Goal: Task Accomplishment & Management: Complete application form

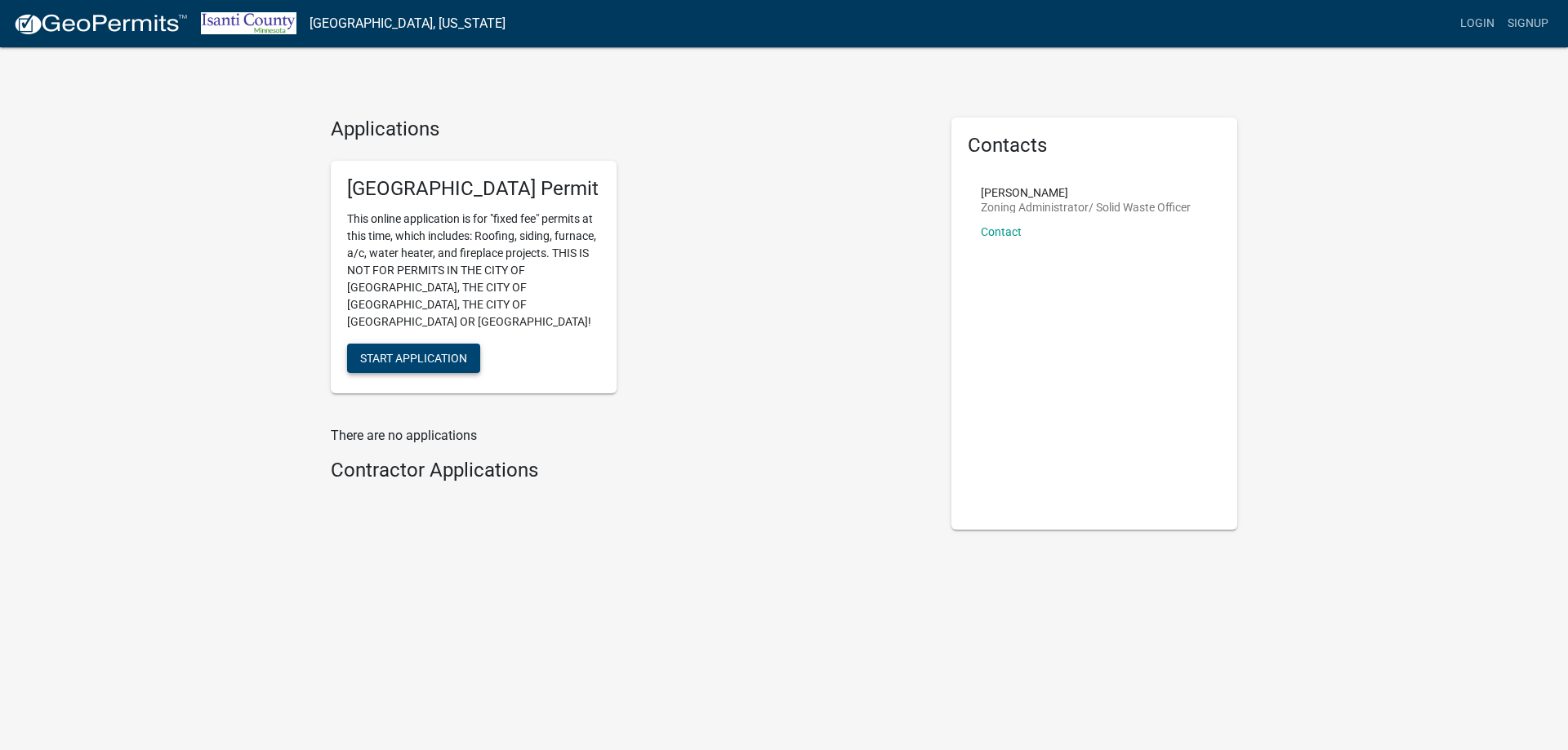
click at [428, 351] on span "Start Application" at bounding box center [413, 357] width 107 height 13
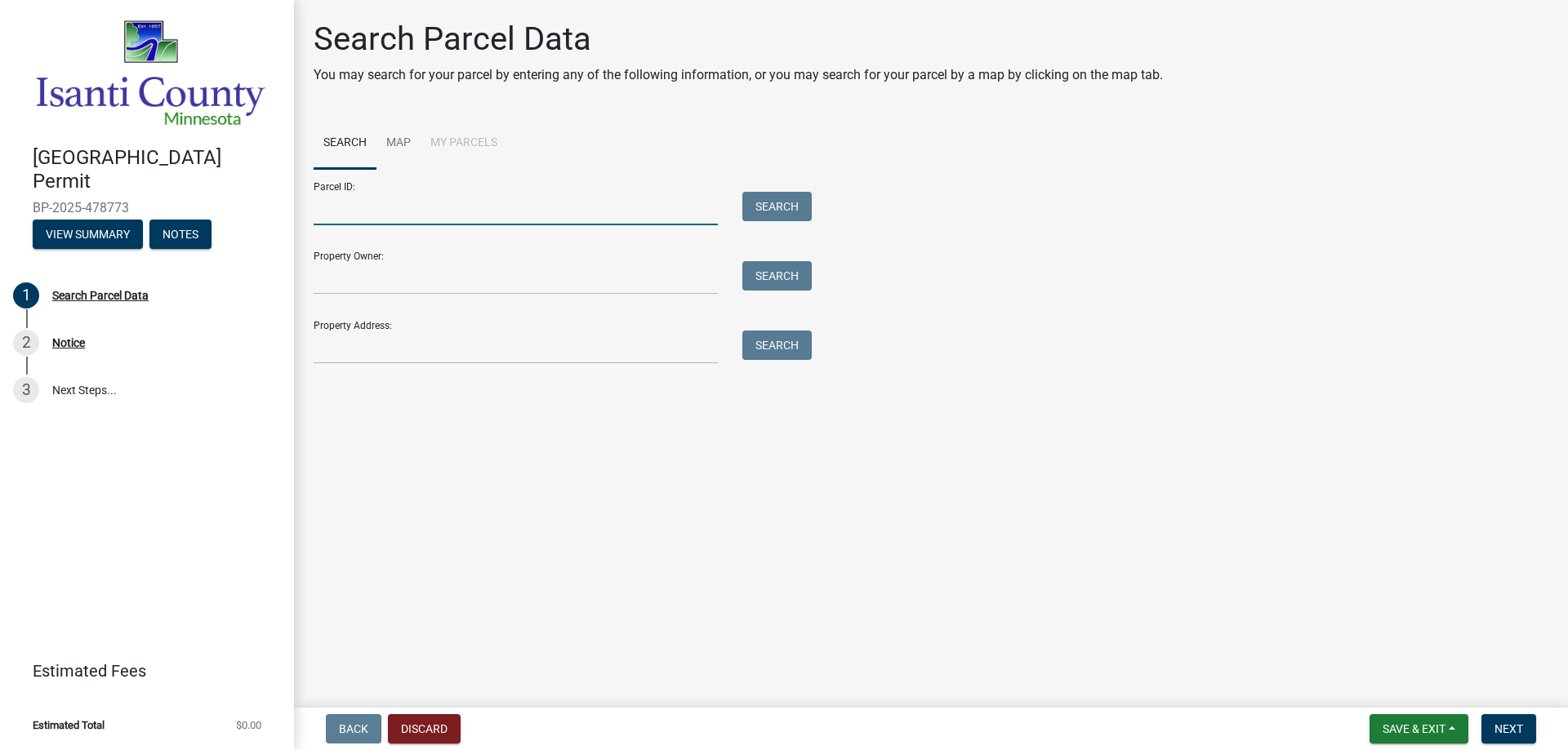
click at [355, 209] on input "Parcel ID:" at bounding box center [516, 208] width 404 height 34
click at [339, 356] on input "Property Address:" at bounding box center [516, 348] width 404 height 34
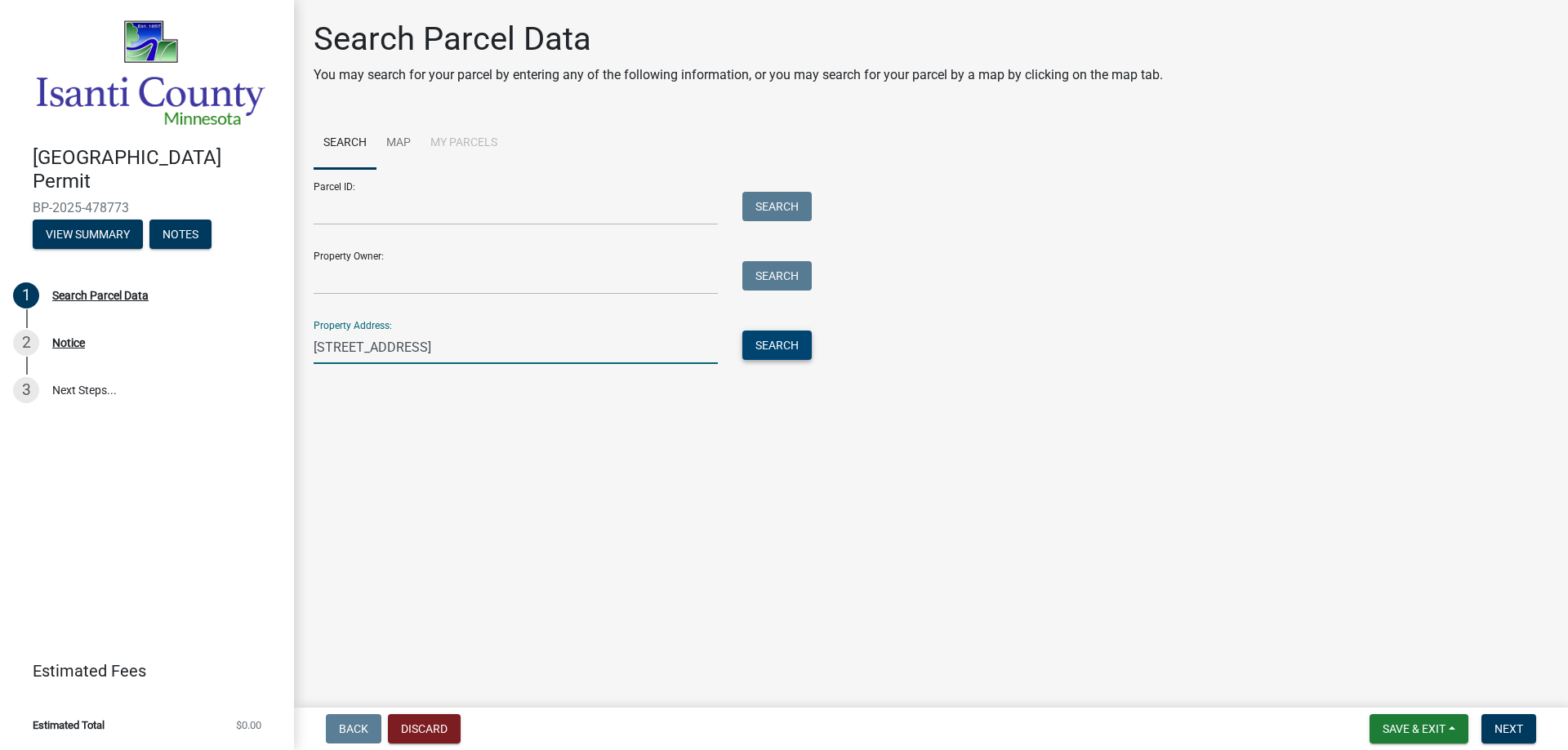
type input "[STREET_ADDRESS]"
click at [780, 337] on button "Search" at bounding box center [777, 345] width 69 height 29
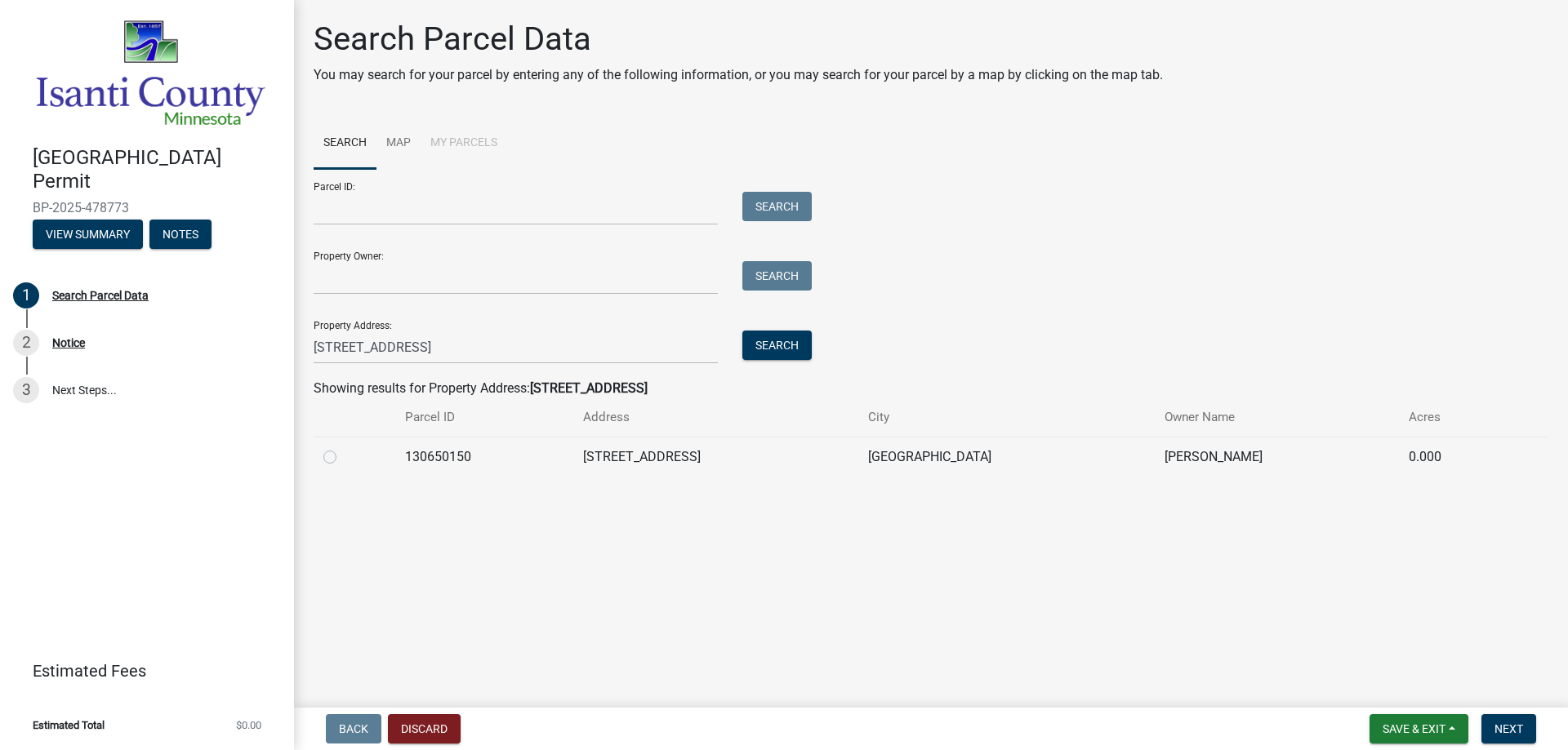
click at [343, 448] on label at bounding box center [343, 448] width 0 height 0
click at [343, 457] on input "radio" at bounding box center [349, 453] width 11 height 11
radio input "true"
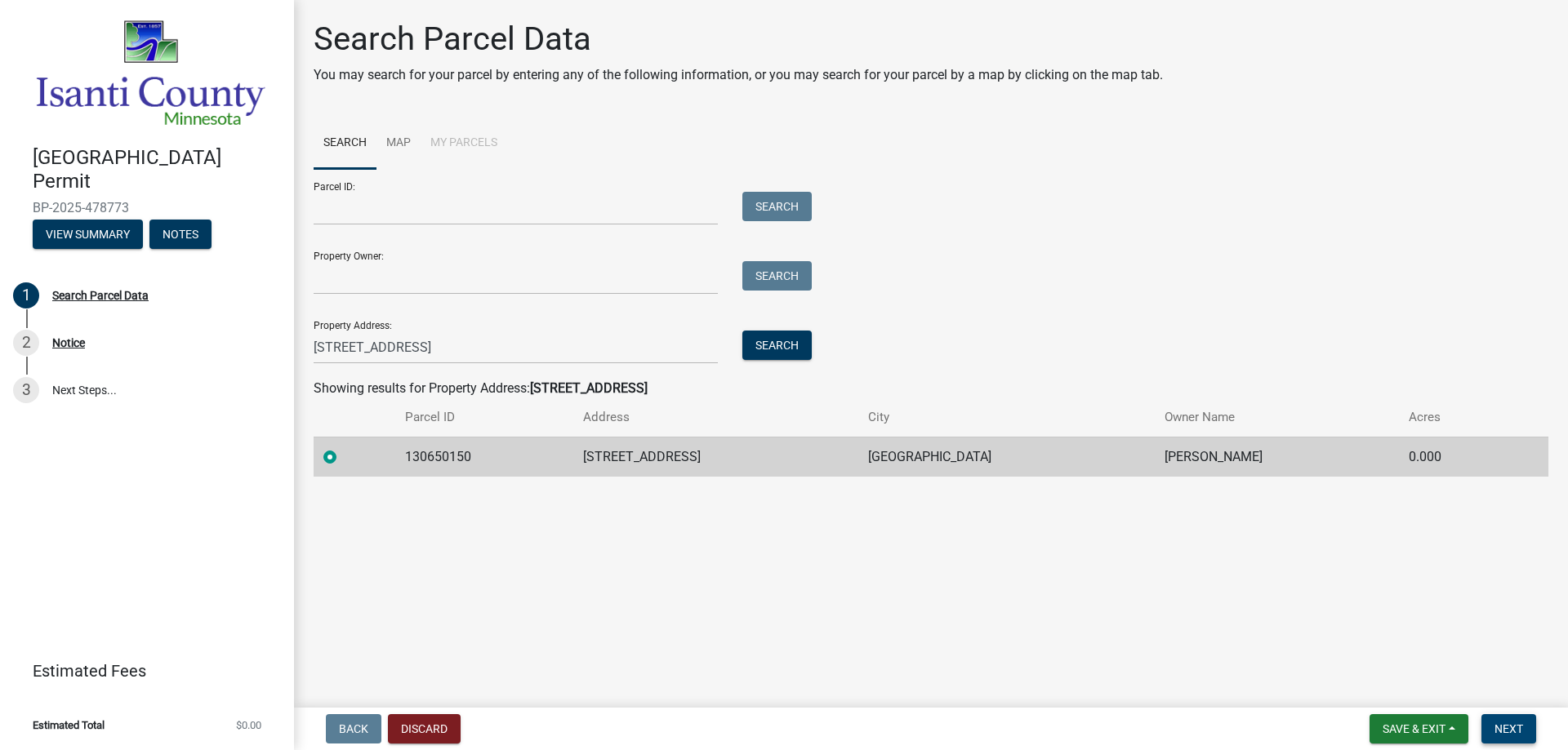
click at [1507, 722] on button "Next" at bounding box center [1509, 729] width 55 height 29
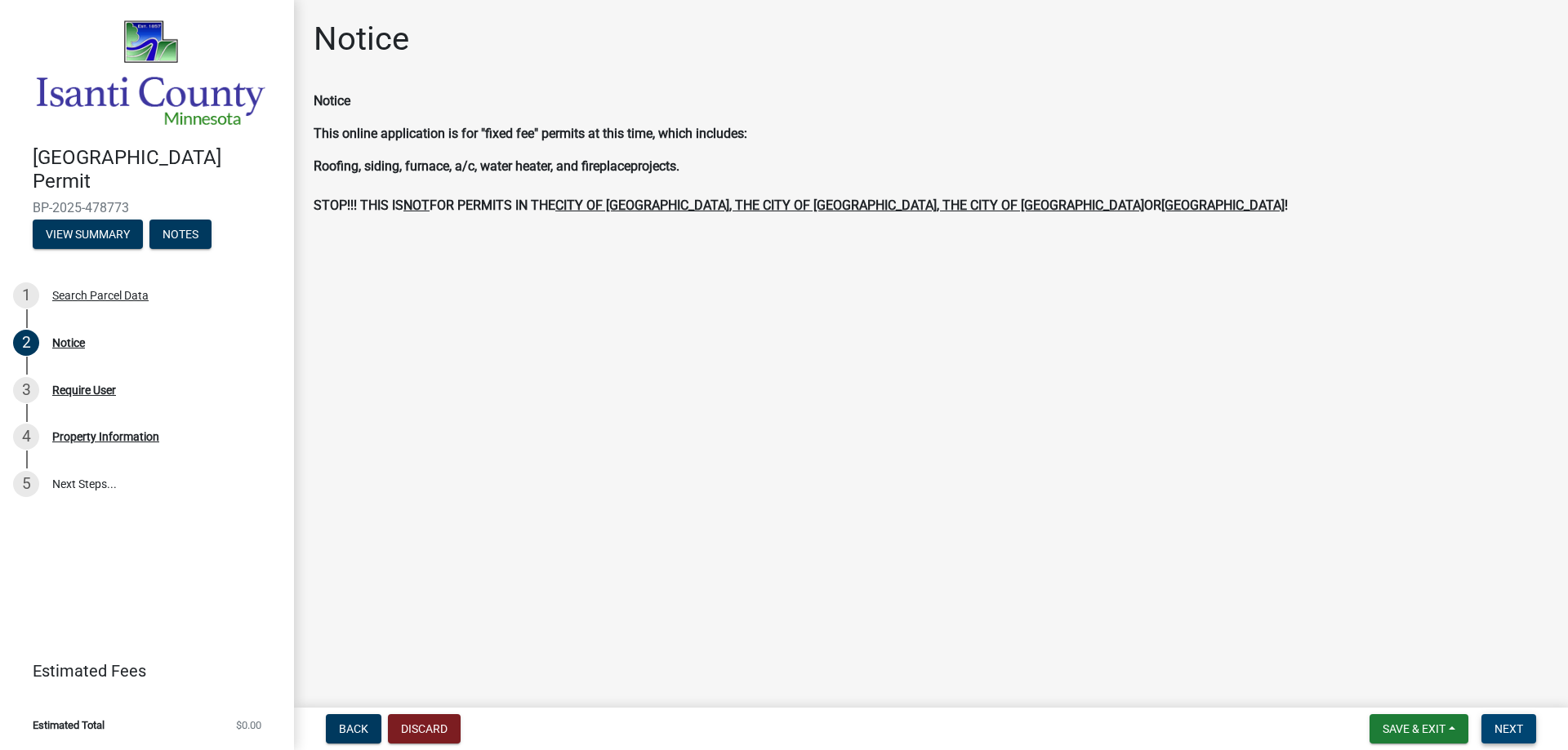
click at [1508, 725] on span "Next" at bounding box center [1509, 729] width 28 height 13
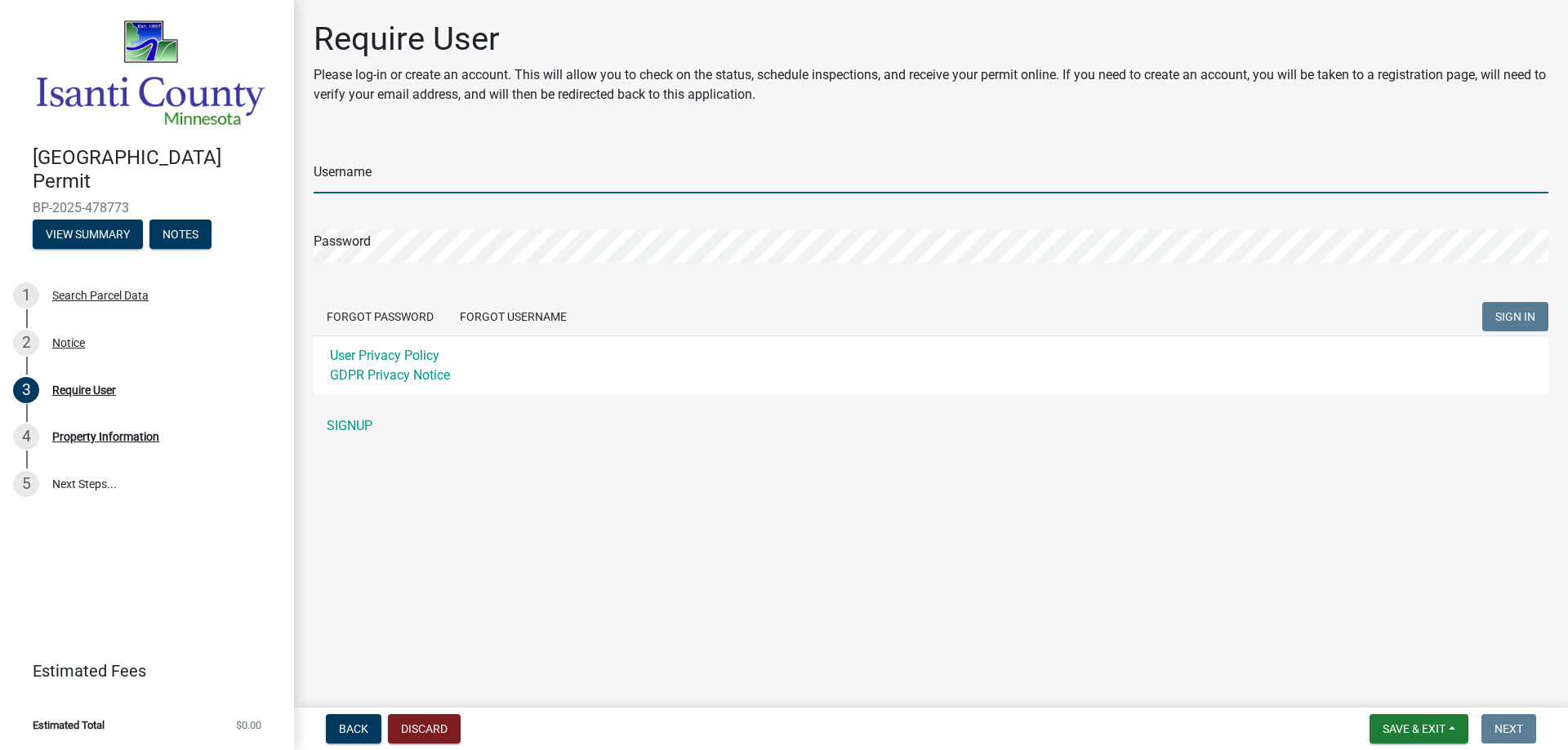
type input "CommersCo"
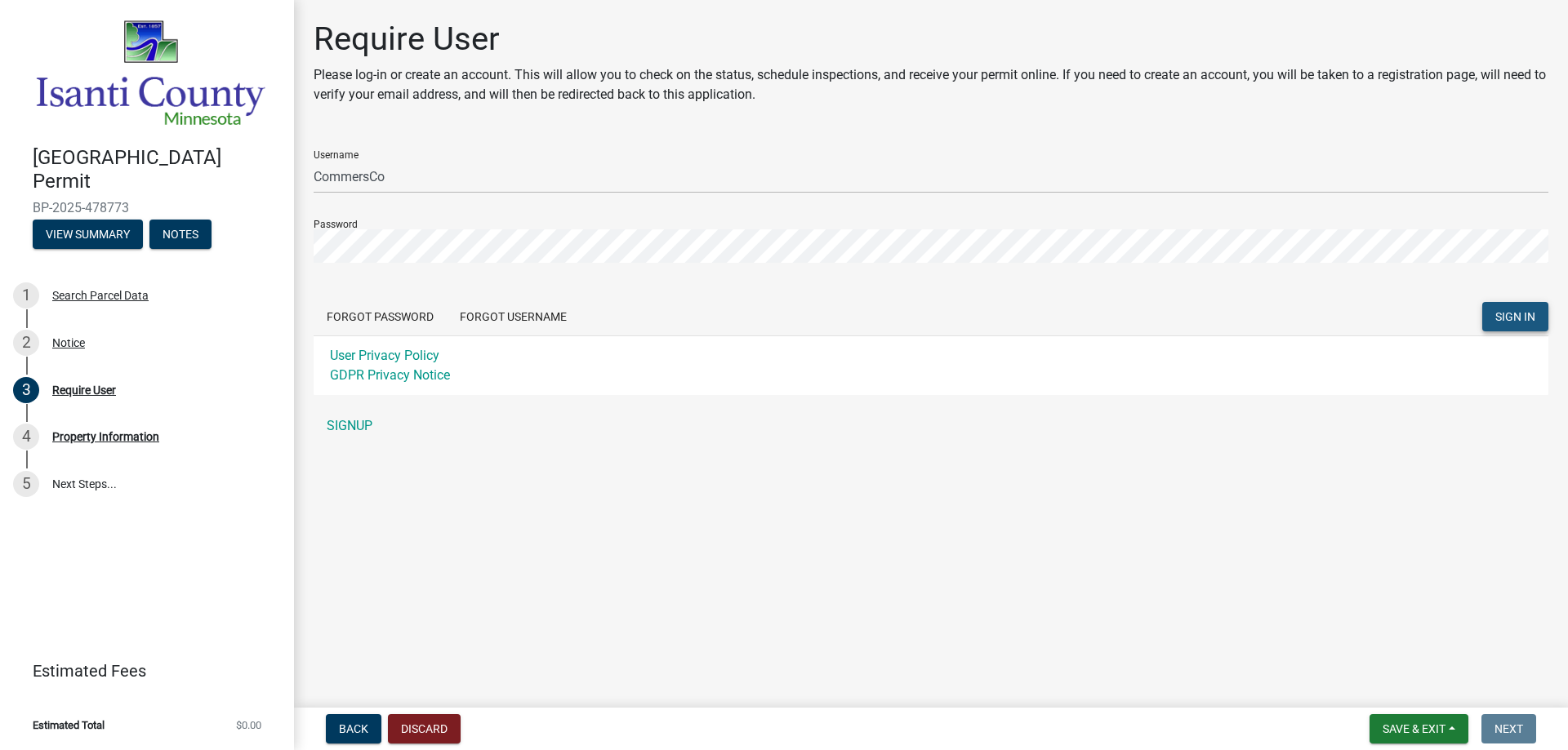
click at [1513, 314] on span "SIGN IN" at bounding box center [1515, 316] width 40 height 13
click at [404, 314] on button "Forgot Password" at bounding box center [380, 316] width 133 height 29
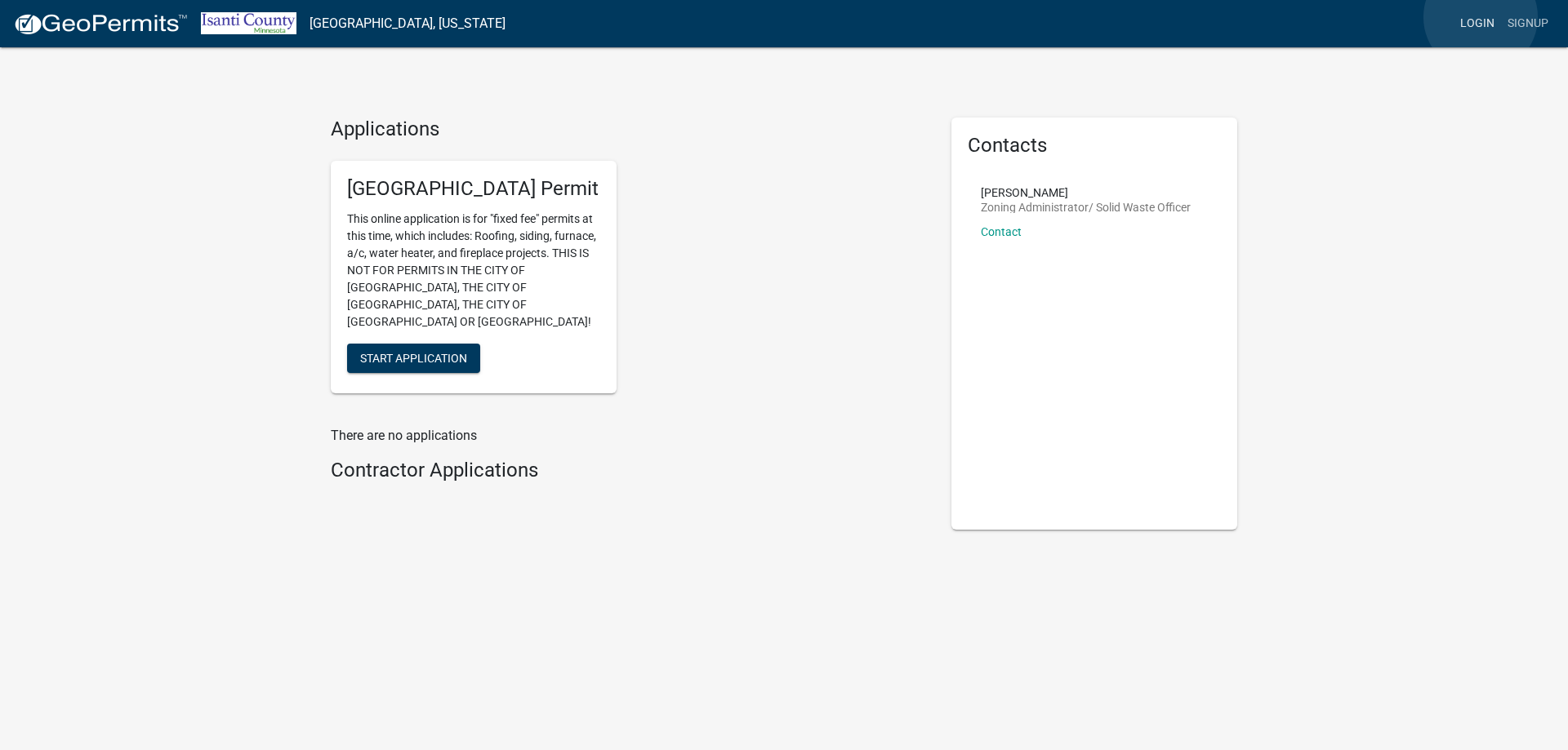
click at [1481, 17] on link "Login" at bounding box center [1477, 23] width 47 height 31
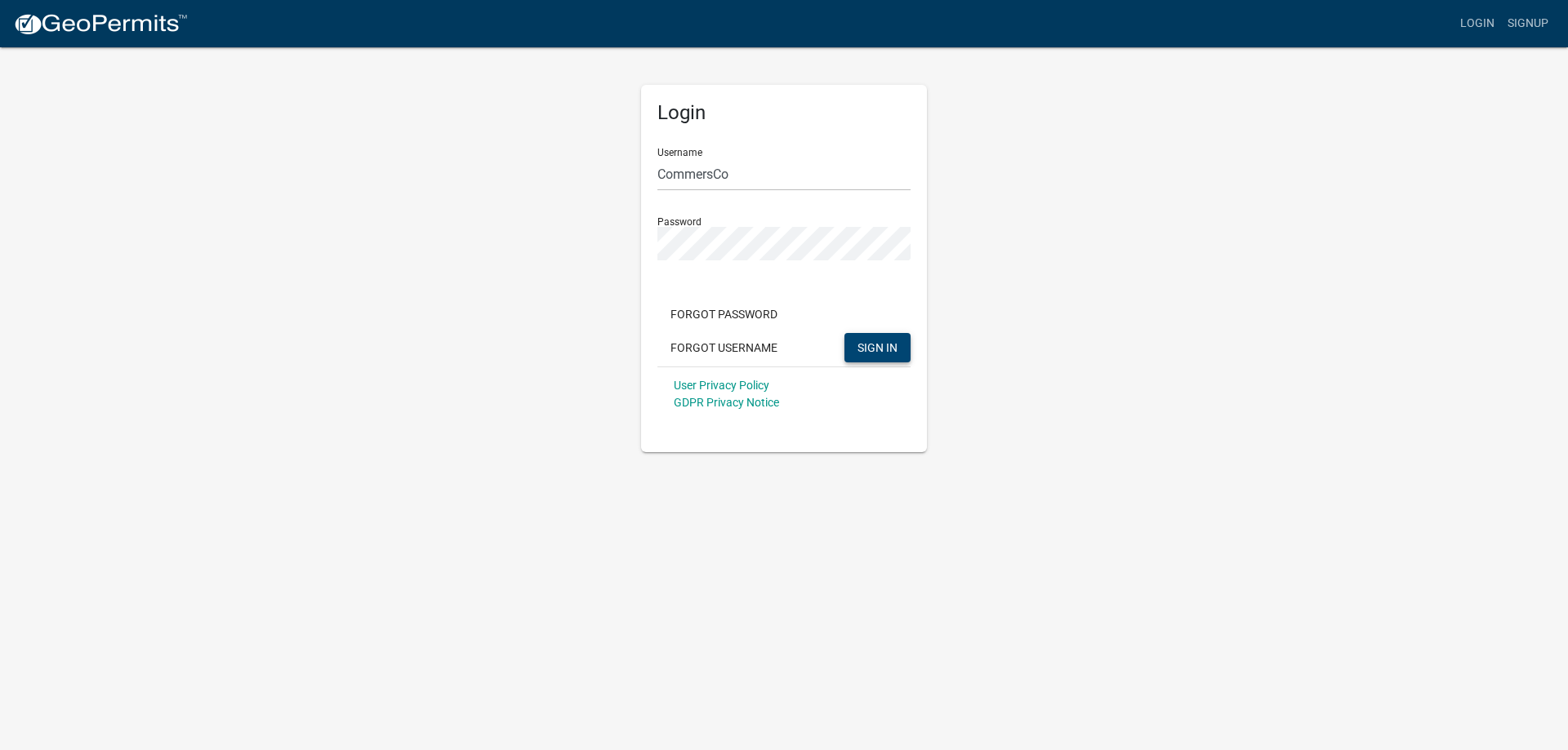
click at [891, 350] on span "SIGN IN" at bounding box center [877, 347] width 40 height 13
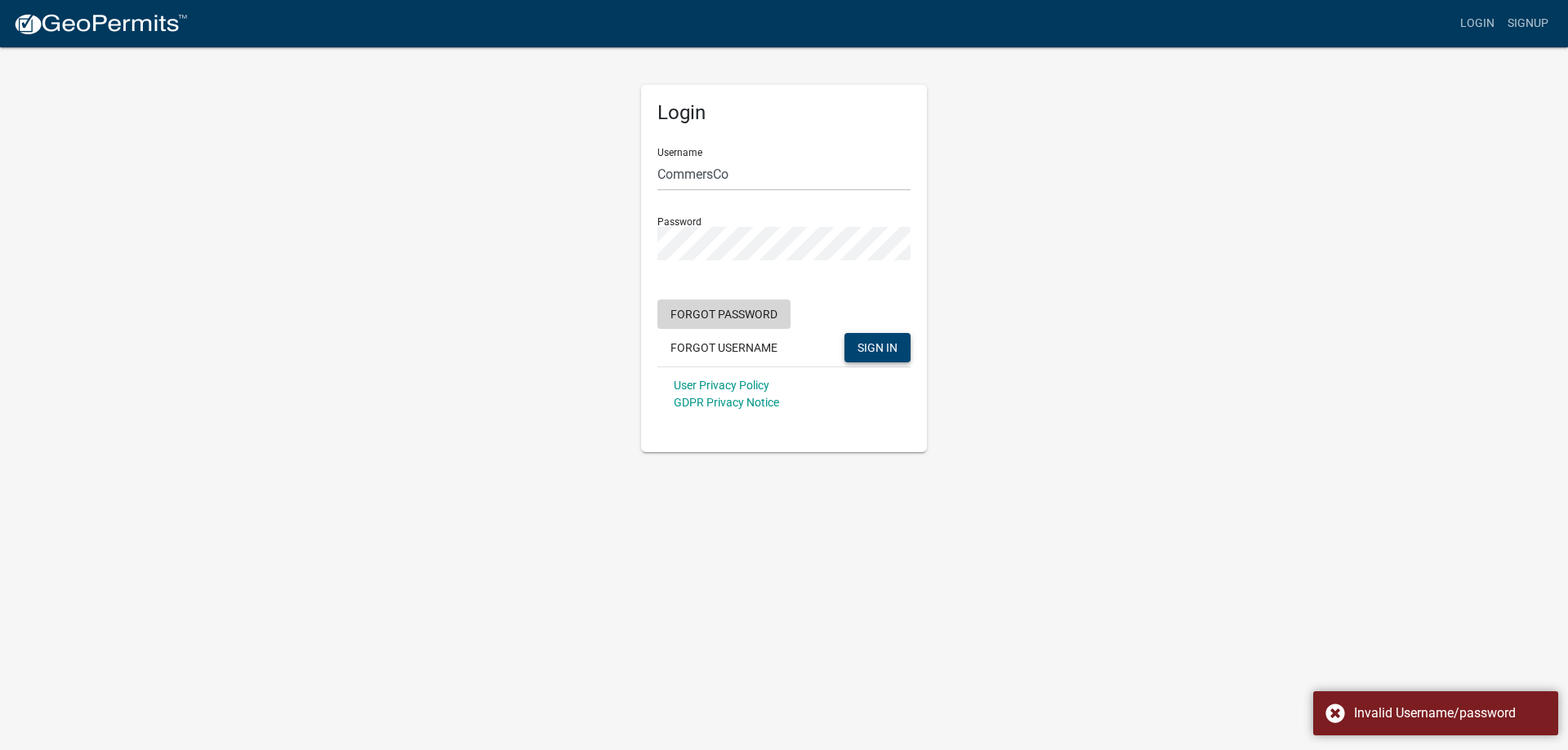
click at [716, 308] on button "Forgot Password" at bounding box center [724, 314] width 133 height 29
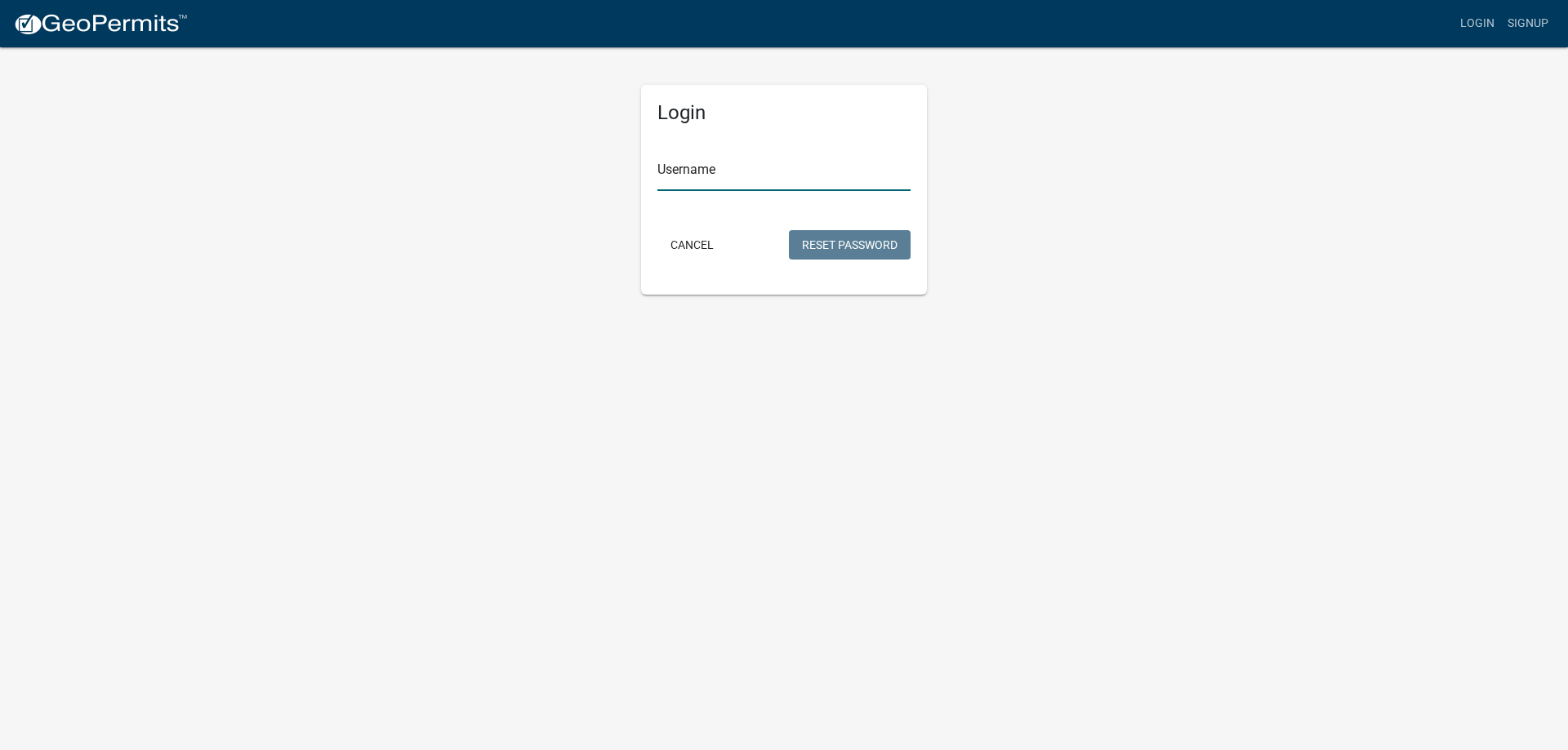
click at [705, 181] on input "Username" at bounding box center [783, 175] width 253 height 34
click at [675, 176] on input "Username" at bounding box center [783, 175] width 253 height 34
type input "[PERSON_NAME][EMAIL_ADDRESS][PERSON_NAME][PERSON_NAME][DOMAIN_NAME]"
click at [855, 237] on button "Reset Password" at bounding box center [850, 245] width 122 height 29
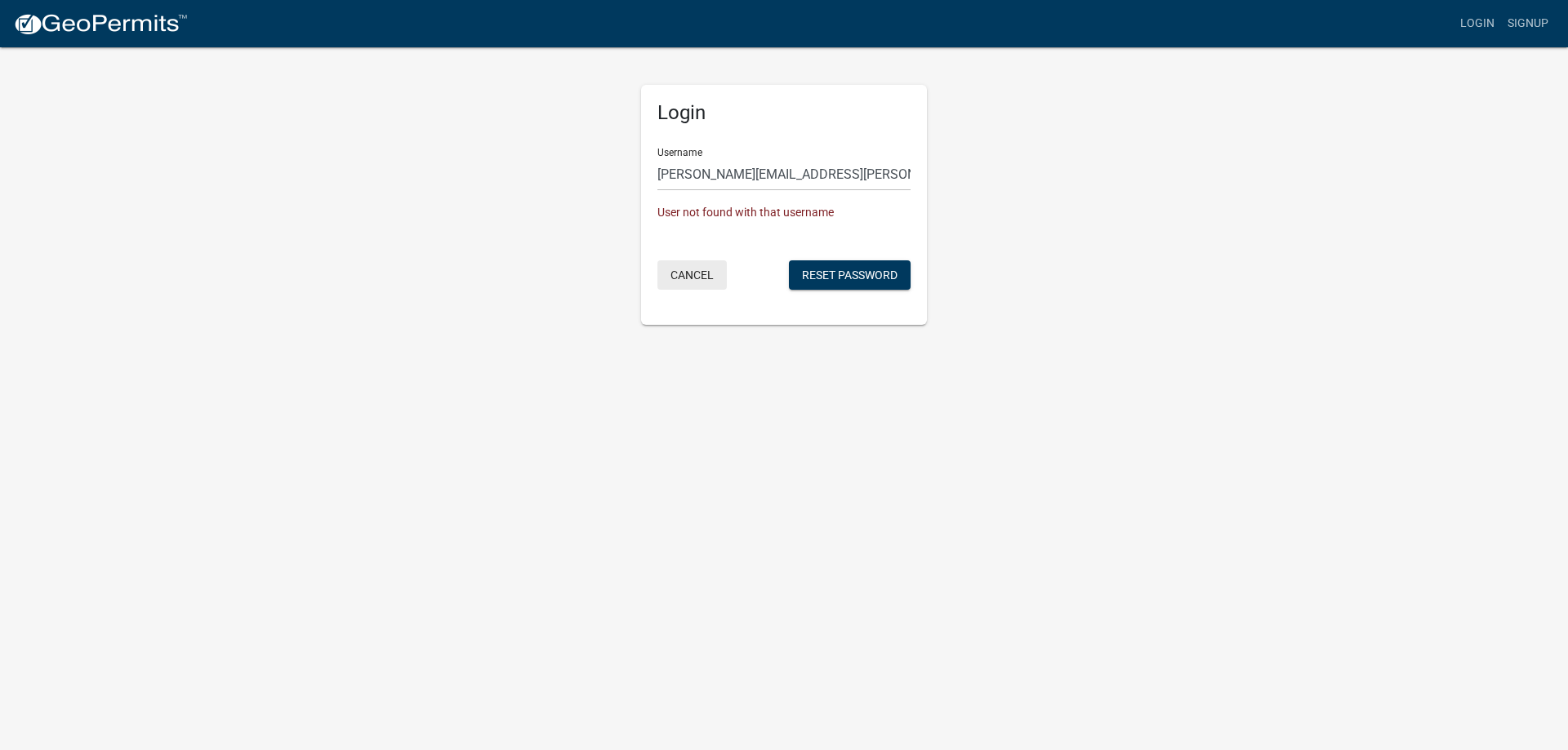
click at [681, 271] on button "Cancel" at bounding box center [692, 275] width 69 height 29
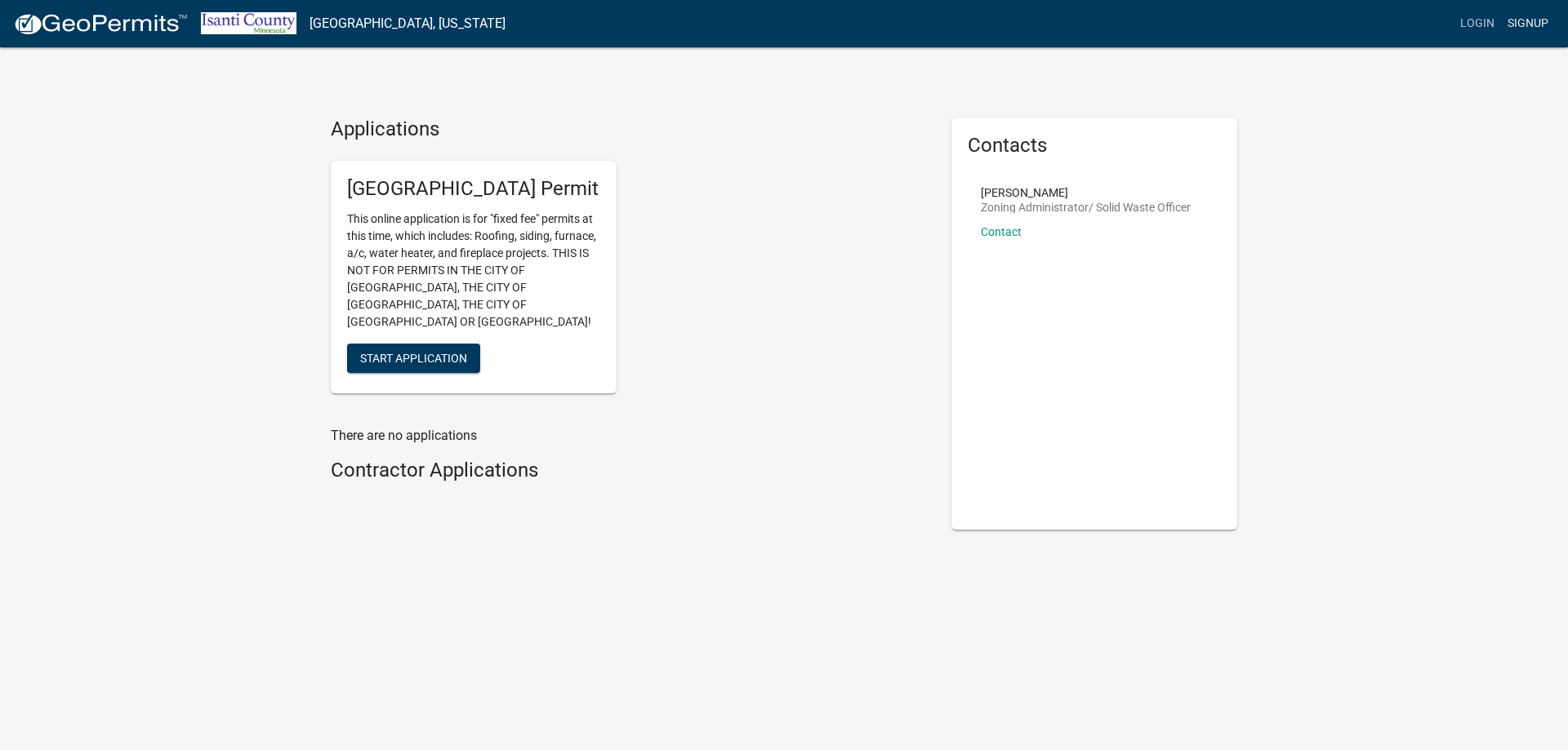
click at [1532, 20] on link "Signup" at bounding box center [1528, 23] width 54 height 31
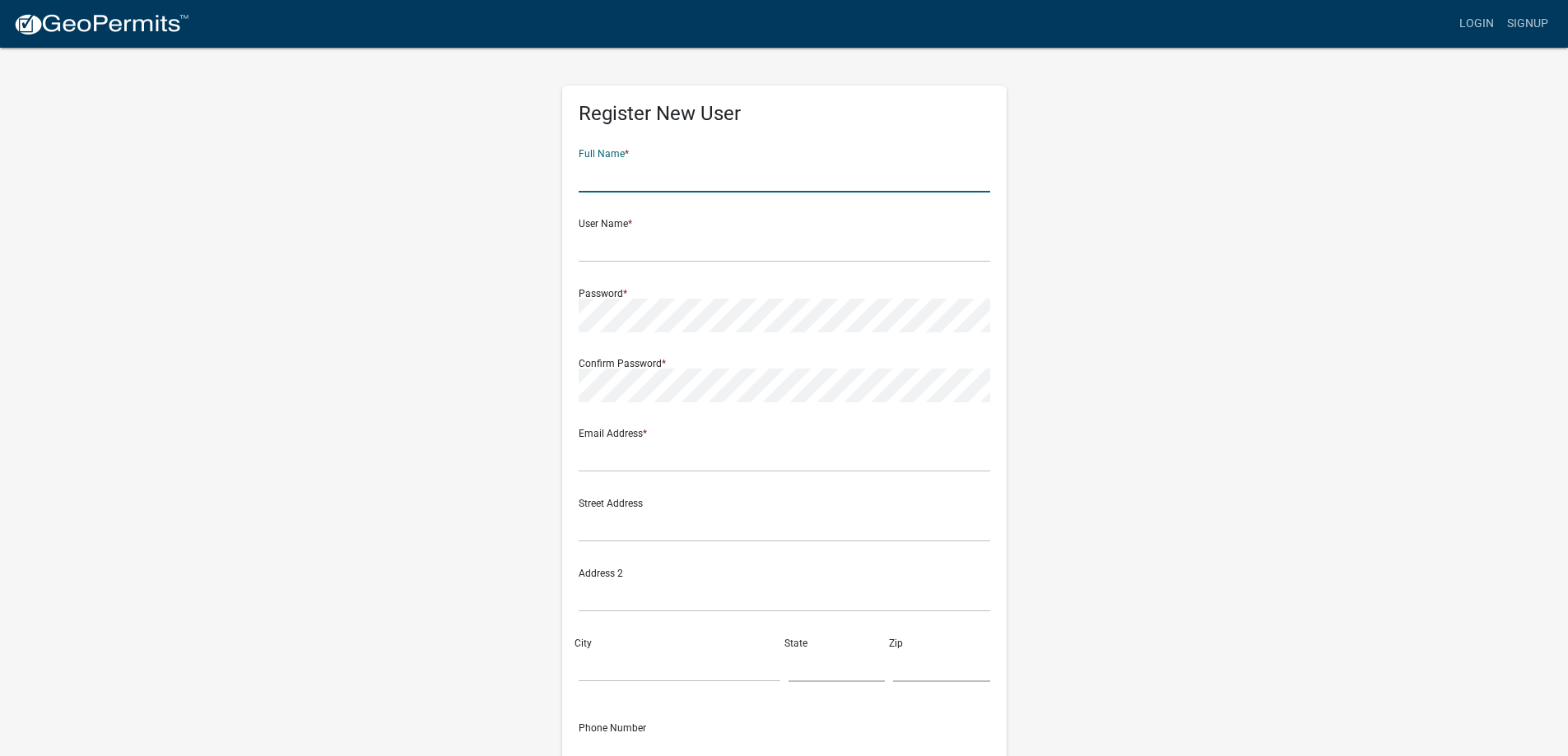
click at [619, 175] on input "text" at bounding box center [784, 176] width 411 height 34
type input "[PERSON_NAME]"
type input "[EMAIL_ADDRESS][DOMAIN_NAME]"
type input "[STREET_ADDRESS][PERSON_NAME]"
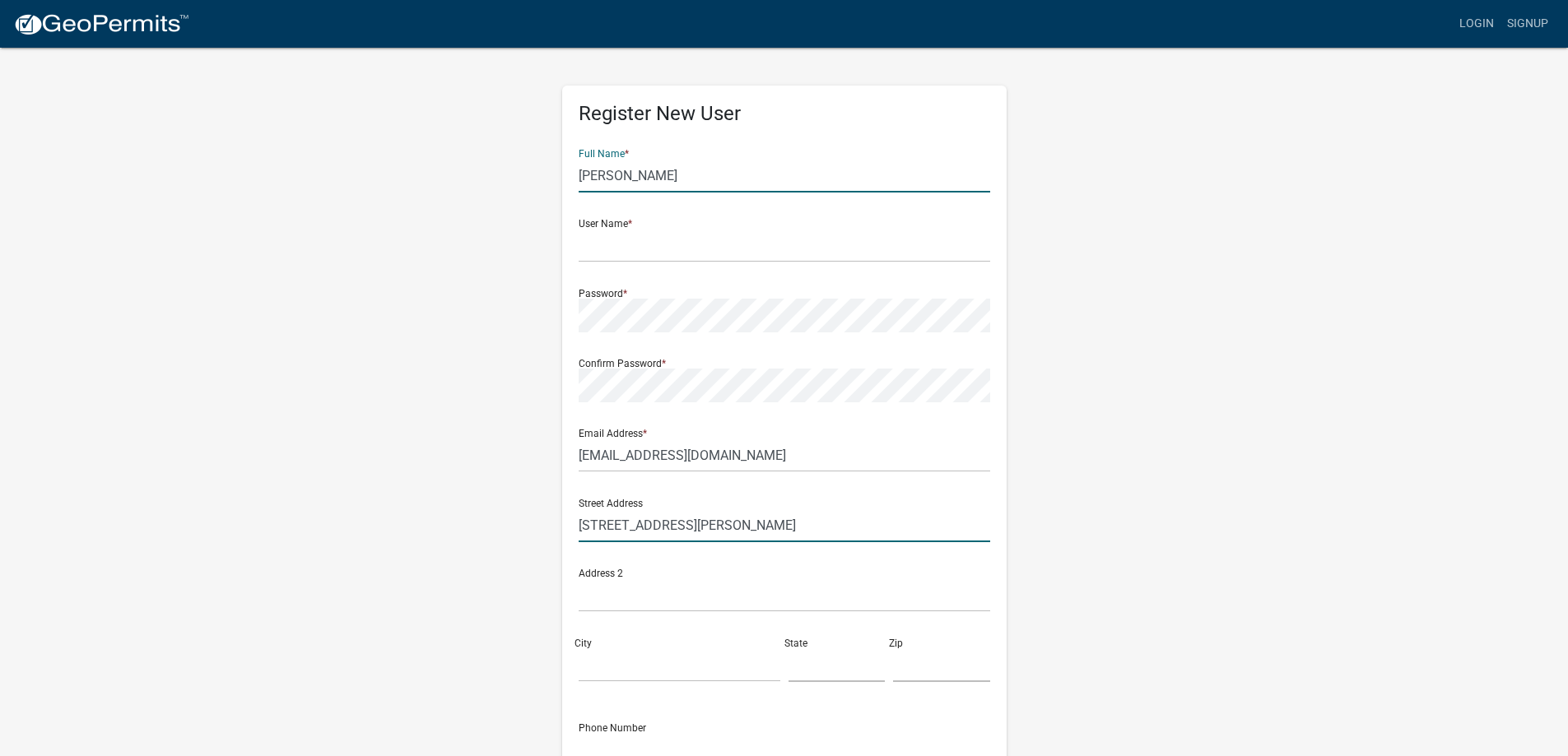
type input "East Bethel"
type input "MN"
type input "55005"
type input "6129611127"
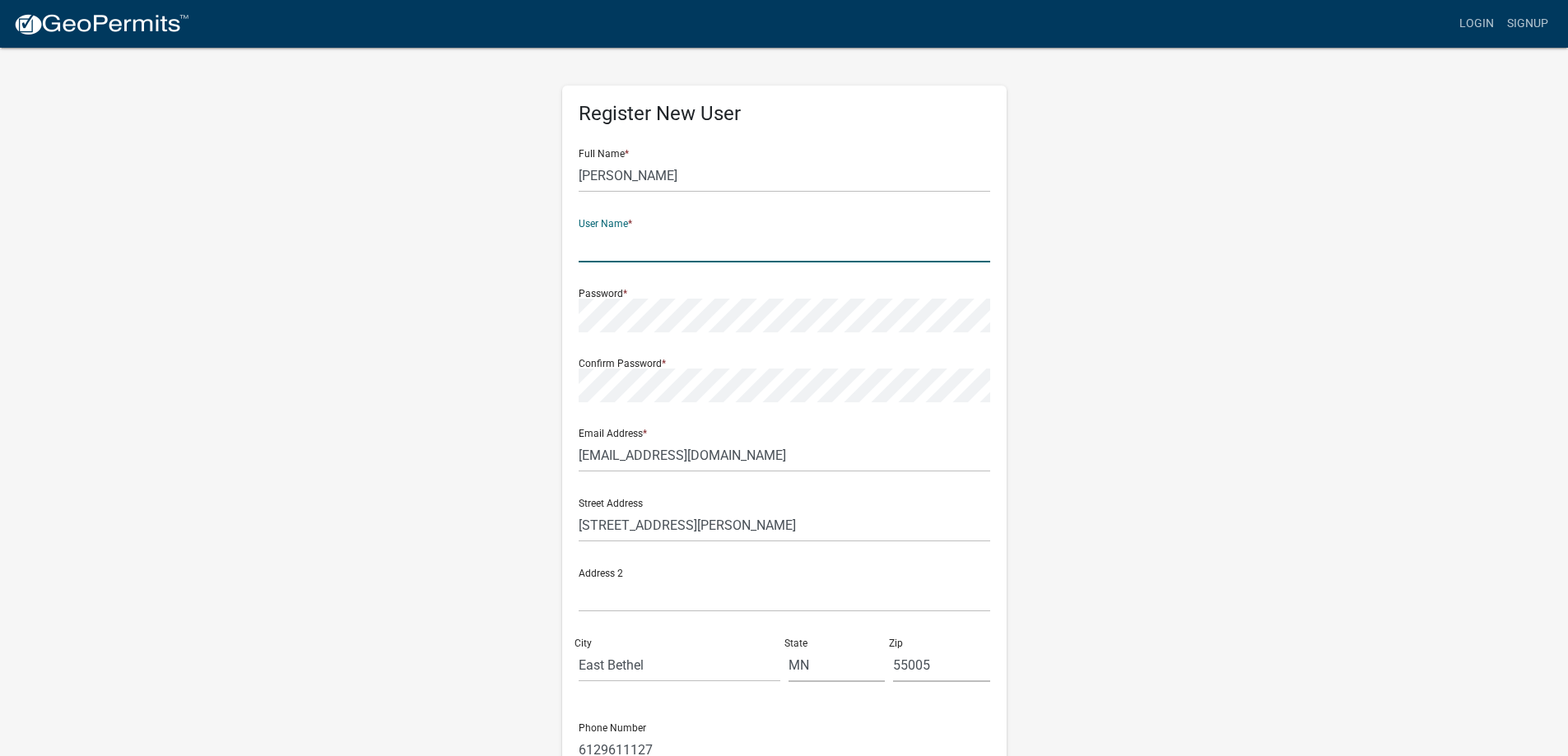
click at [639, 240] on input "text" at bounding box center [784, 246] width 411 height 34
type input "CommersCo"
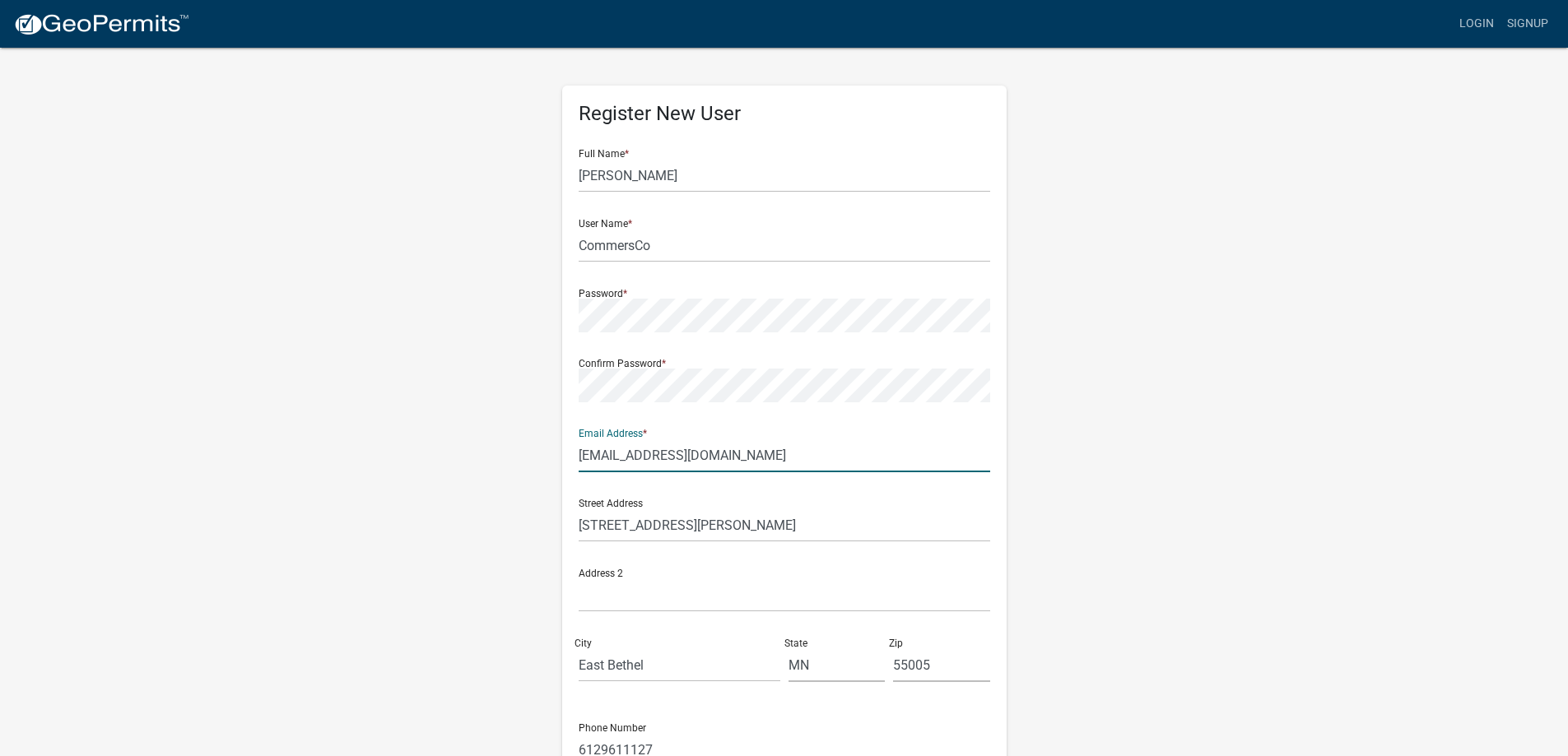
click at [610, 463] on input "[EMAIL_ADDRESS][DOMAIN_NAME]" at bounding box center [784, 456] width 411 height 34
click at [759, 455] on input "[EMAIL_ADDRESS][DOMAIN_NAME]" at bounding box center [784, 456] width 411 height 34
type input "[PERSON_NAME][EMAIL_ADDRESS][PERSON_NAME][PERSON_NAME][DOMAIN_NAME]"
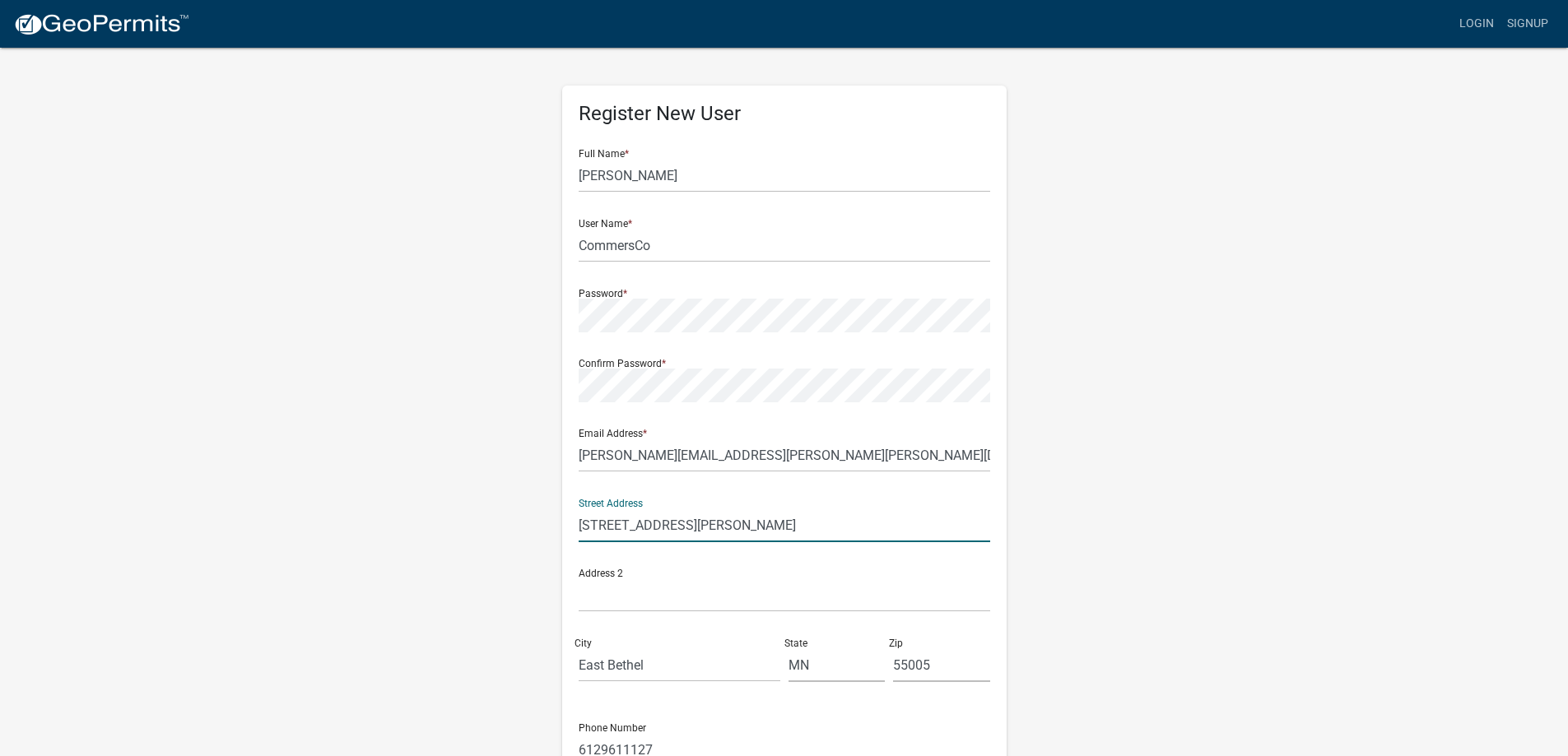
click at [738, 525] on input "[STREET_ADDRESS][PERSON_NAME]" at bounding box center [784, 525] width 411 height 34
type input "[STREET_ADDRESS]"
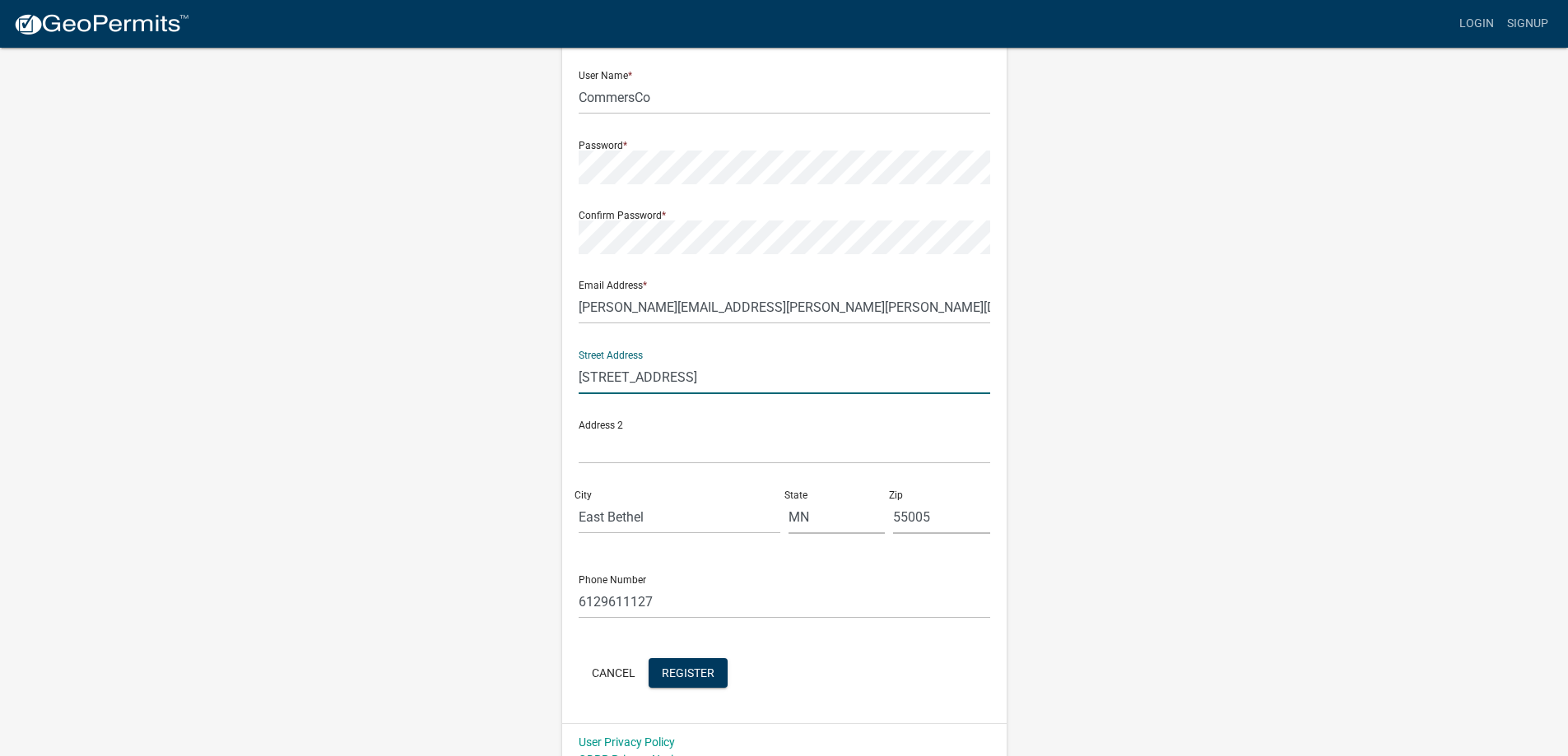
scroll to position [171, 0]
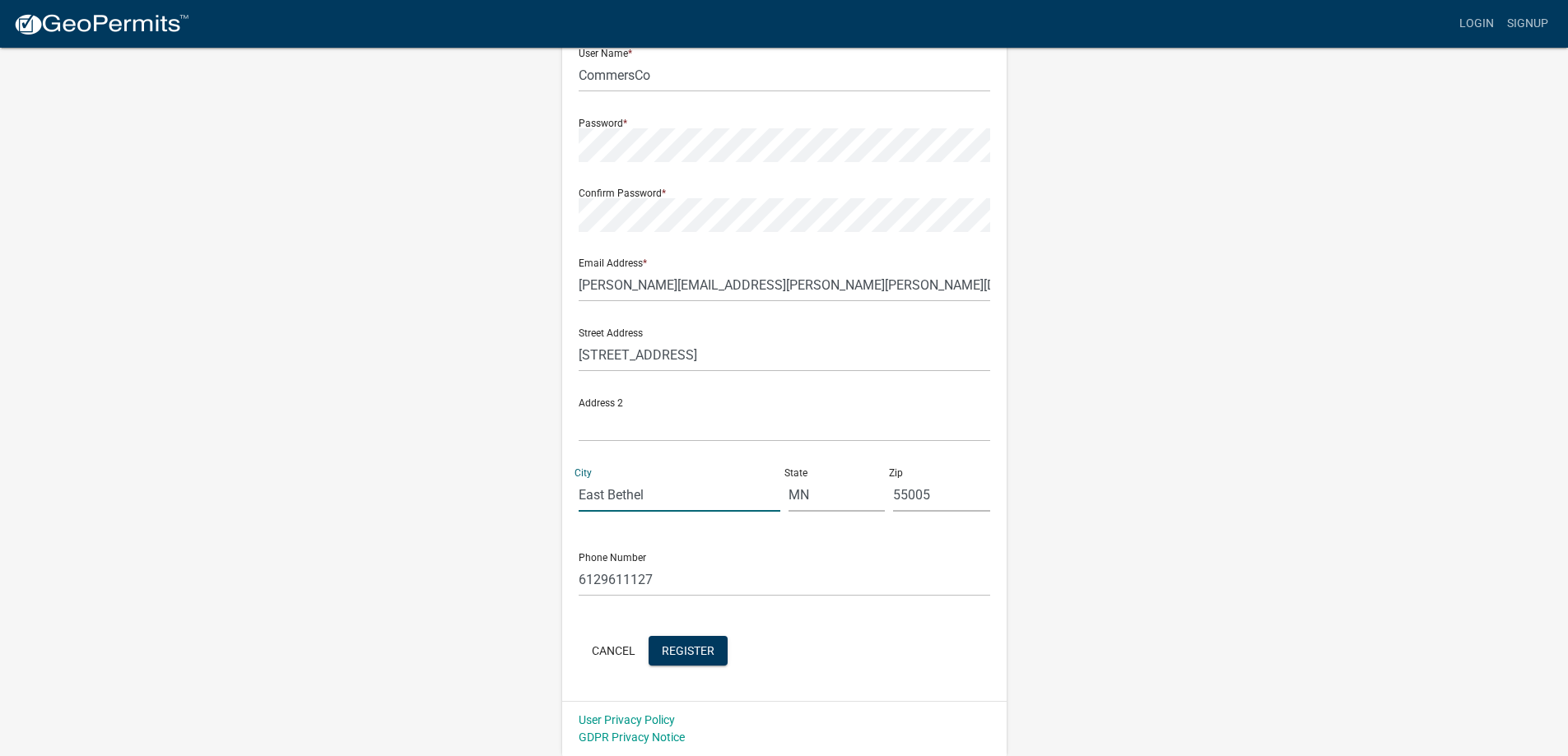
click at [745, 501] on input "East Bethel" at bounding box center [679, 495] width 202 height 34
type input "[PERSON_NAME]"
click at [956, 495] on input "55005" at bounding box center [941, 495] width 97 height 34
type input "55449"
drag, startPoint x: 703, startPoint y: 570, endPoint x: 219, endPoint y: 456, distance: 497.2
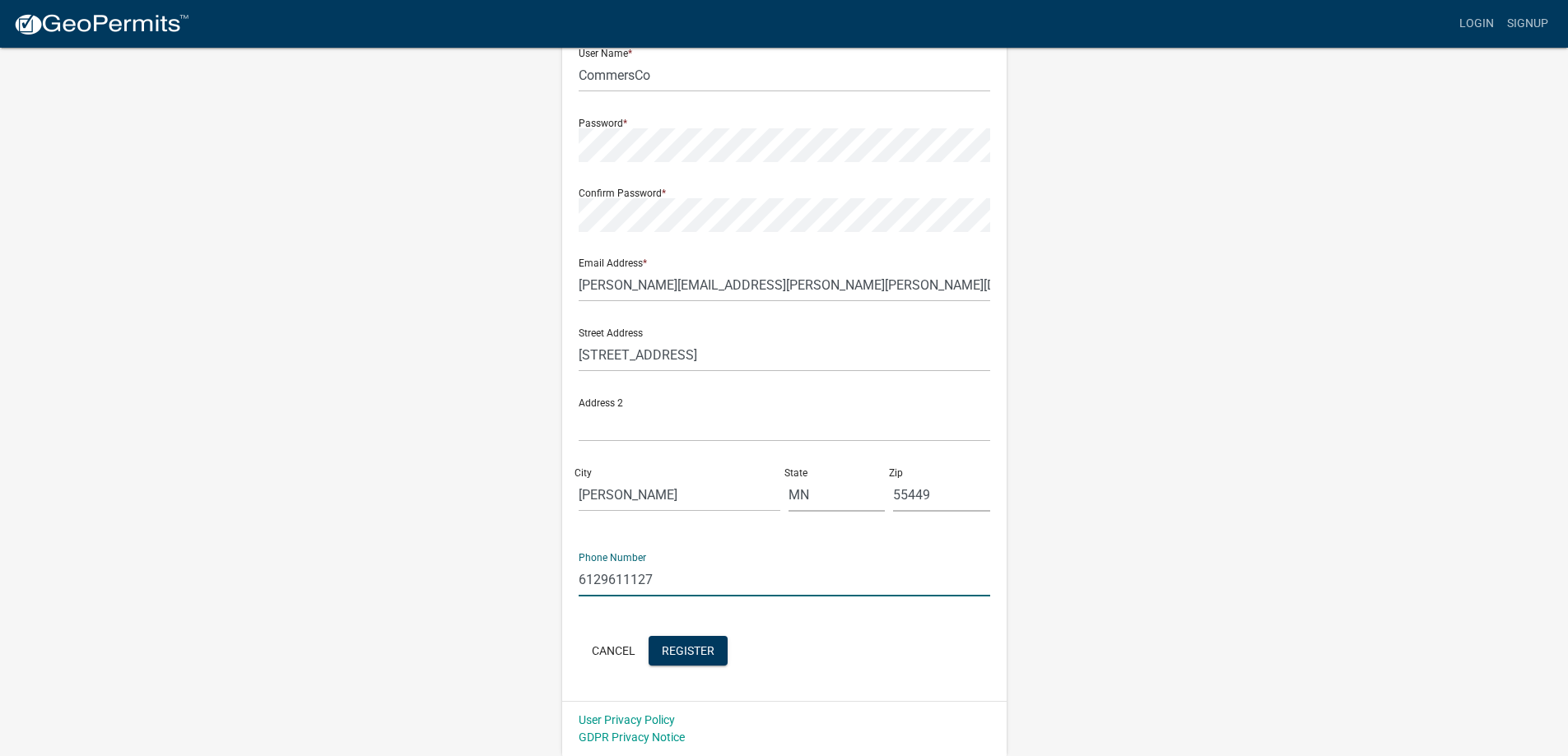
click at [219, 456] on wm-register-view "more_horiz Login Signup Register New User Full Name * [PERSON_NAME] User Name *…" at bounding box center [784, 292] width 1568 height 927
type input "7632527701"
click at [686, 644] on span "Register" at bounding box center [687, 650] width 53 height 13
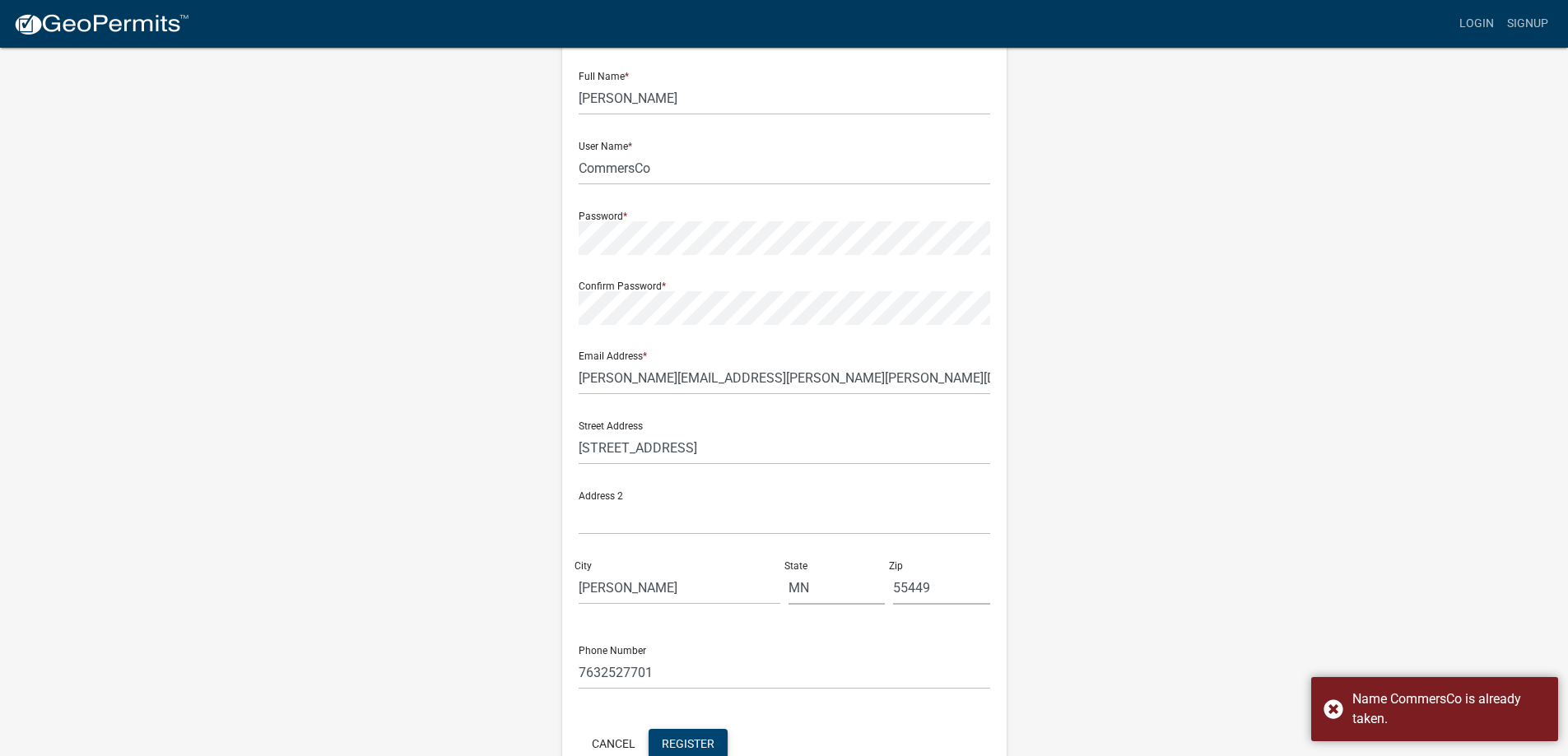
scroll to position [0, 0]
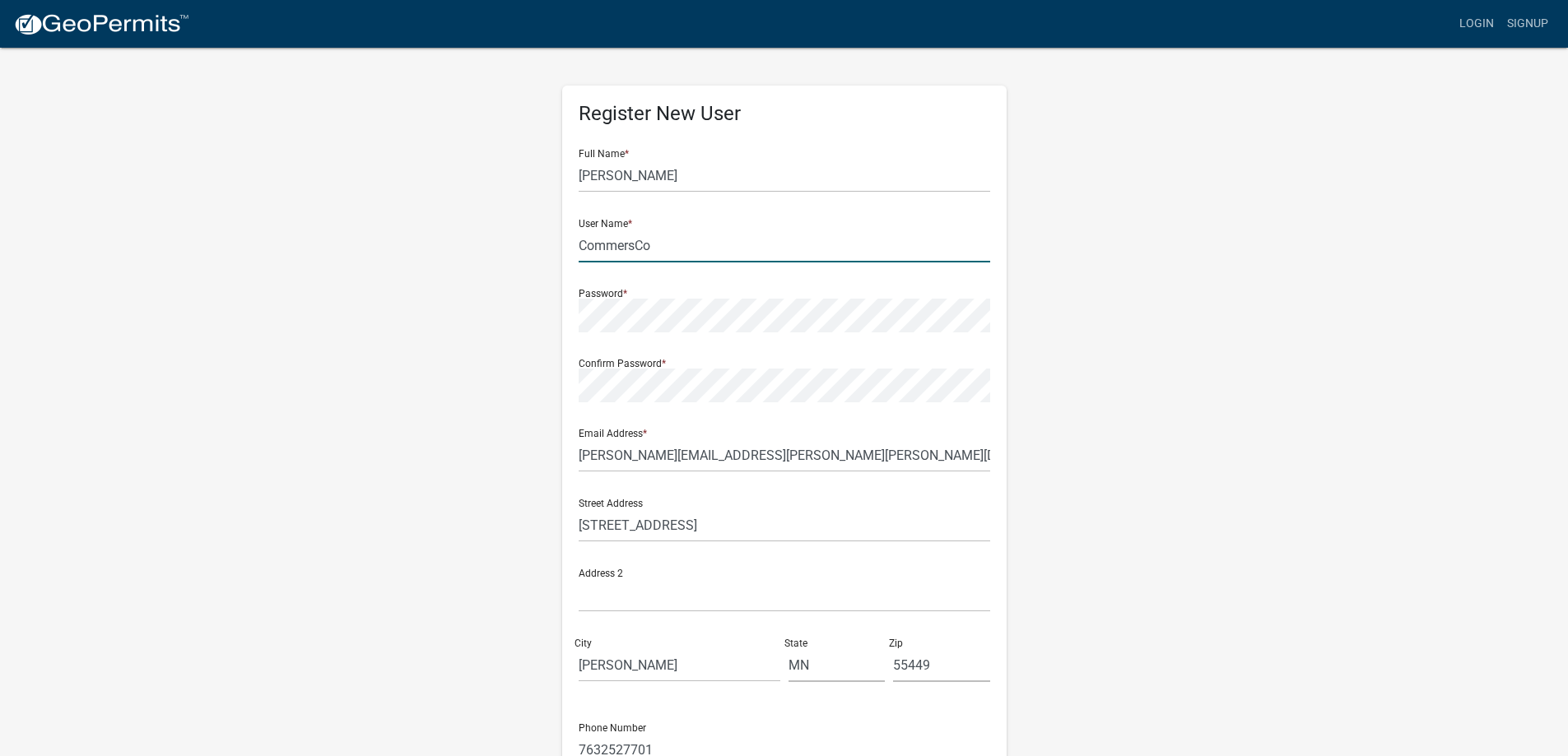
click at [668, 243] on input "CommersCo" at bounding box center [784, 246] width 411 height 34
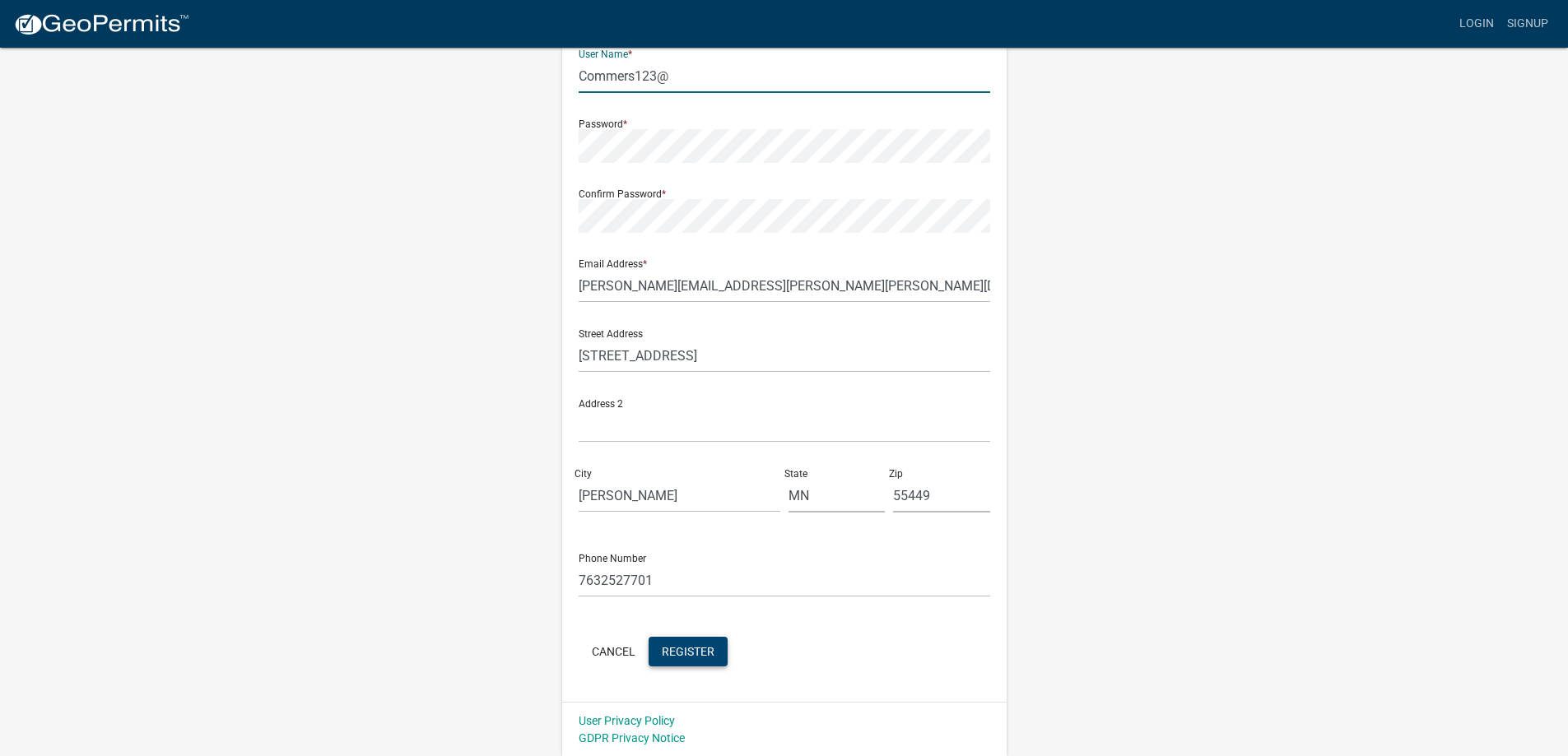
scroll to position [171, 0]
type input "Commers123@"
click at [680, 646] on span "Register" at bounding box center [687, 650] width 53 height 13
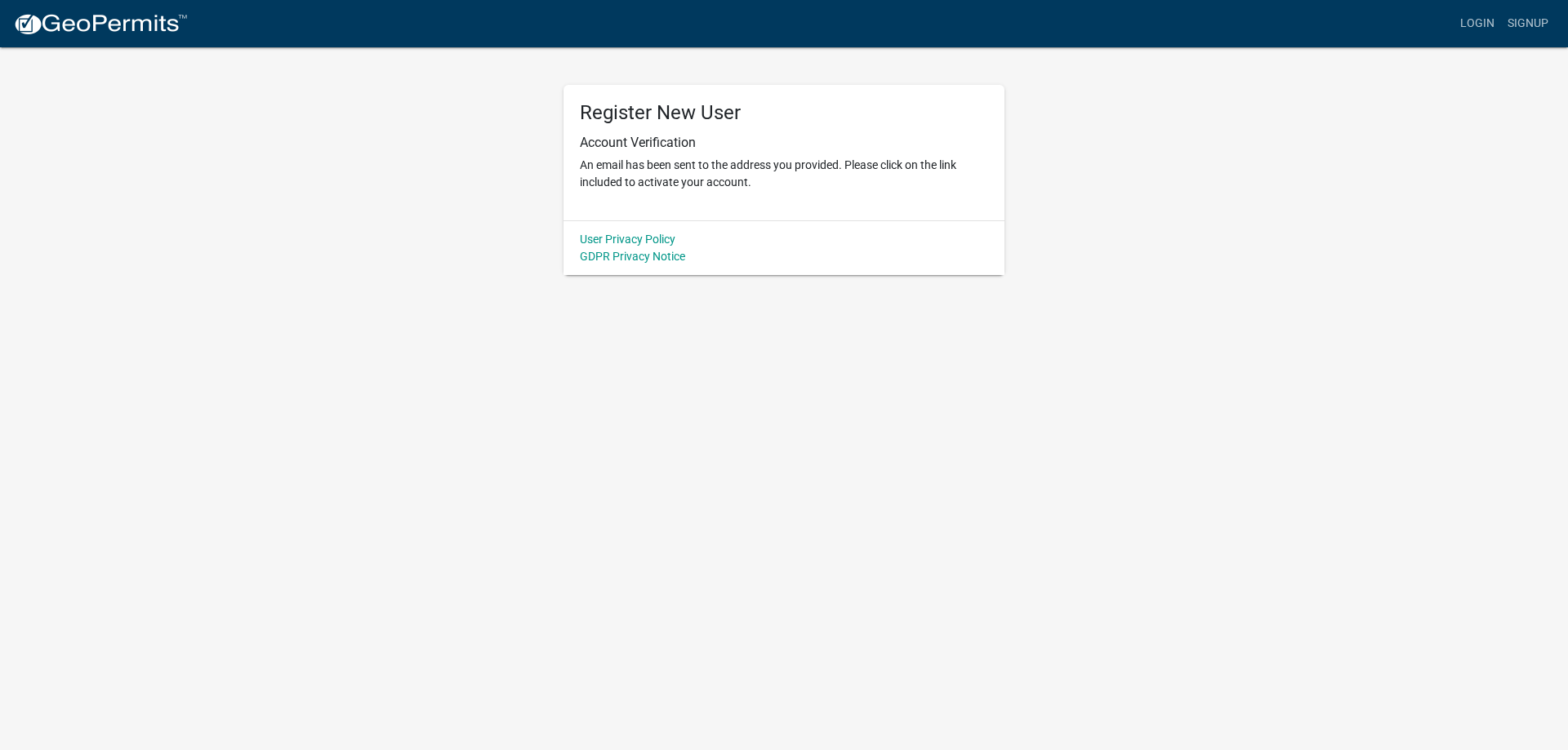
click at [788, 182] on p "An email has been sent to the address you provided. Please click on the link in…" at bounding box center [784, 174] width 408 height 35
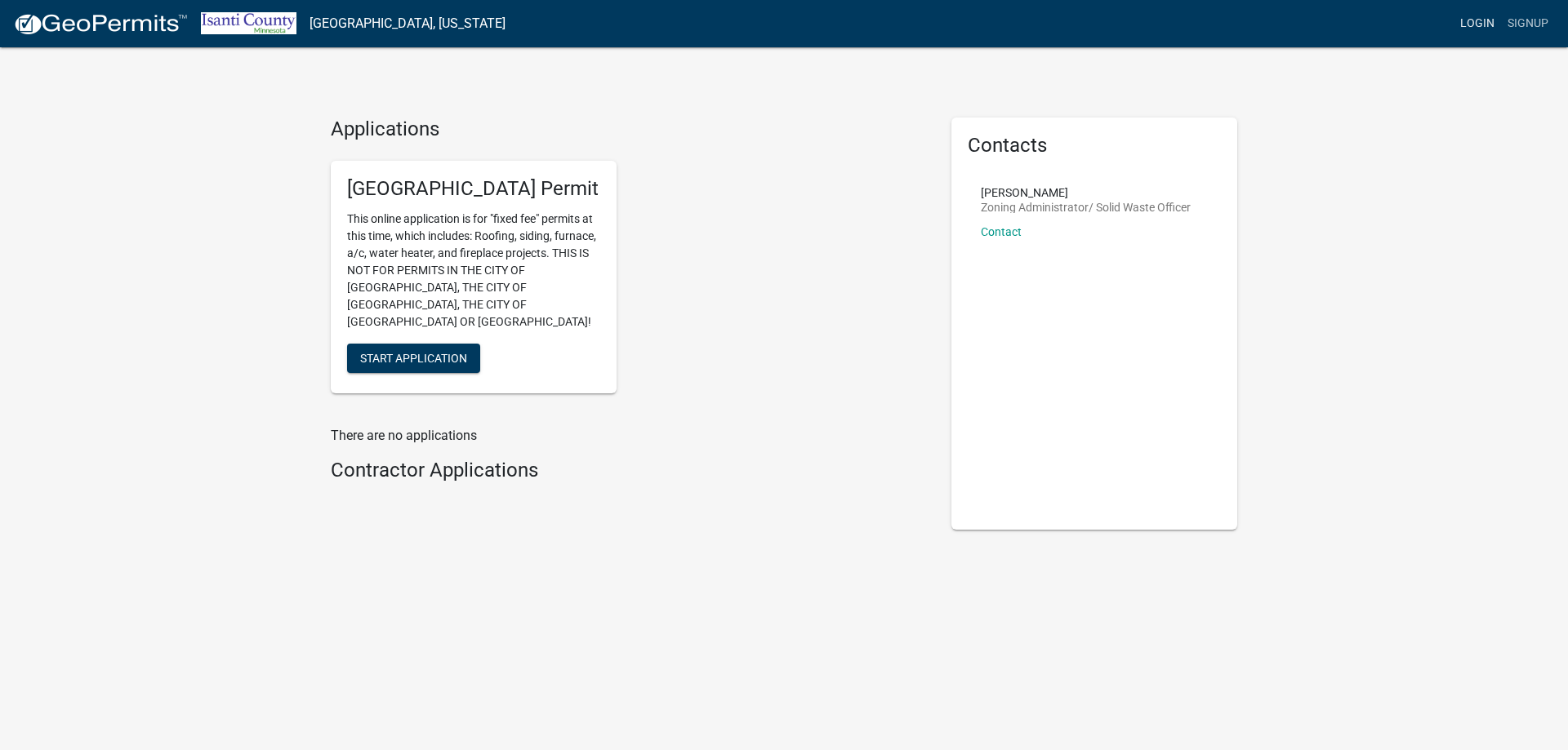
click at [1490, 22] on link "Login" at bounding box center [1477, 23] width 47 height 31
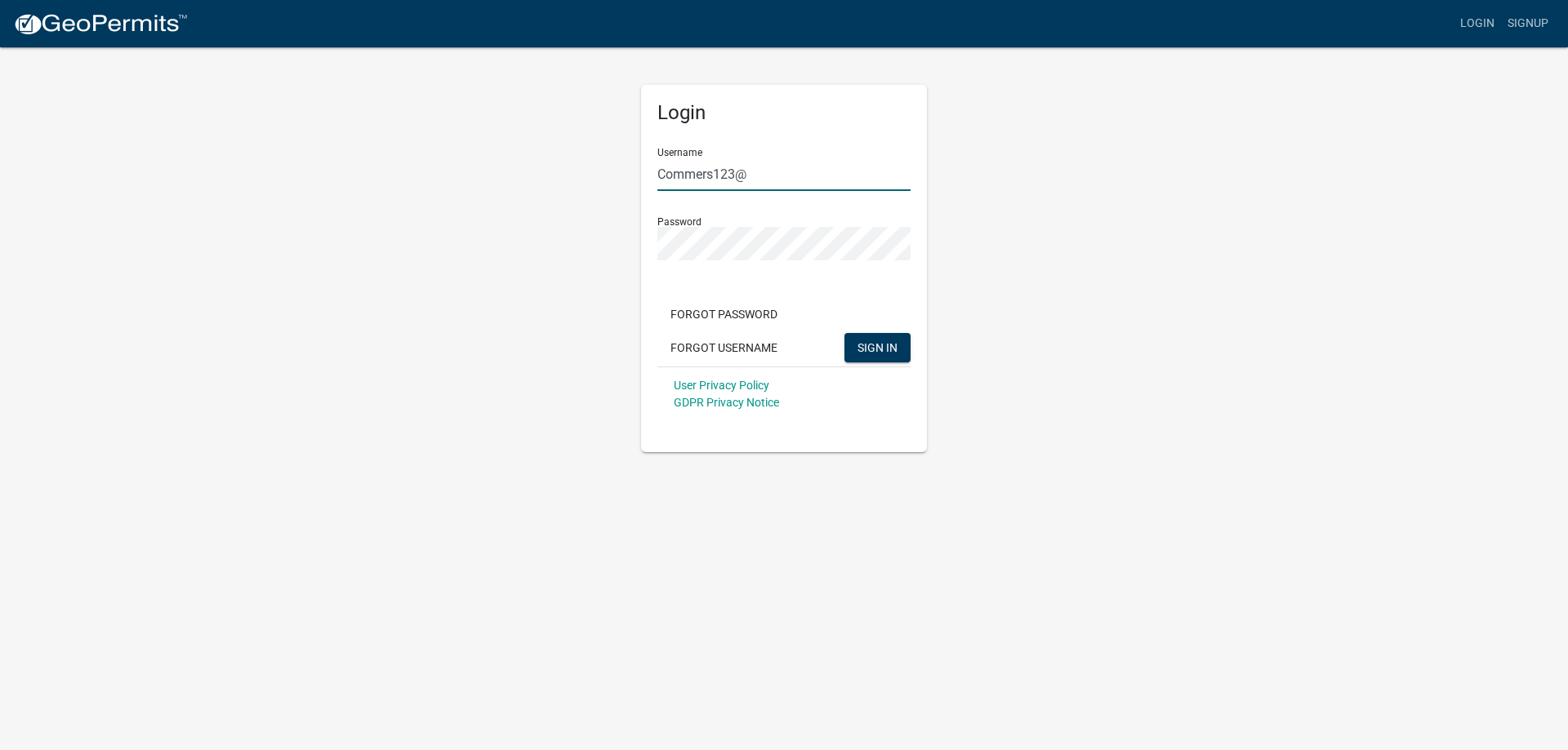
drag, startPoint x: 777, startPoint y: 170, endPoint x: 788, endPoint y: 155, distance: 18.6
click at [788, 159] on input "Commers123@" at bounding box center [783, 175] width 253 height 34
click at [505, 280] on div "Login Username Commers123@ Password Forgot Password Forgot Username SIGN IN Use…" at bounding box center [784, 249] width 931 height 407
click at [882, 347] on span "SIGN IN" at bounding box center [877, 347] width 40 height 13
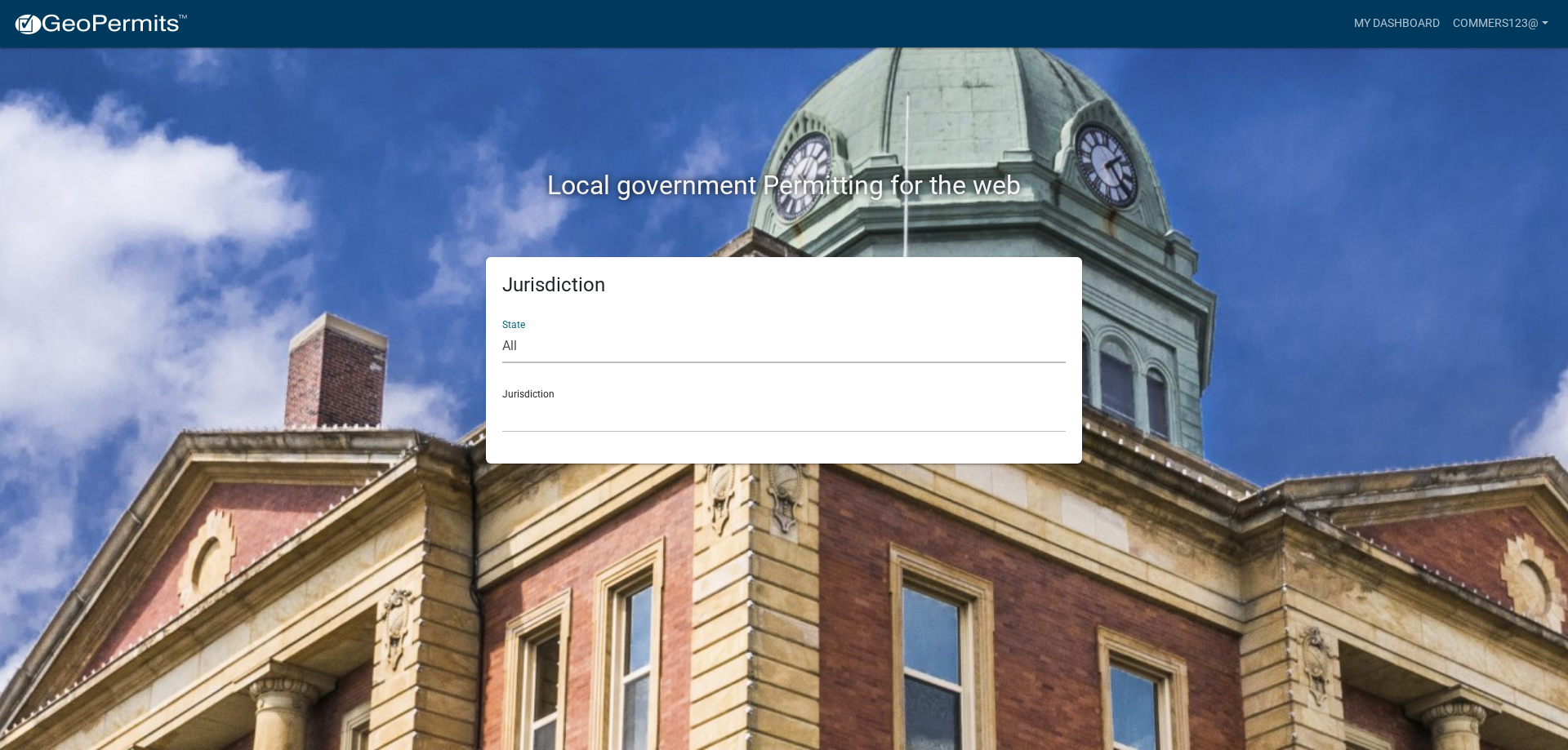
click at [631, 337] on select "All [US_STATE] [US_STATE] [US_STATE] [US_STATE] [US_STATE] [US_STATE] [US_STATE…" at bounding box center [783, 347] width 563 height 34
select select "[US_STATE]"
click at [502, 330] on select "All [US_STATE] [US_STATE] [US_STATE] [US_STATE] [US_STATE] [US_STATE] [US_STATE…" at bounding box center [783, 347] width 563 height 34
click at [565, 414] on select "[GEOGRAPHIC_DATA], [US_STATE] [GEOGRAPHIC_DATA], [US_STATE] [GEOGRAPHIC_DATA], …" at bounding box center [783, 416] width 563 height 34
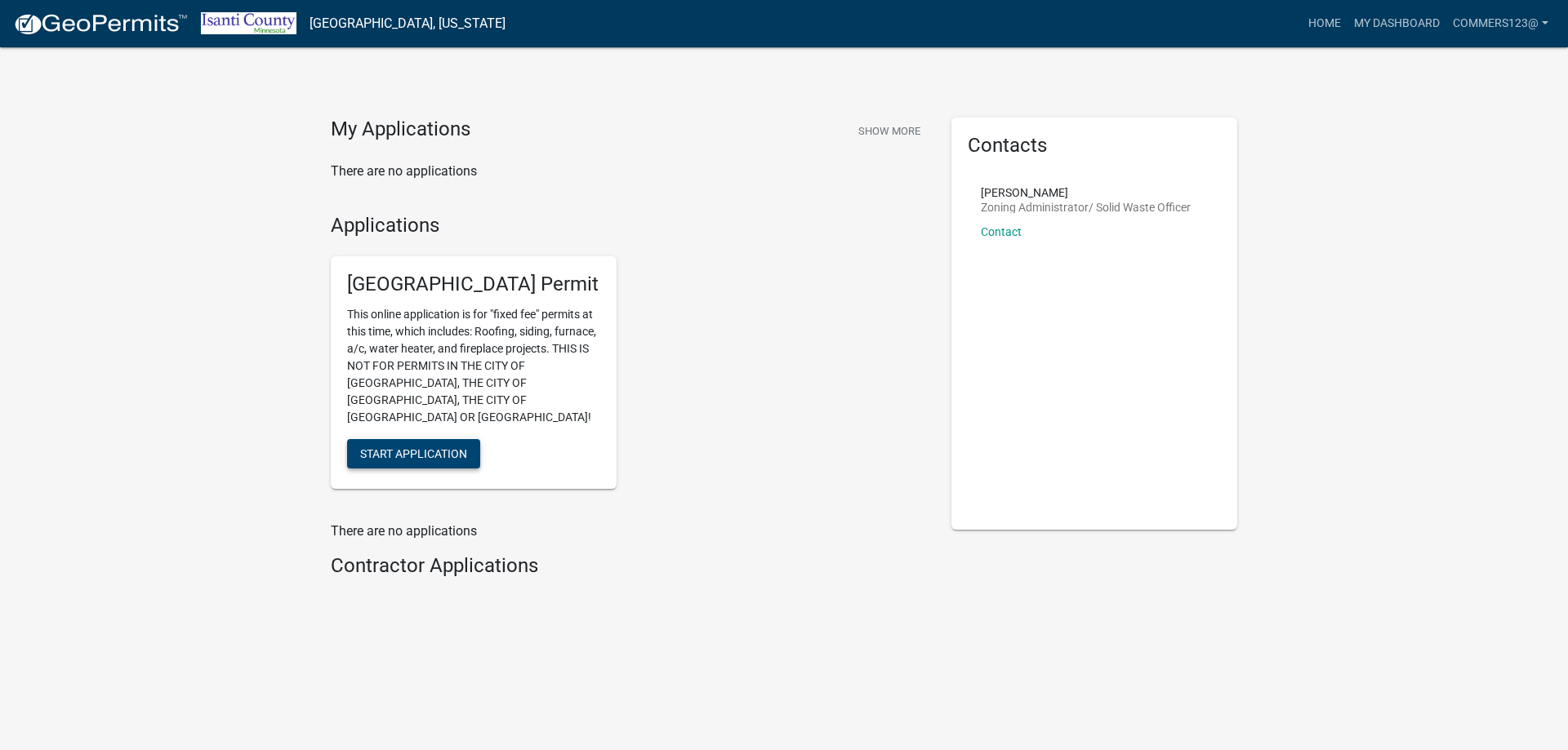
click at [429, 448] on span "Start Application" at bounding box center [413, 454] width 107 height 13
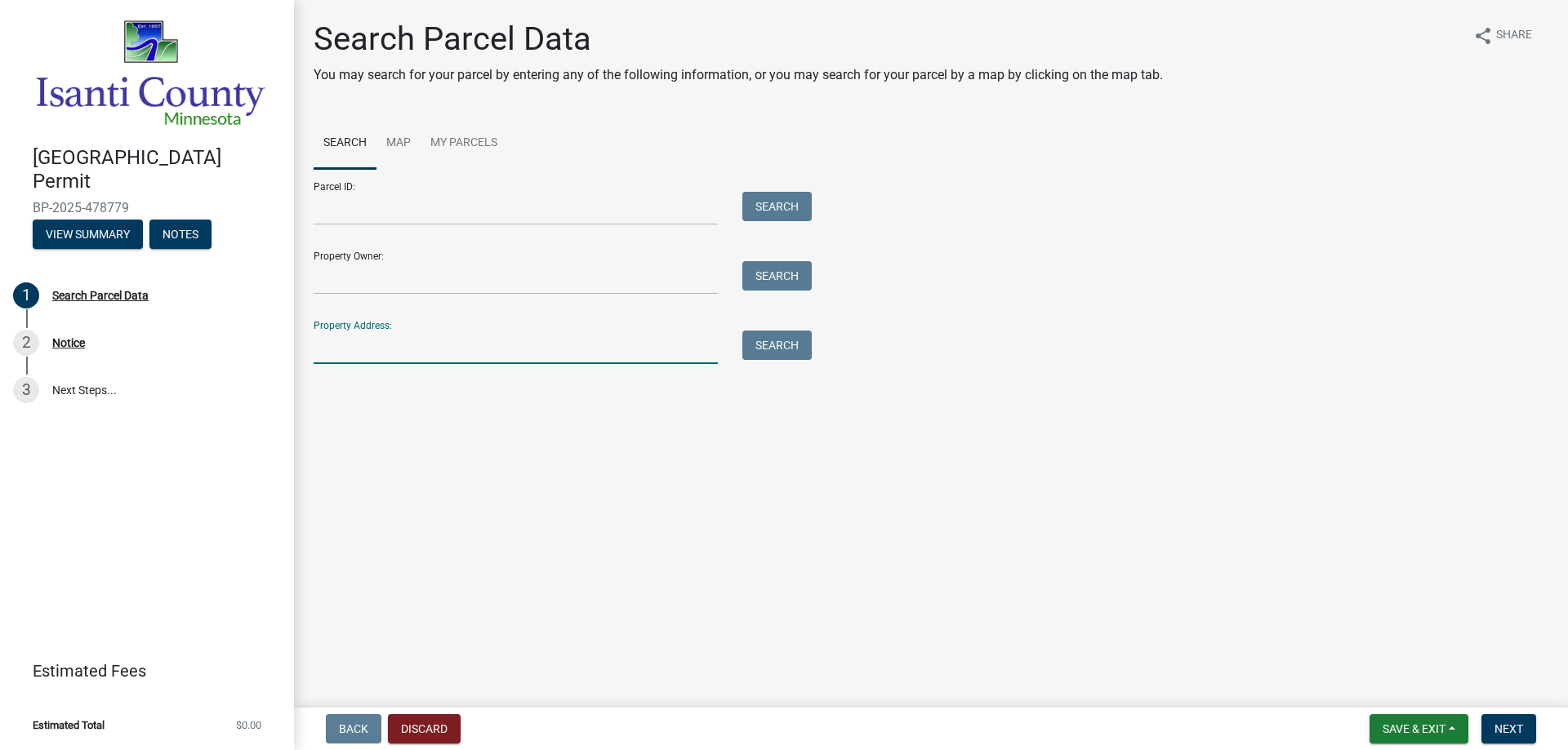
click at [359, 334] on input "Property Address:" at bounding box center [516, 348] width 404 height 34
drag, startPoint x: 458, startPoint y: 351, endPoint x: 90, endPoint y: 250, distance: 381.6
click at [67, 277] on div "[GEOGRAPHIC_DATA] Permit BP-2025-478779 View Summary Notes 1 Search Parcel Data…" at bounding box center [784, 375] width 1568 height 750
type input "[STREET_ADDRESS]"
click at [784, 337] on button "Search" at bounding box center [777, 345] width 69 height 29
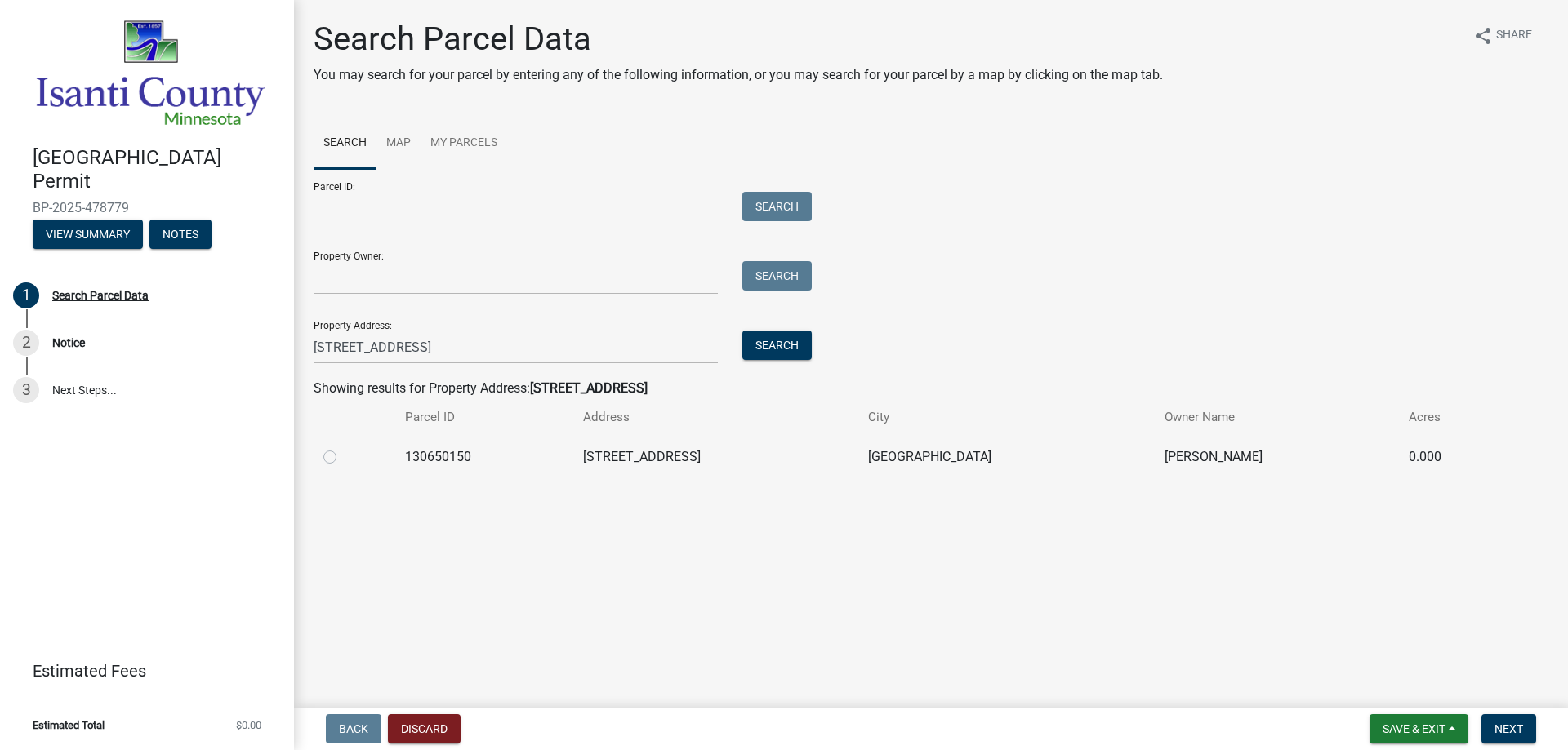
click at [343, 448] on label at bounding box center [343, 448] width 0 height 0
click at [343, 455] on input "radio" at bounding box center [349, 453] width 11 height 11
radio input "true"
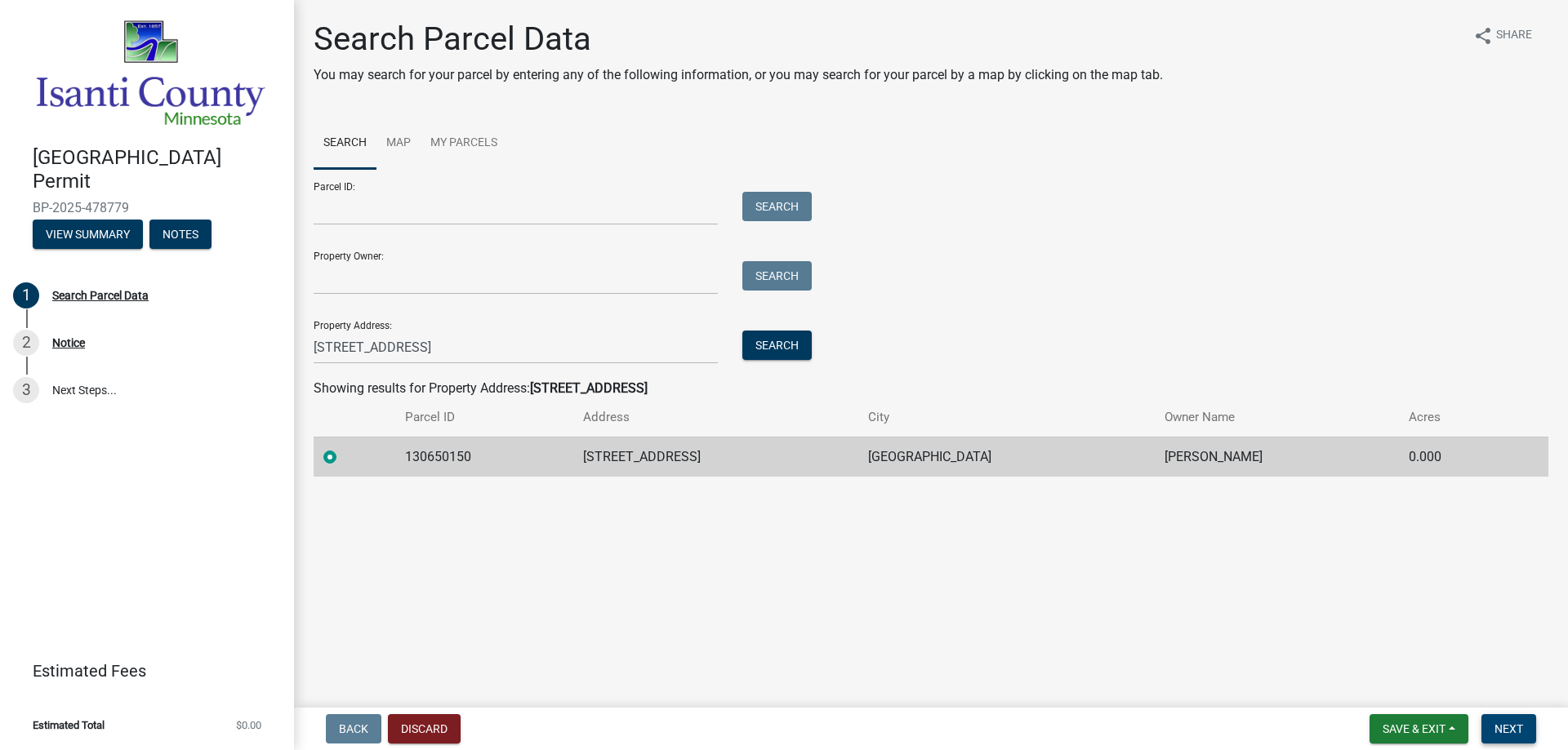
click at [1495, 727] on span "Next" at bounding box center [1509, 729] width 28 height 13
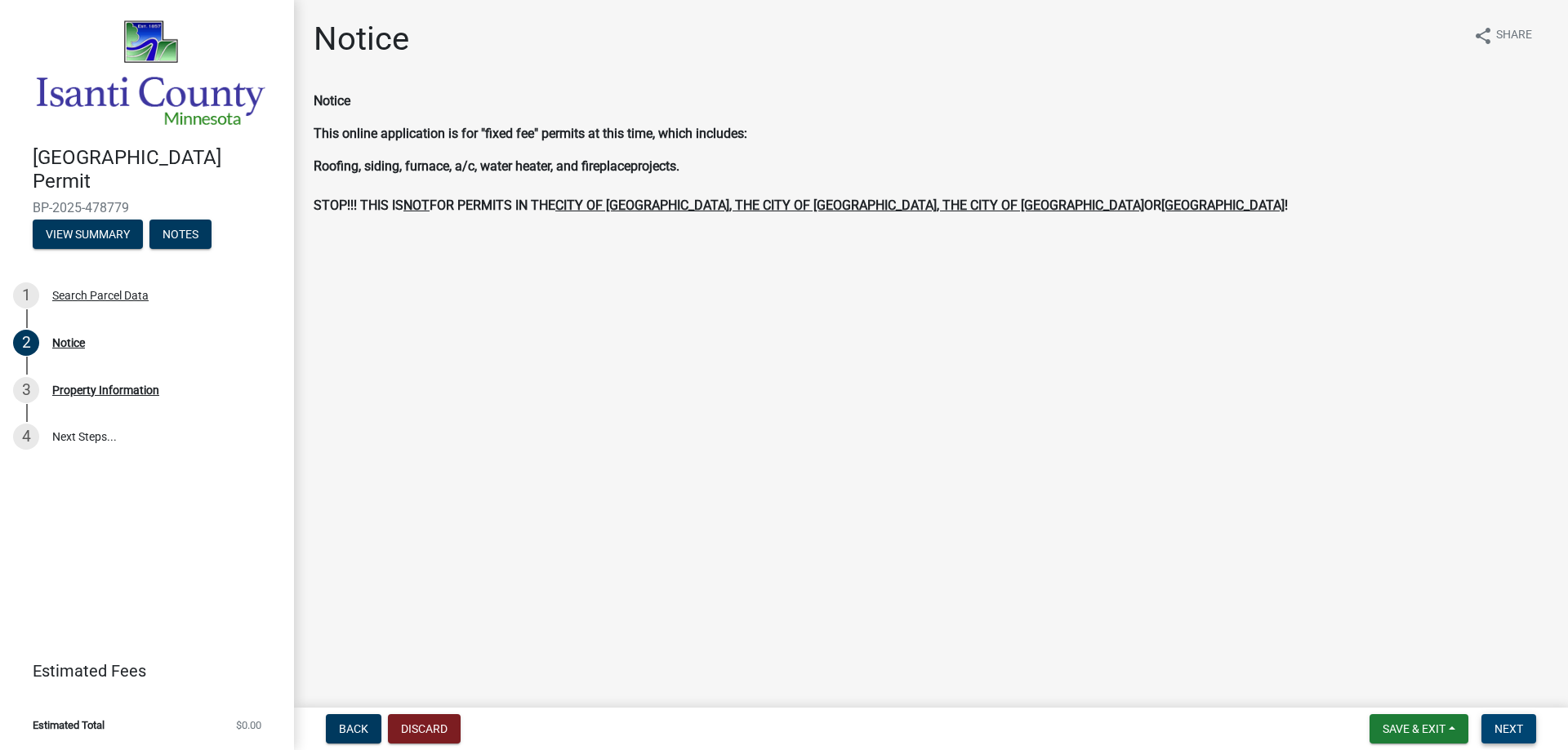
click at [1517, 728] on span "Next" at bounding box center [1509, 729] width 28 height 13
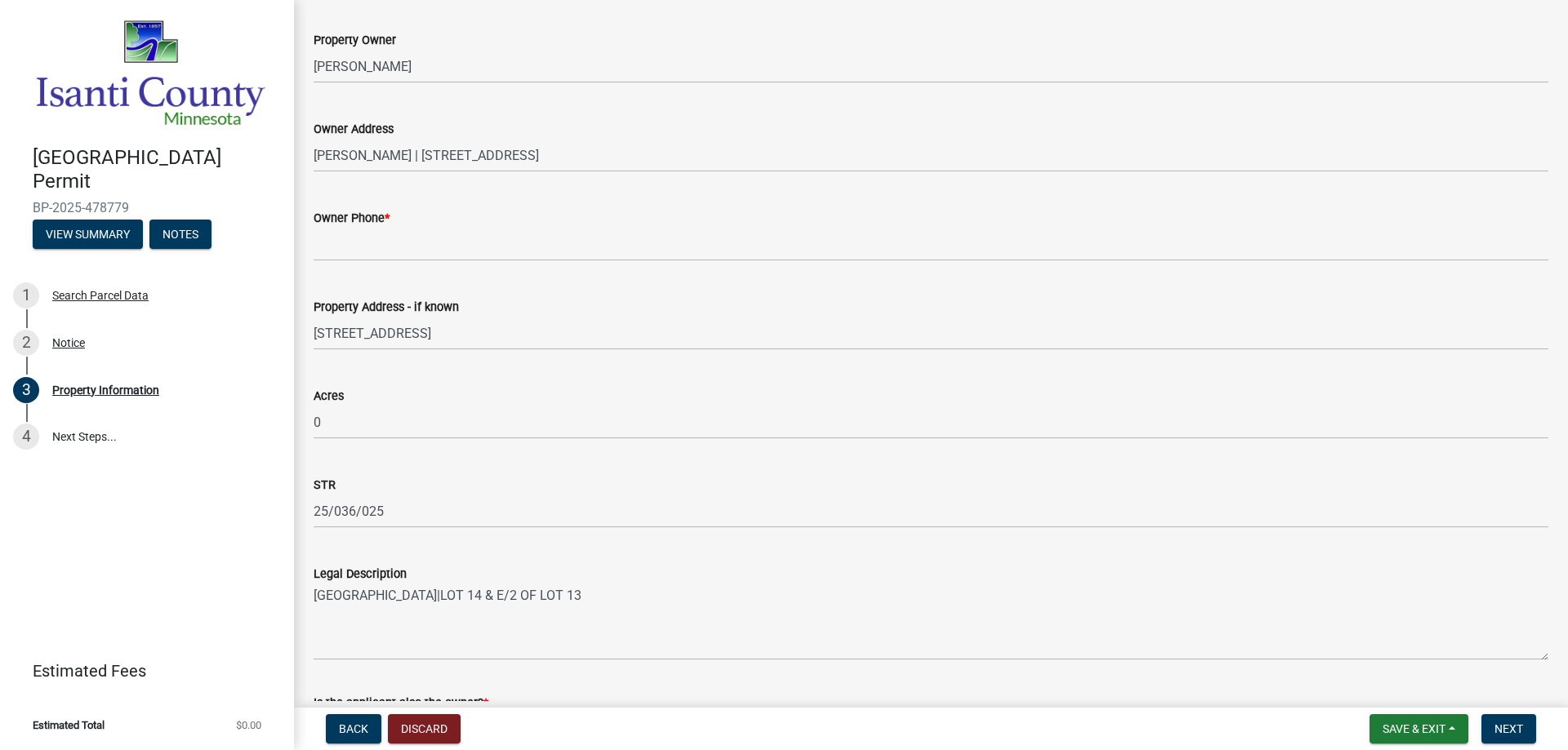
scroll to position [395, 0]
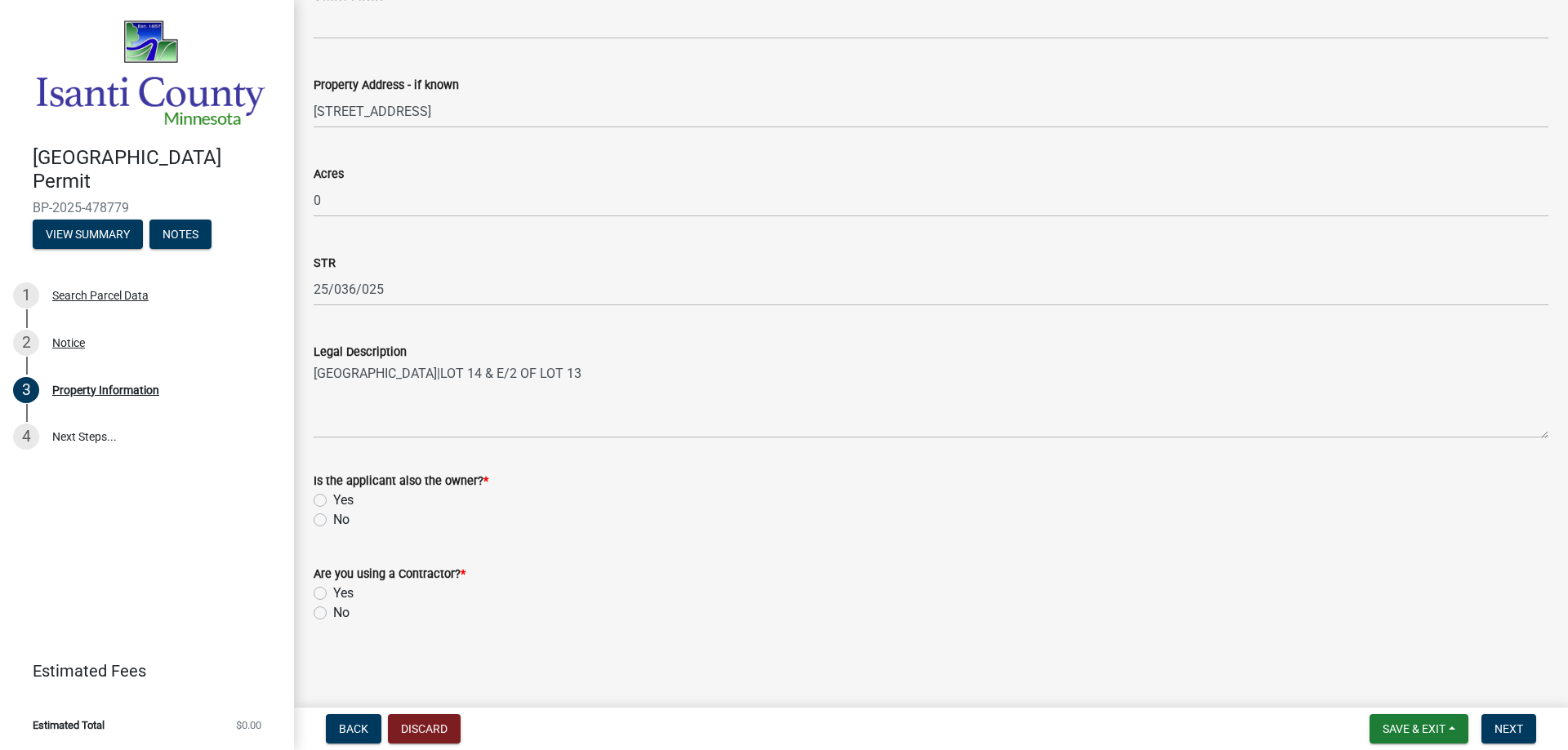
click at [333, 497] on label "Yes" at bounding box center [343, 500] width 20 height 20
click at [333, 497] on input "Yes" at bounding box center [339, 496] width 11 height 11
radio input "true"
click at [333, 587] on label "Yes" at bounding box center [343, 593] width 20 height 20
click at [333, 587] on input "Yes" at bounding box center [339, 589] width 11 height 11
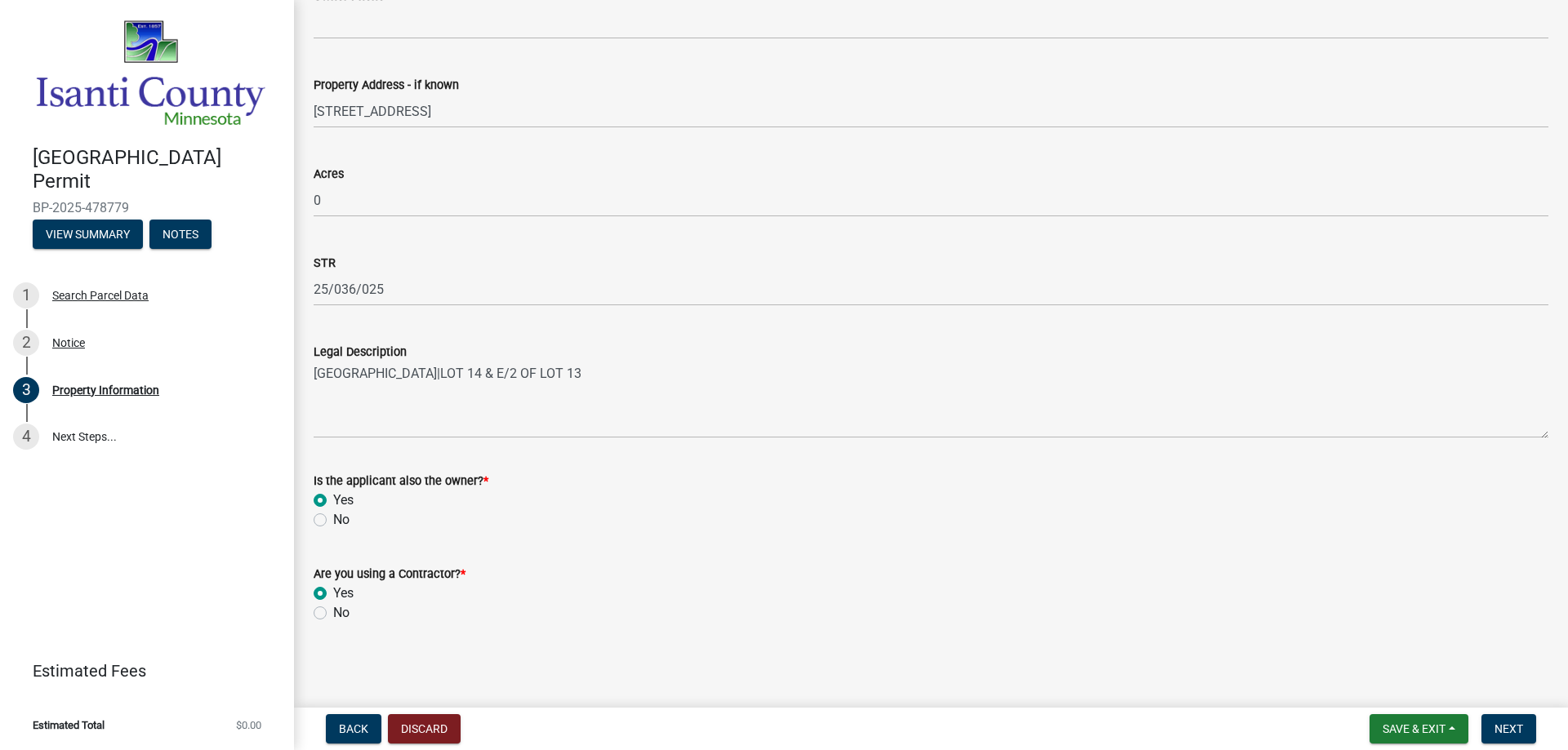
radio input "true"
click at [1508, 726] on span "Next" at bounding box center [1509, 729] width 28 height 13
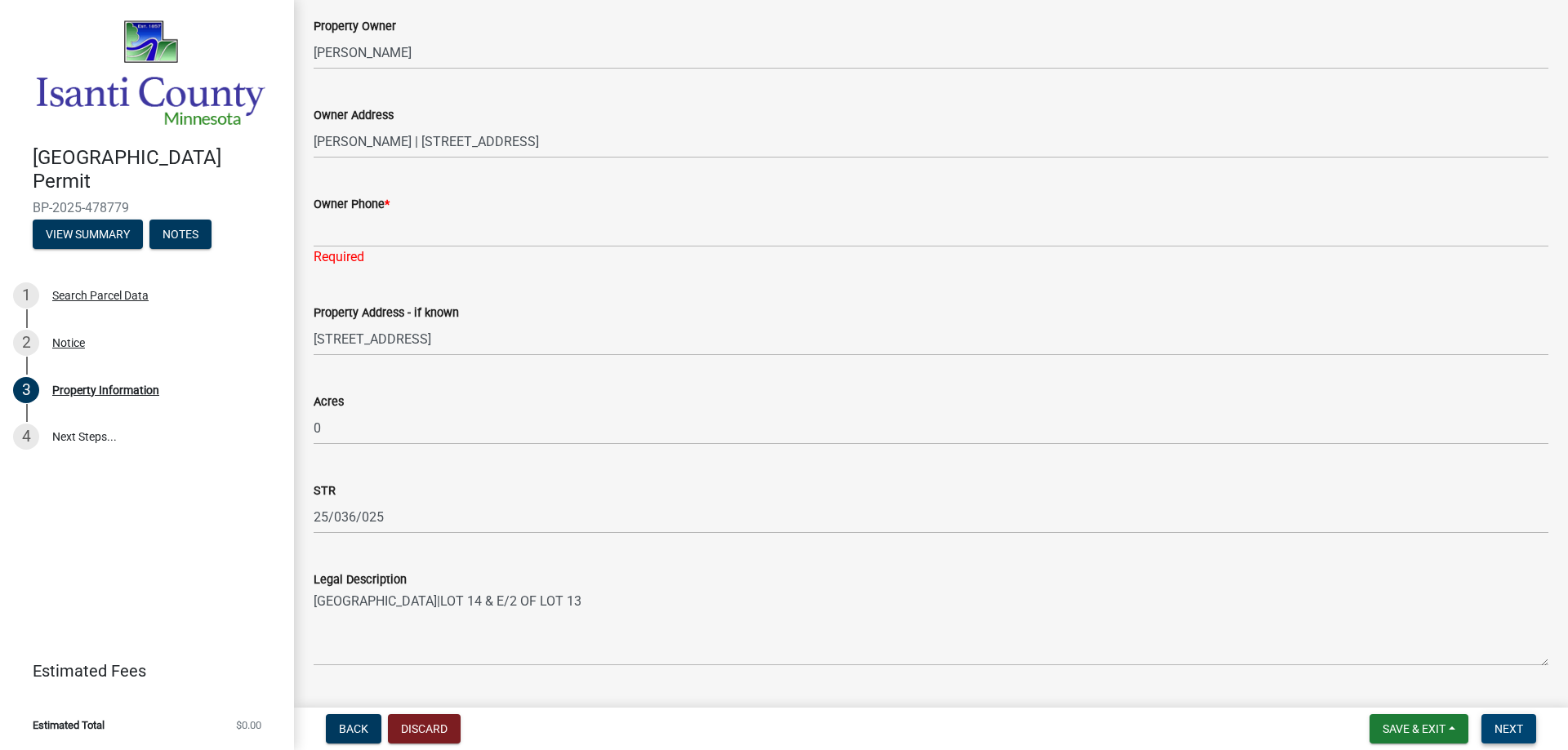
scroll to position [0, 0]
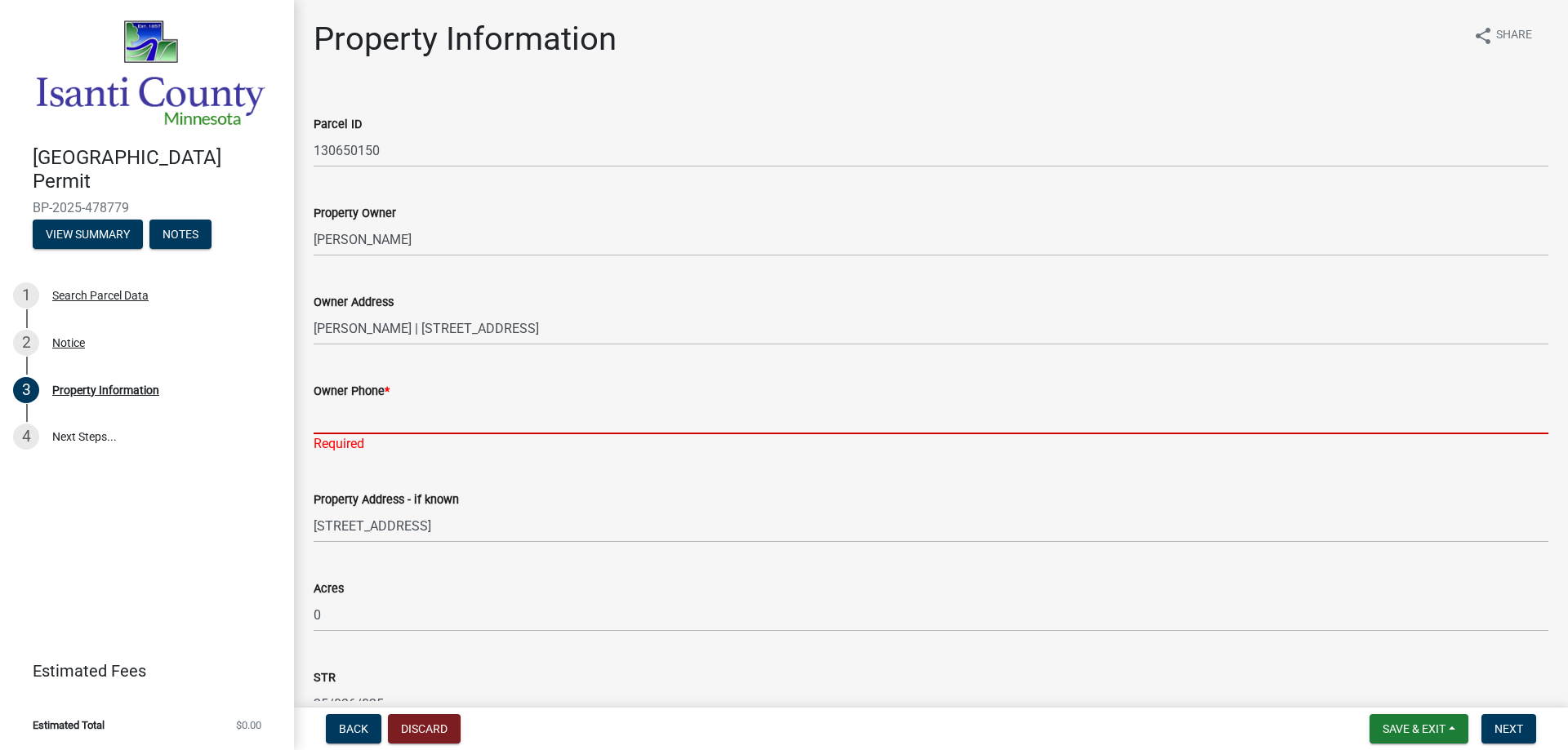
click at [381, 412] on input "Owner Phone *" at bounding box center [931, 418] width 1235 height 34
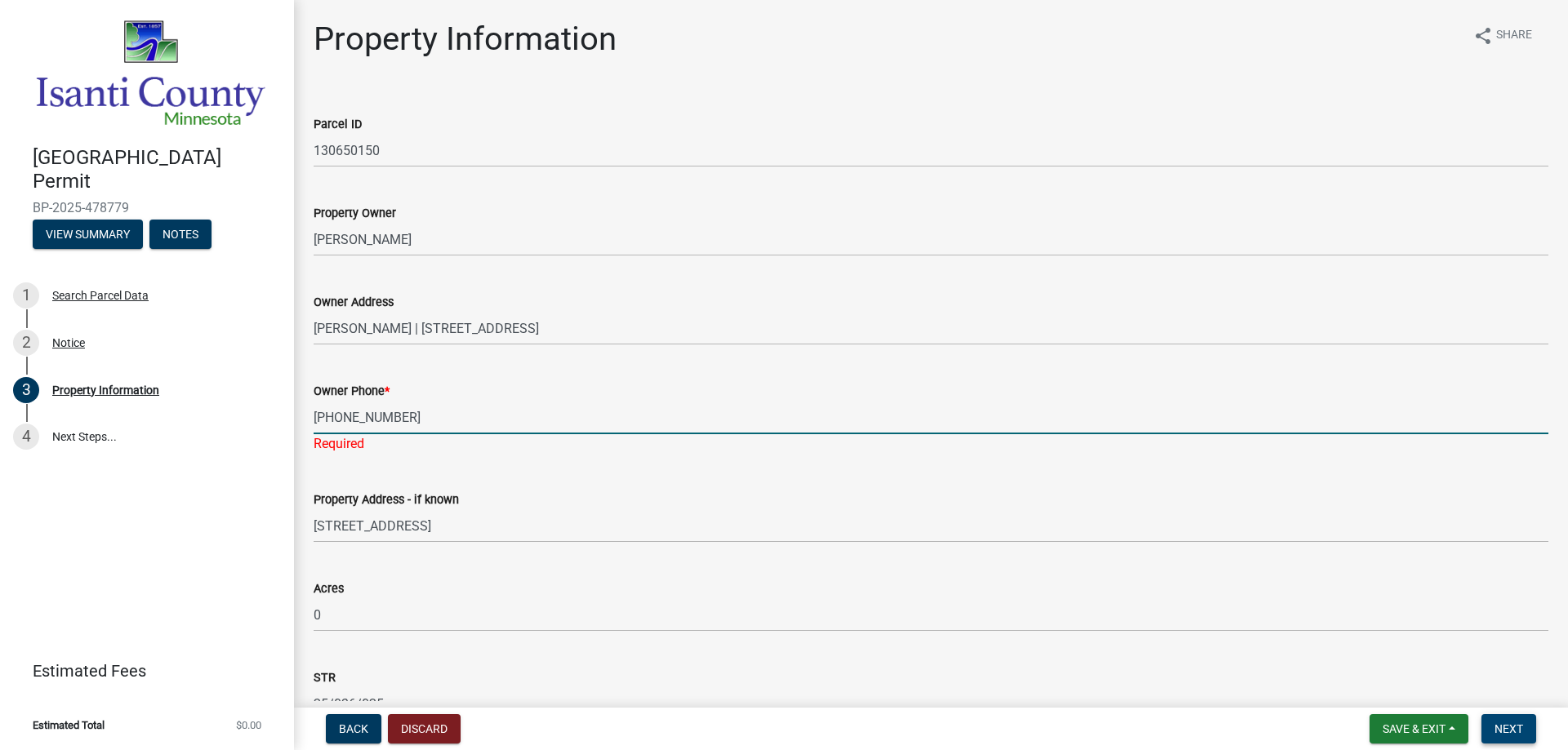
type input "[PHONE_NUMBER]"
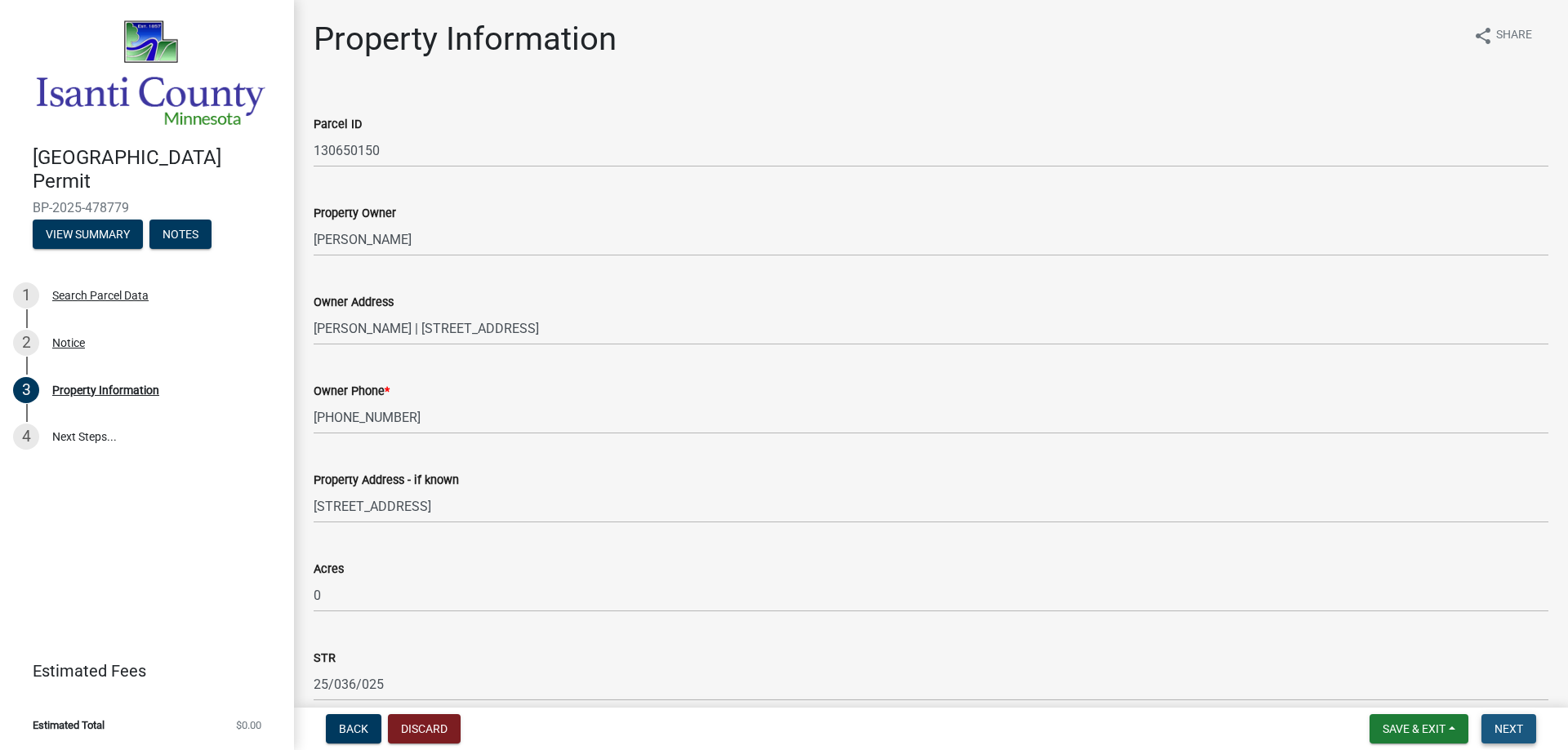
click at [1514, 731] on span "Next" at bounding box center [1509, 729] width 28 height 13
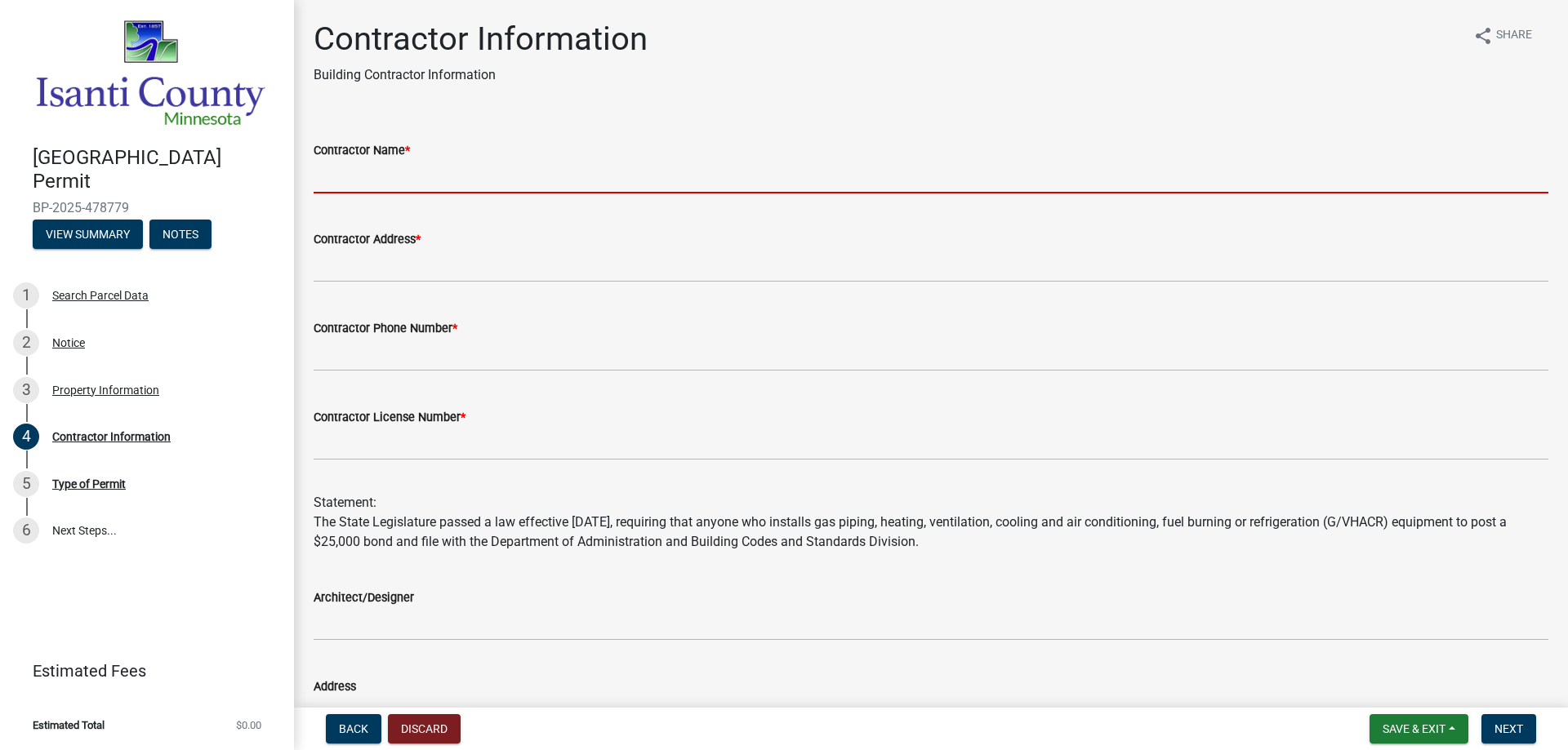
click at [395, 171] on input "Contractor Name *" at bounding box center [931, 177] width 1235 height 34
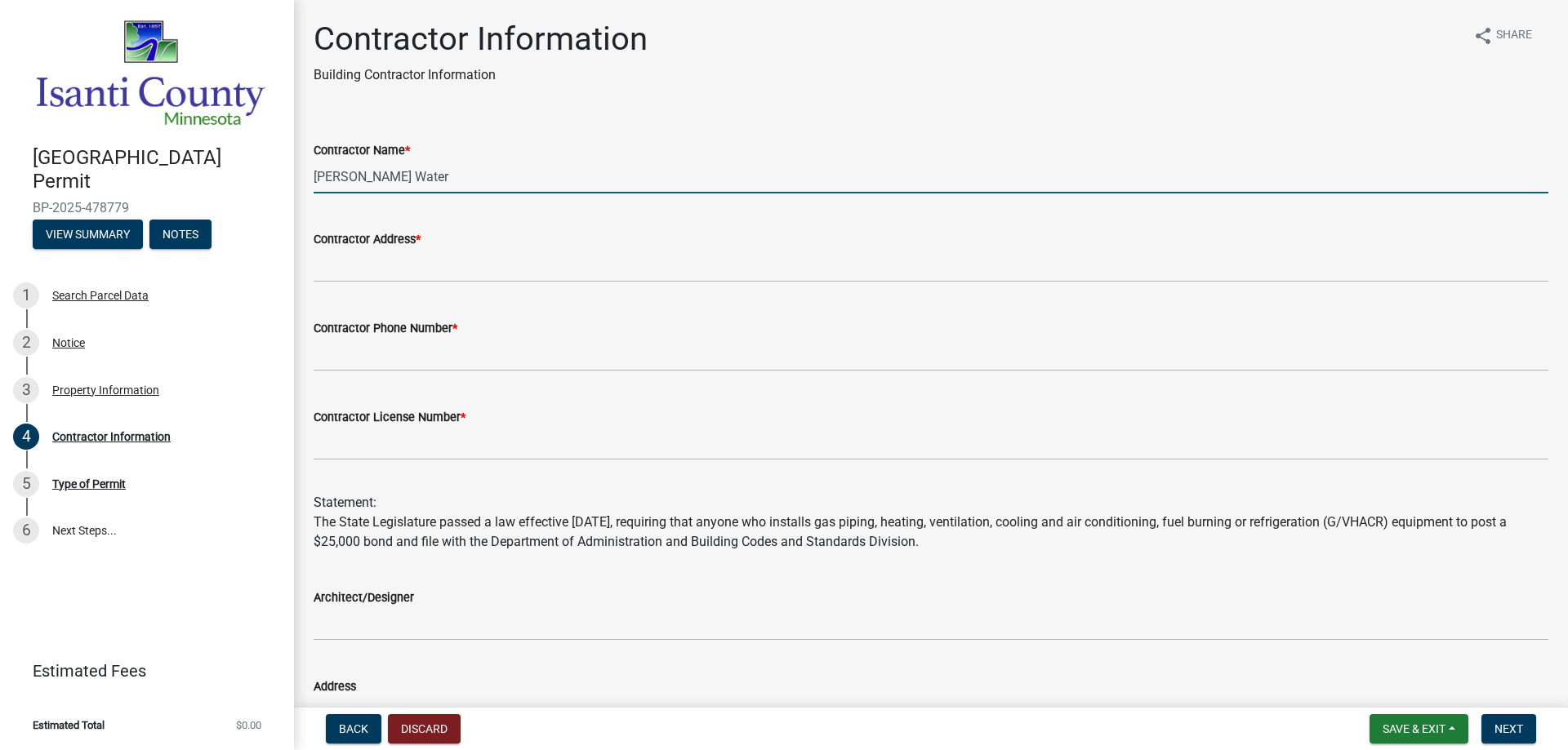
type input "[PERSON_NAME] Water"
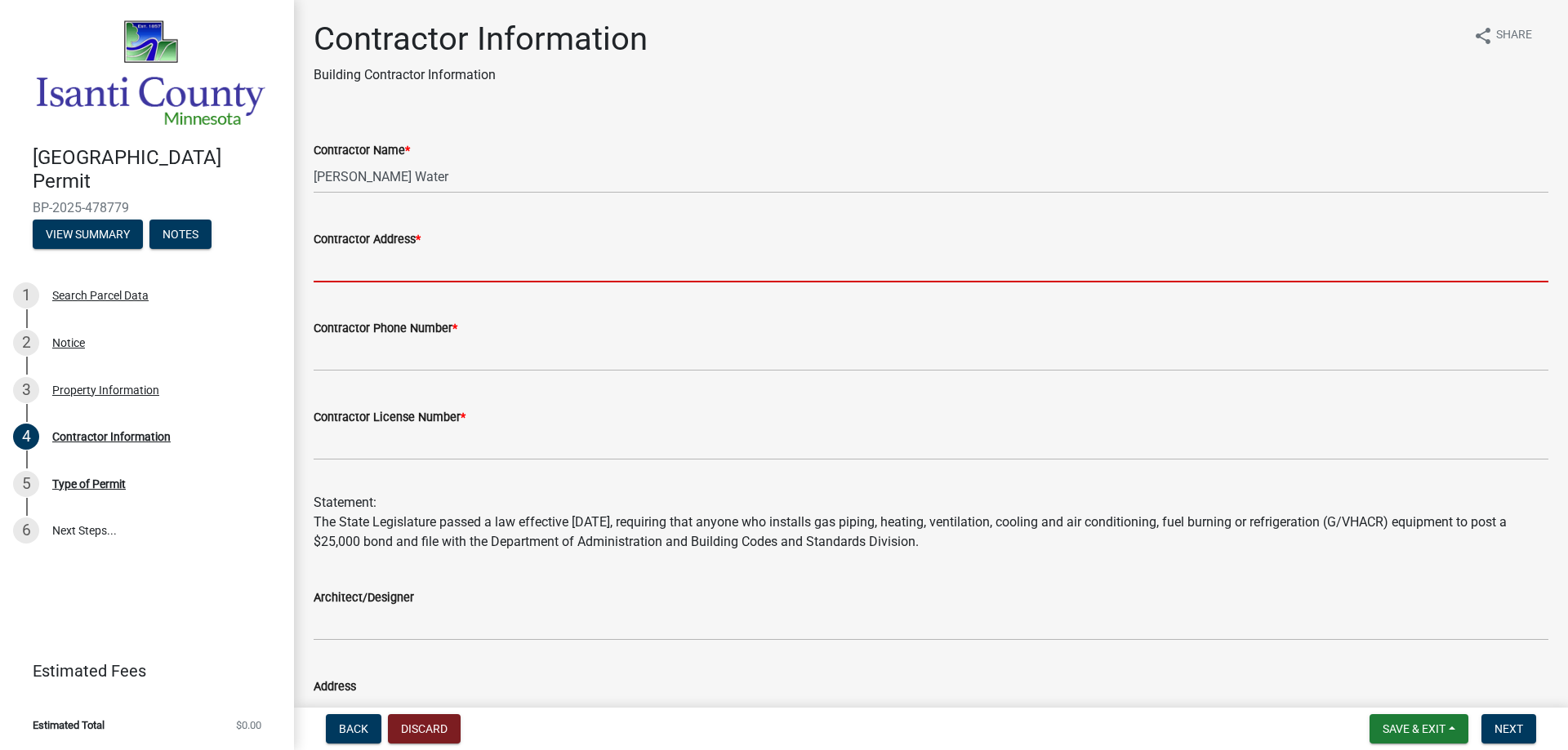
click at [426, 262] on input "Contractor Address *" at bounding box center [931, 266] width 1235 height 34
type input "[STREET_ADDRESS]"
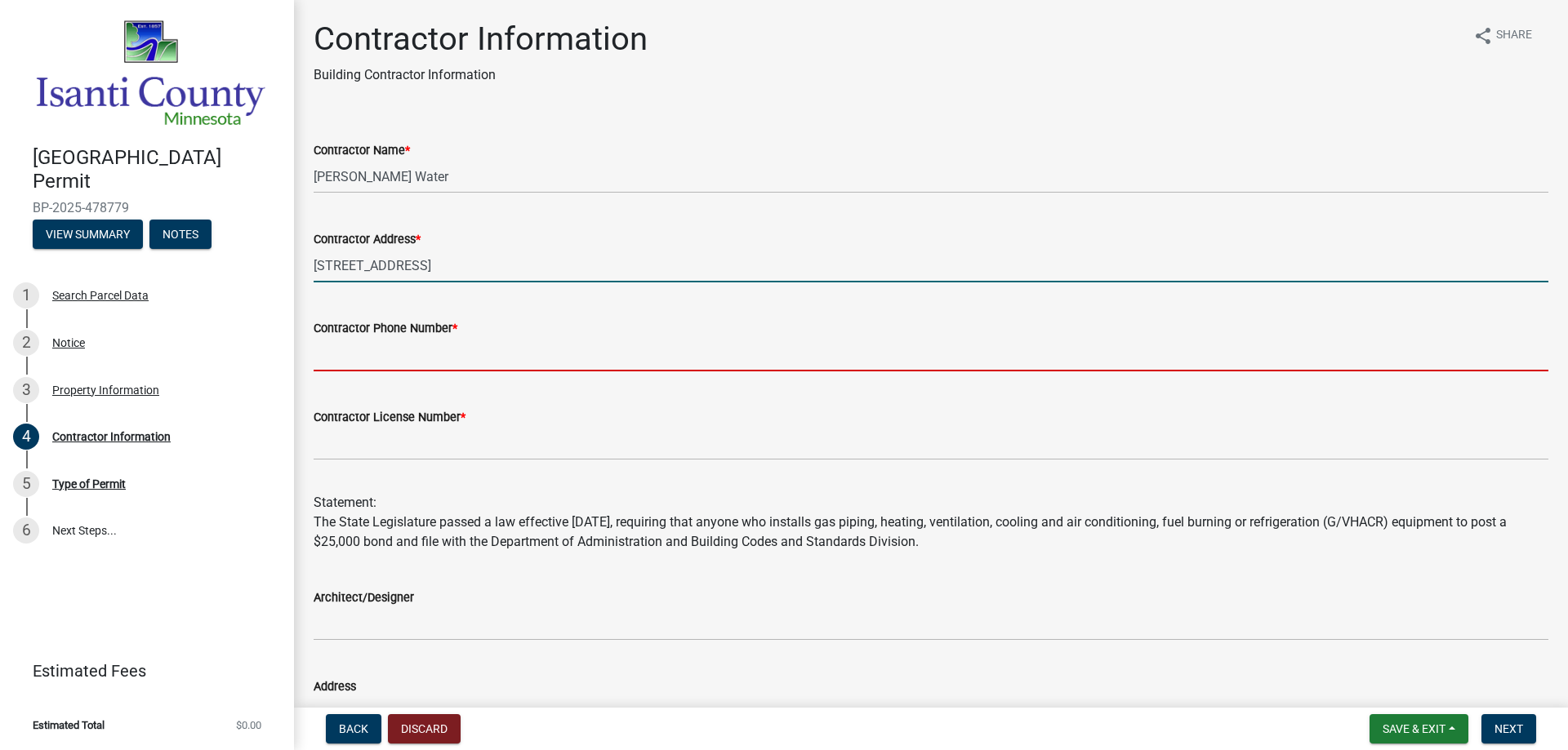
type input "7632527701"
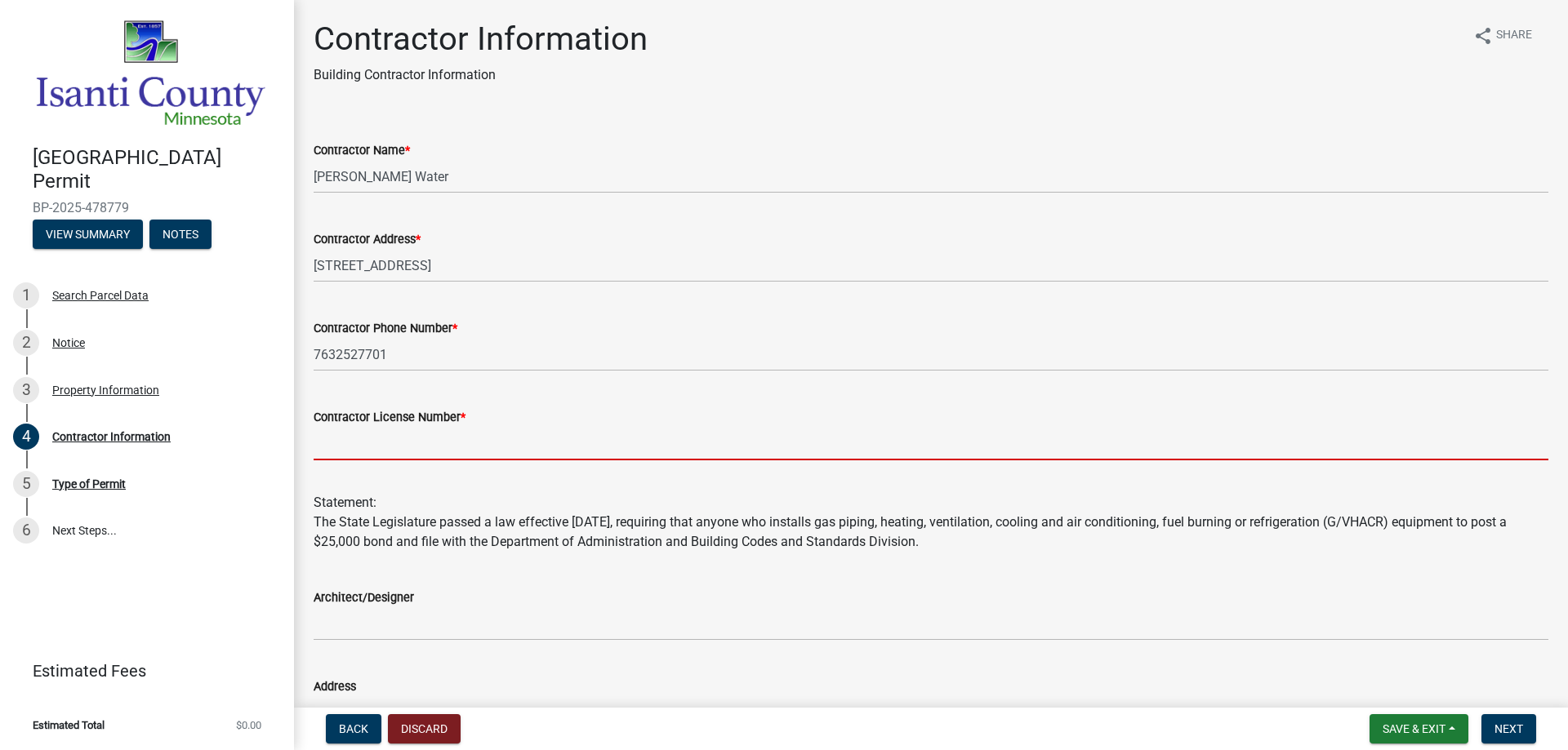
click at [418, 439] on input "Contractor License Number *" at bounding box center [931, 444] width 1235 height 34
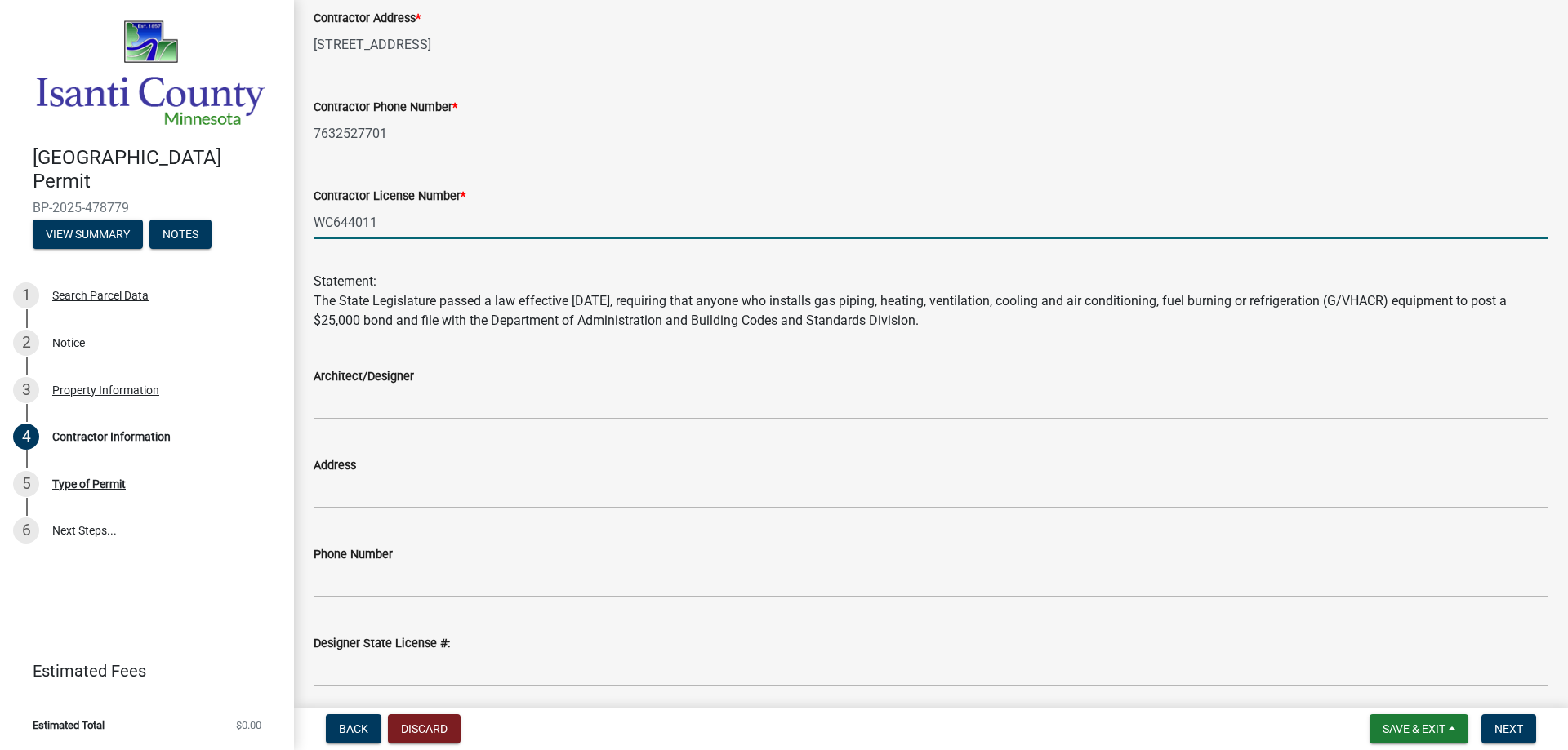
scroll to position [245, 0]
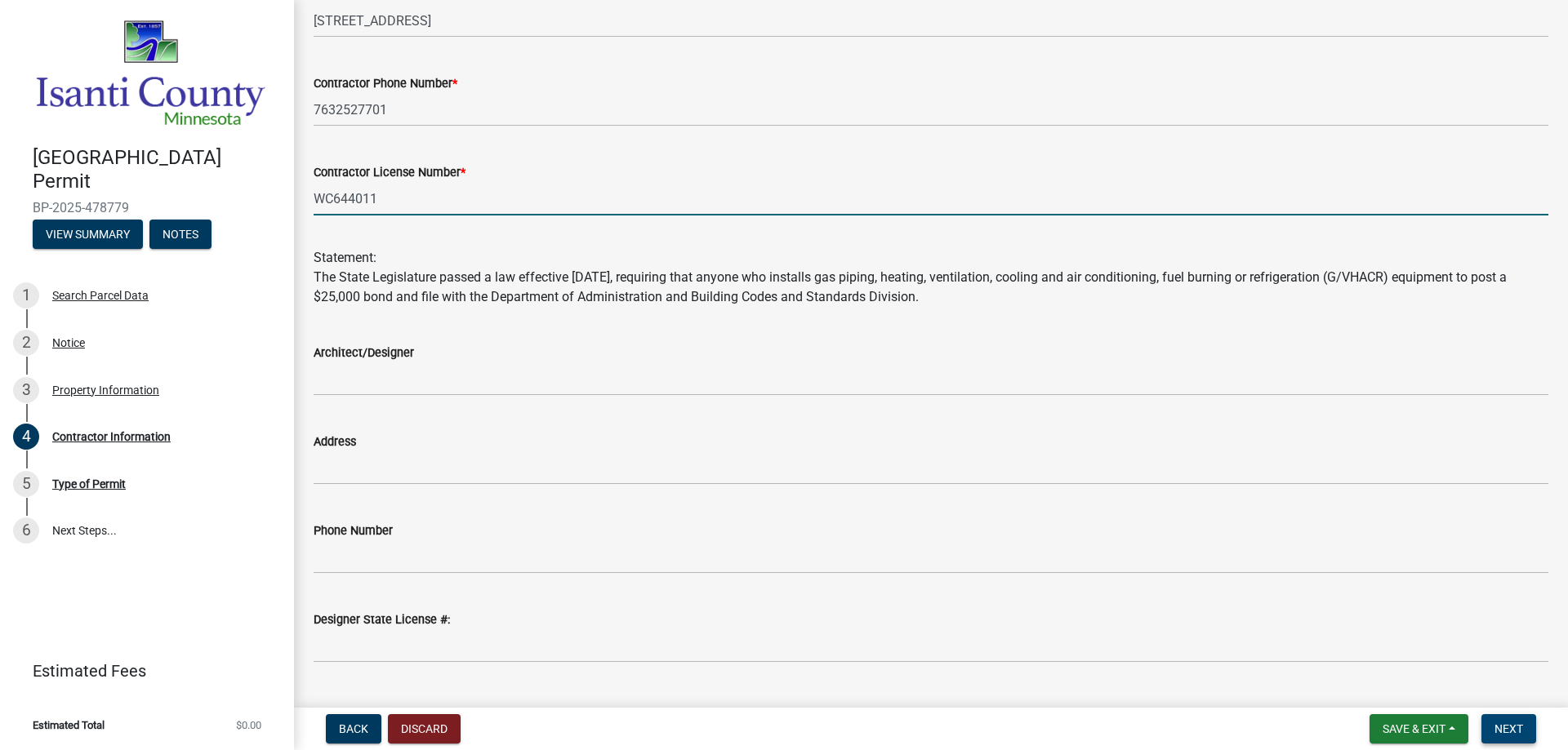
type input "WC644011"
click at [1514, 723] on span "Next" at bounding box center [1509, 729] width 28 height 13
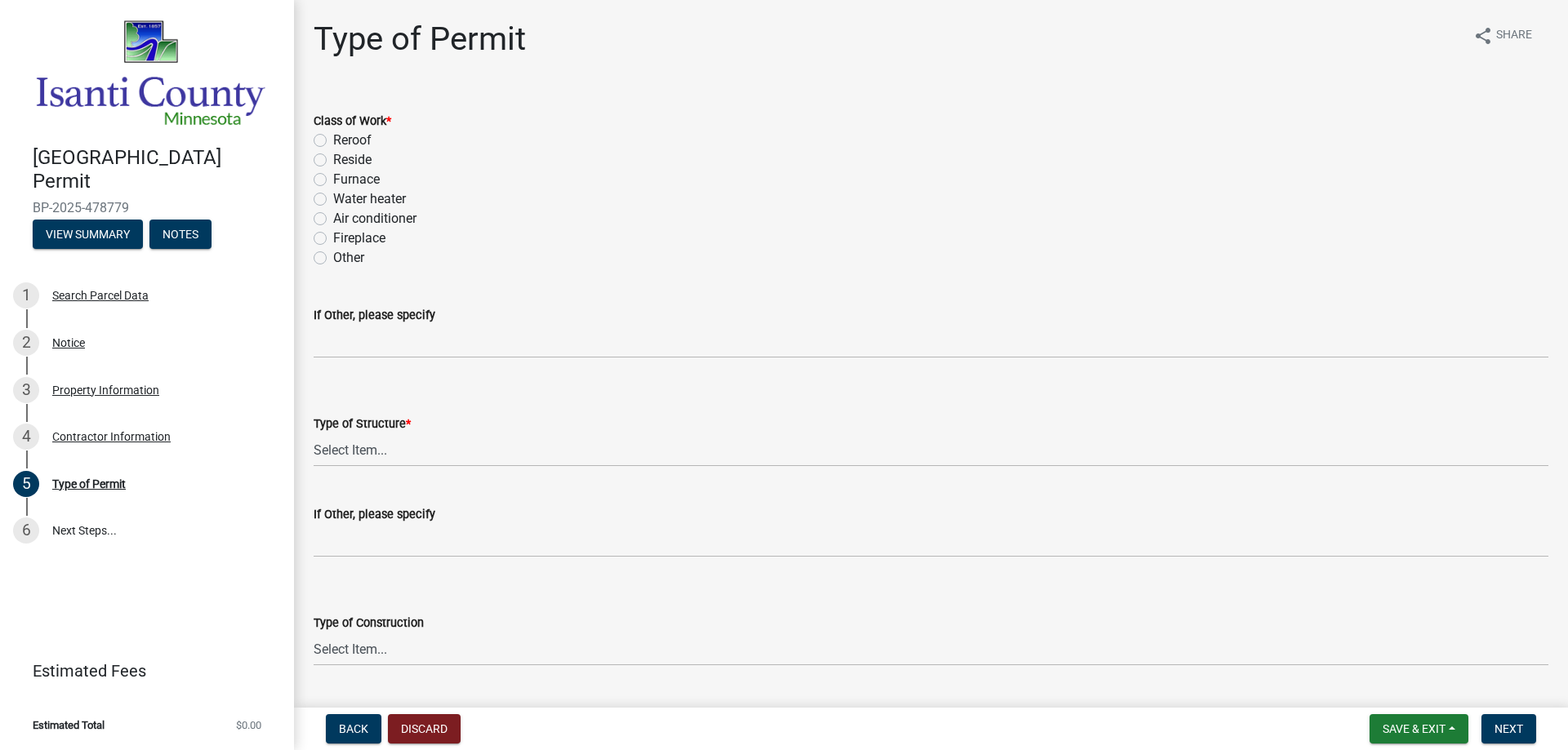
click at [324, 254] on div "Other" at bounding box center [931, 258] width 1235 height 20
click at [333, 255] on label "Other" at bounding box center [349, 258] width 31 height 20
click at [333, 255] on input "Other" at bounding box center [339, 254] width 11 height 11
radio input "true"
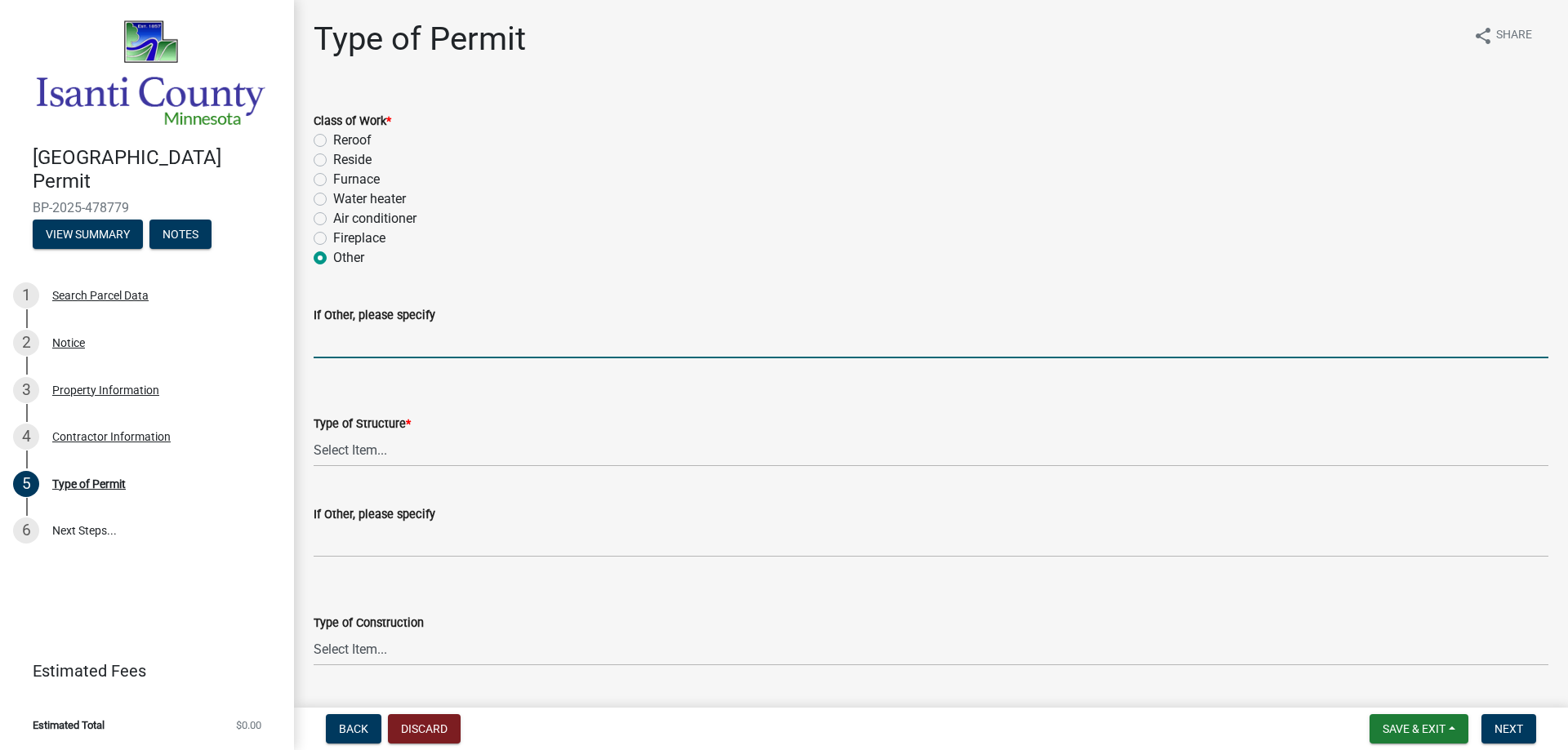
click at [386, 336] on input "If Other, please specify" at bounding box center [931, 342] width 1235 height 34
type input "Installation of water softener"
click at [388, 450] on select "Select Item... Accessory Commercial Single Family Agricultural Other N/A" at bounding box center [931, 450] width 1235 height 34
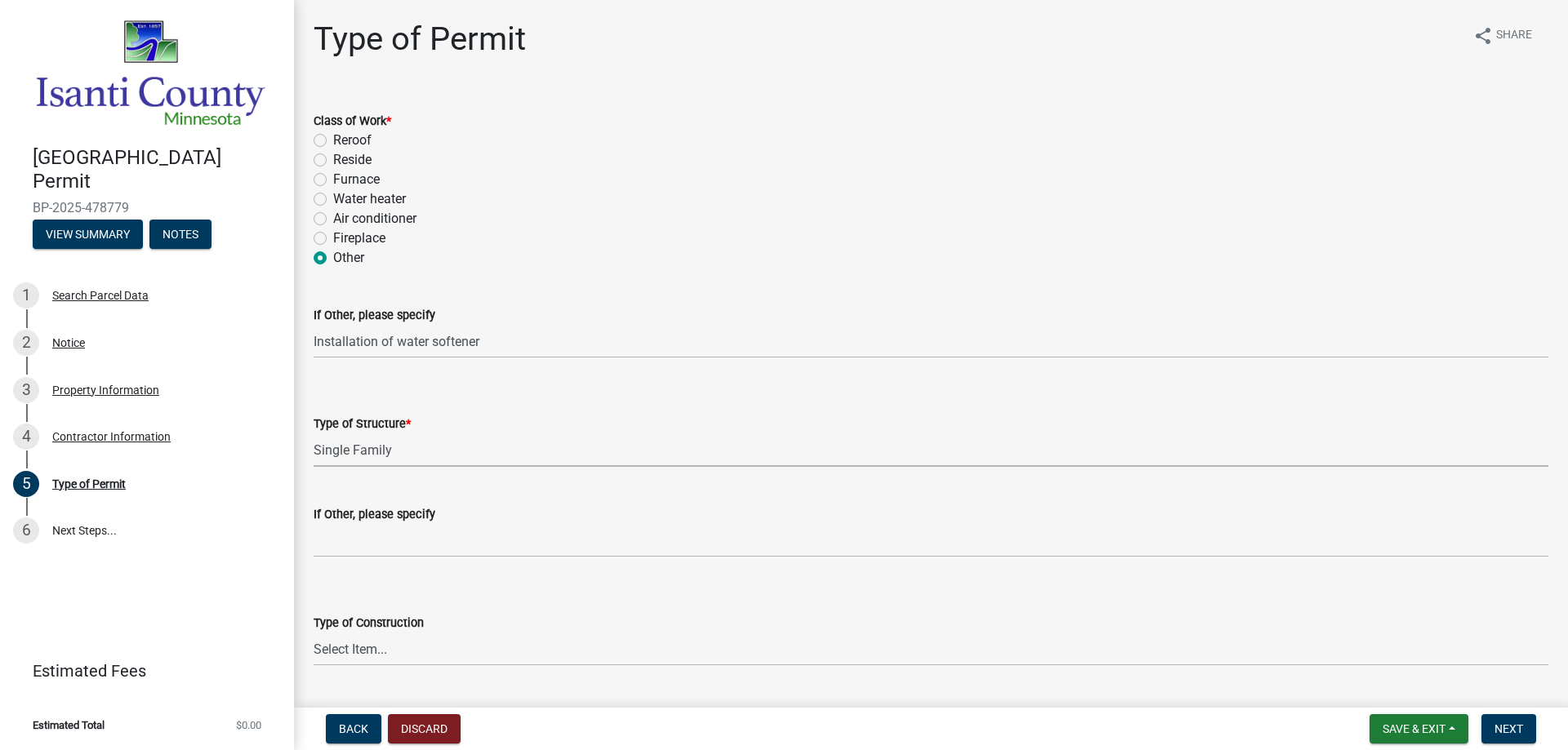
click at [314, 434] on select "Select Item... Accessory Commercial Single Family Agricultural Other N/A" at bounding box center [931, 450] width 1235 height 34
select select "eb4da8a3-282e-4d3e-a231-485219132635"
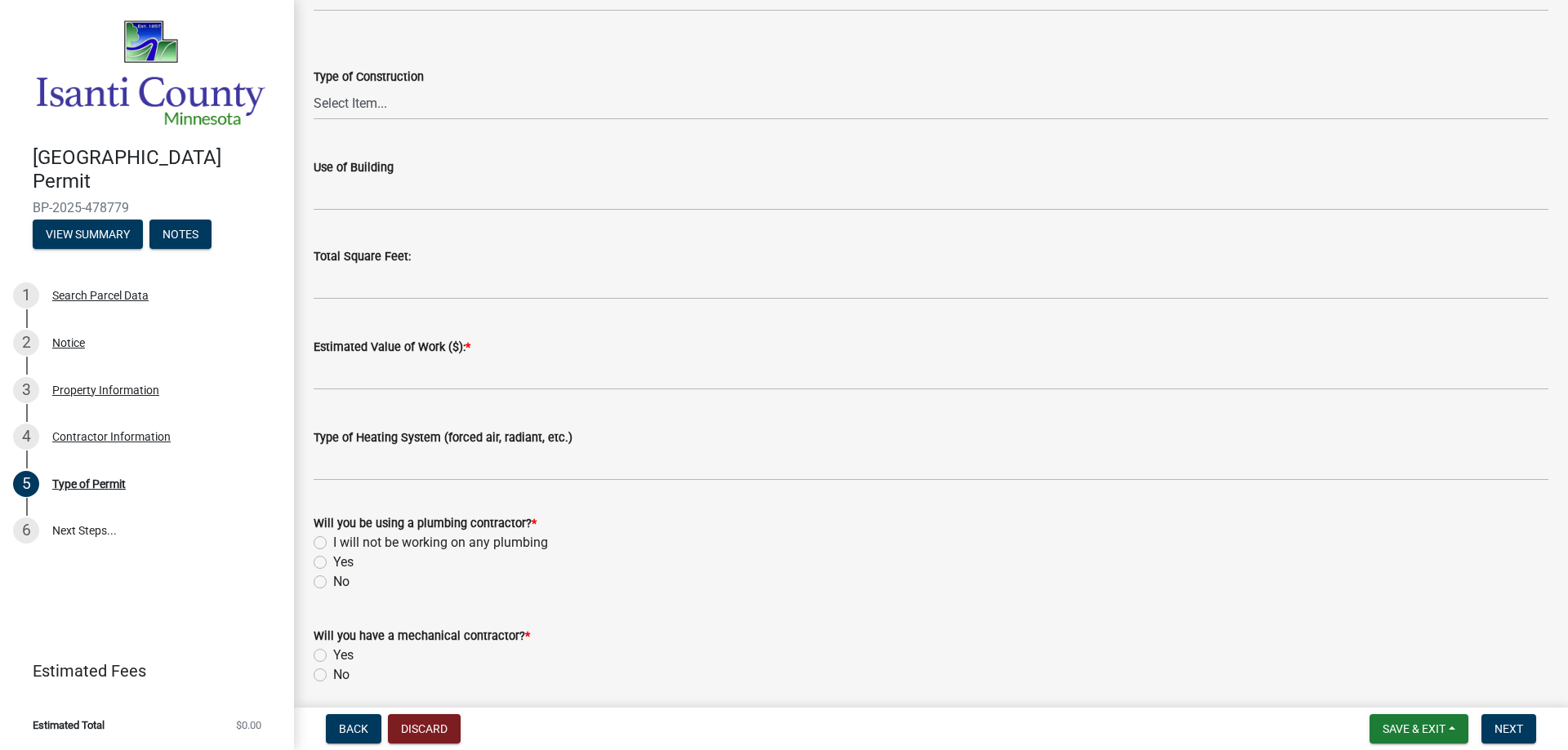
scroll to position [608, 0]
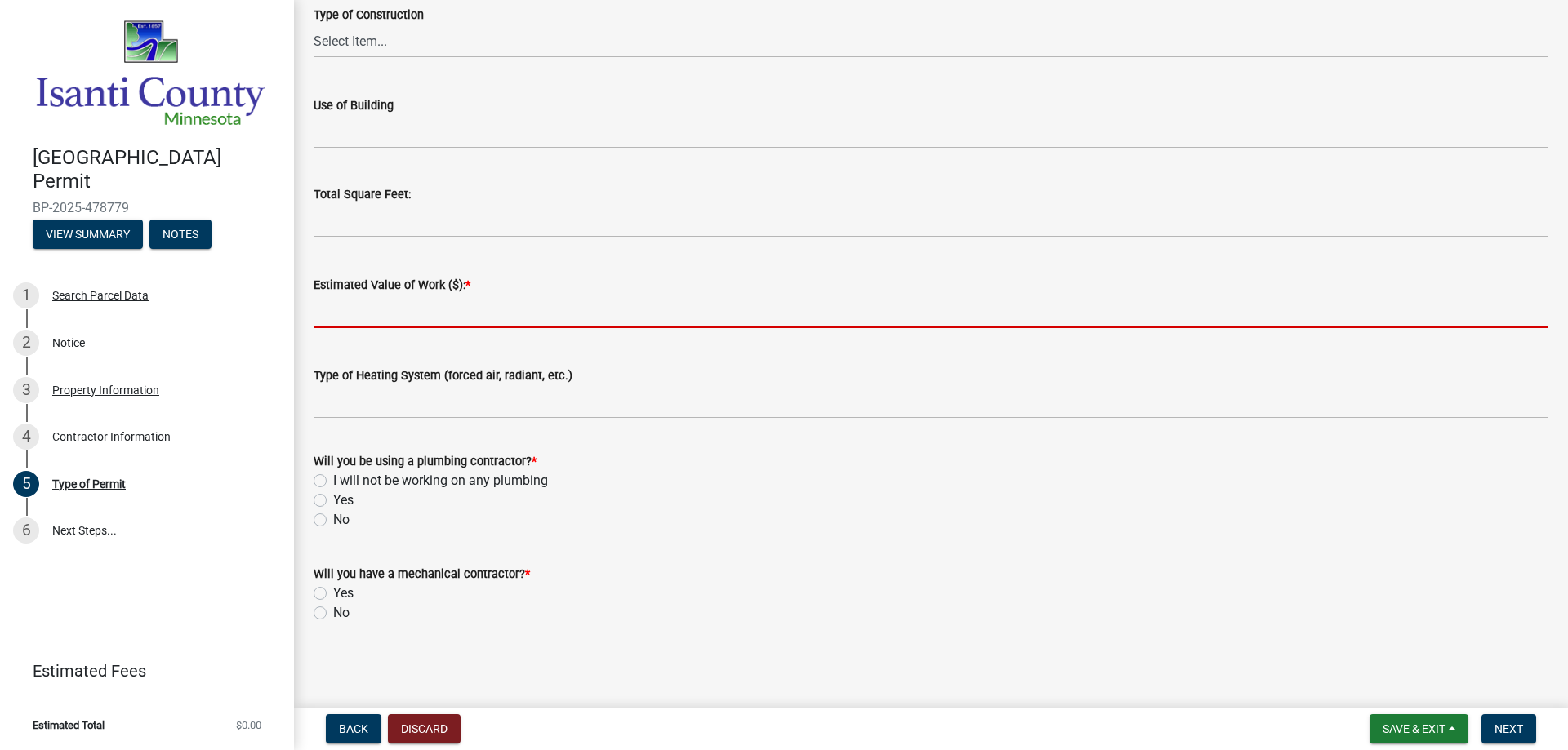
click at [412, 305] on input "text" at bounding box center [931, 311] width 1235 height 34
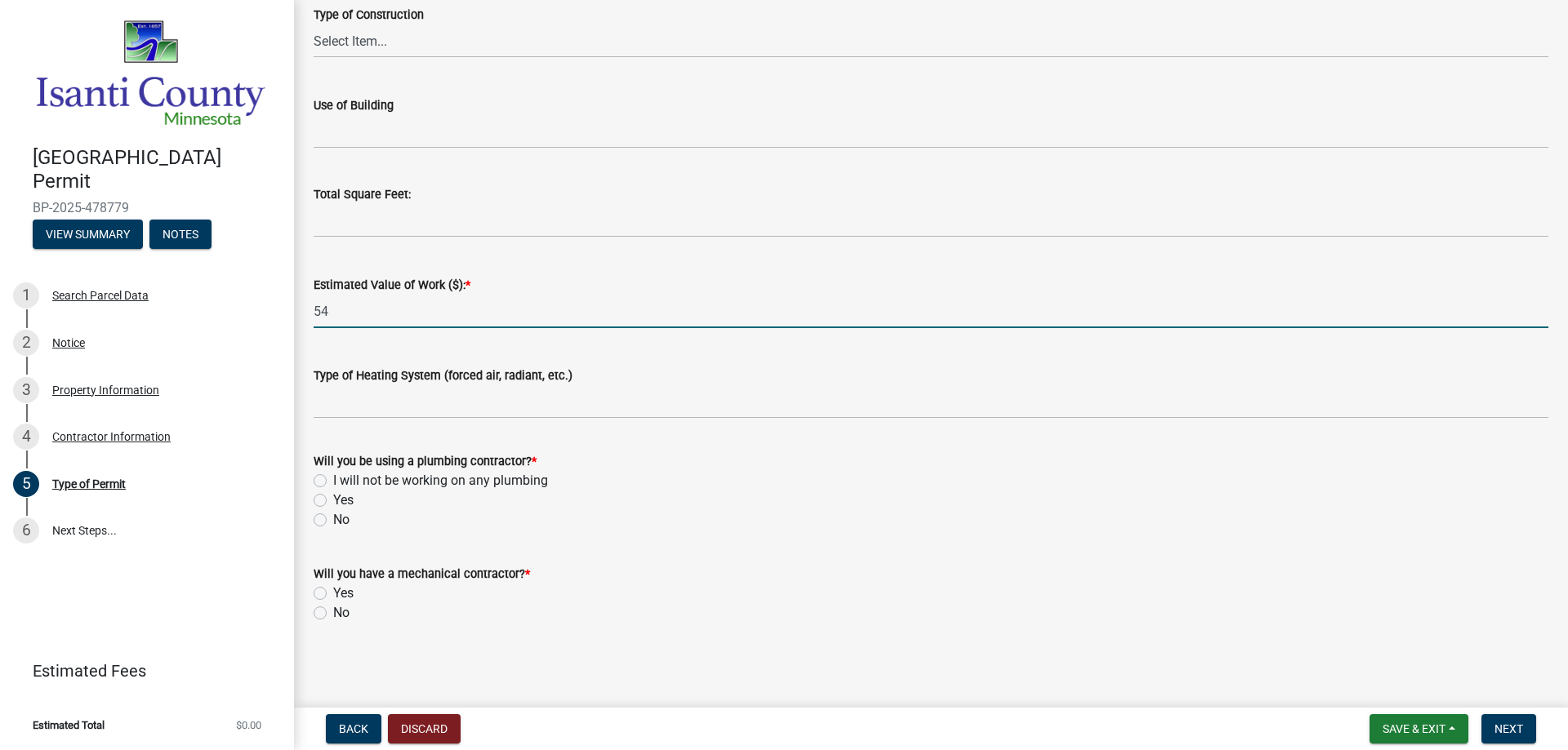
type input "5"
type input "3799"
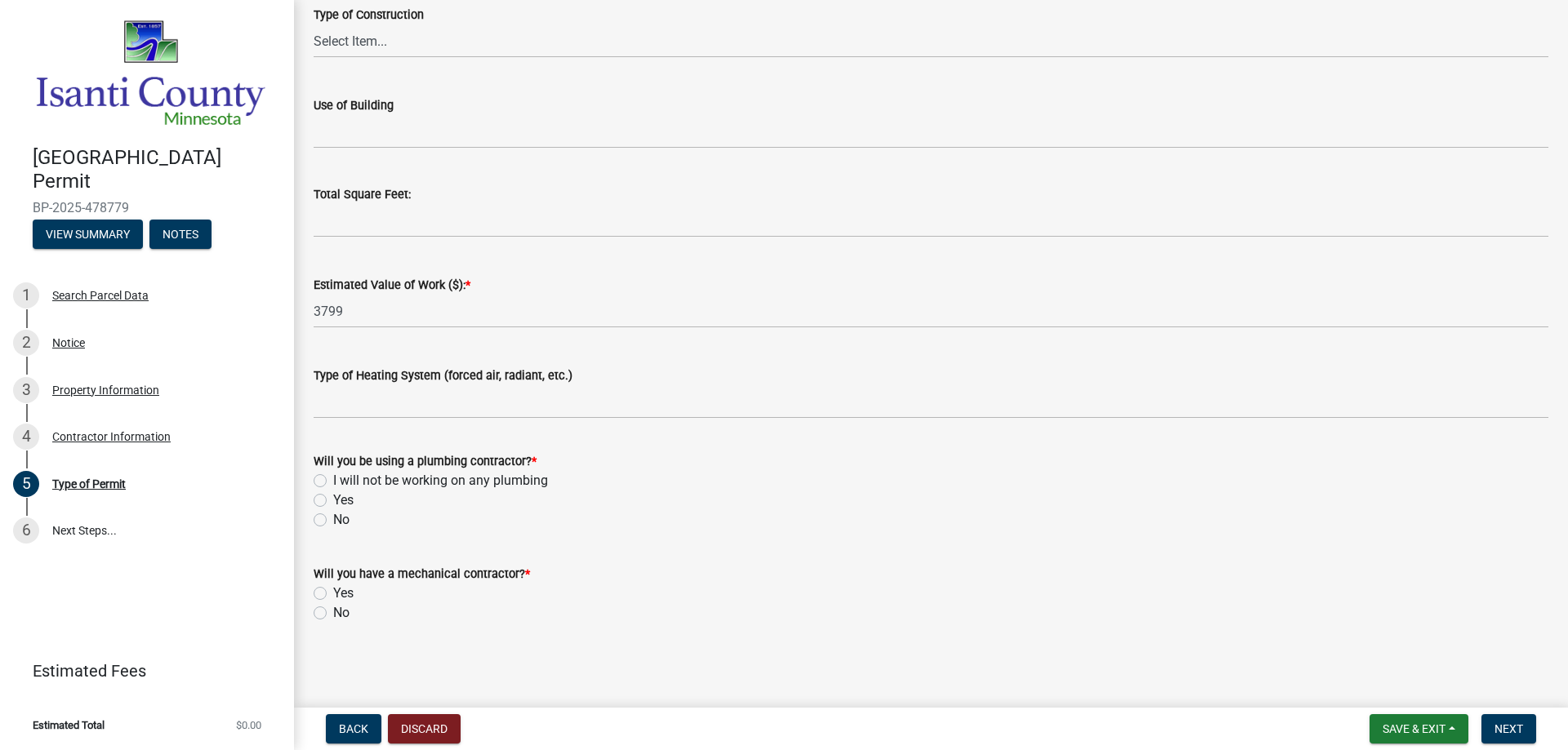
click at [327, 499] on div "Yes" at bounding box center [931, 500] width 1235 height 20
click at [333, 500] on label "Yes" at bounding box center [343, 500] width 20 height 20
click at [333, 500] on input "Yes" at bounding box center [339, 496] width 11 height 11
radio input "true"
click at [333, 613] on label "No" at bounding box center [341, 613] width 16 height 20
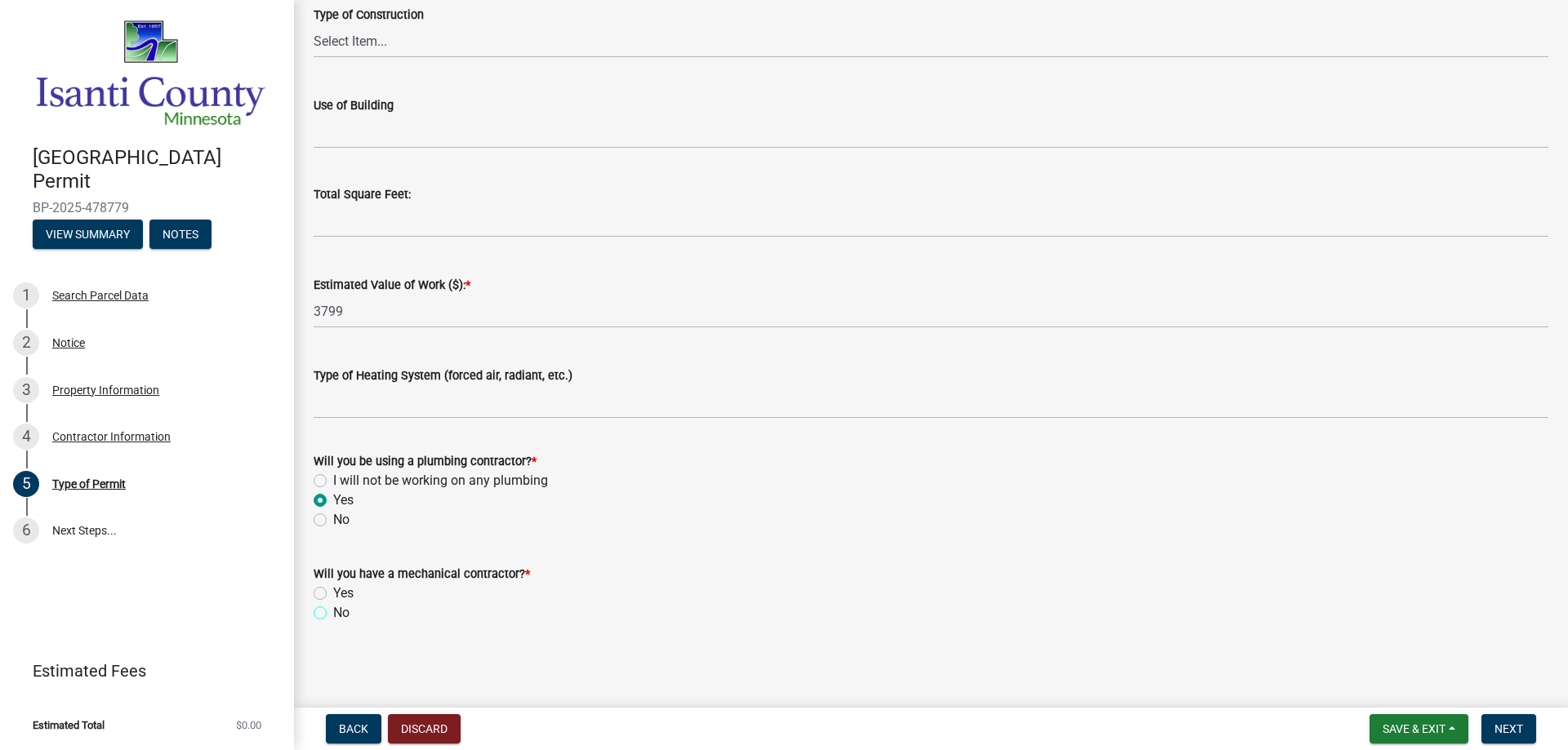
click at [333, 613] on input "No" at bounding box center [339, 609] width 11 height 11
radio input "true"
click at [1509, 728] on span "Next" at bounding box center [1509, 729] width 28 height 13
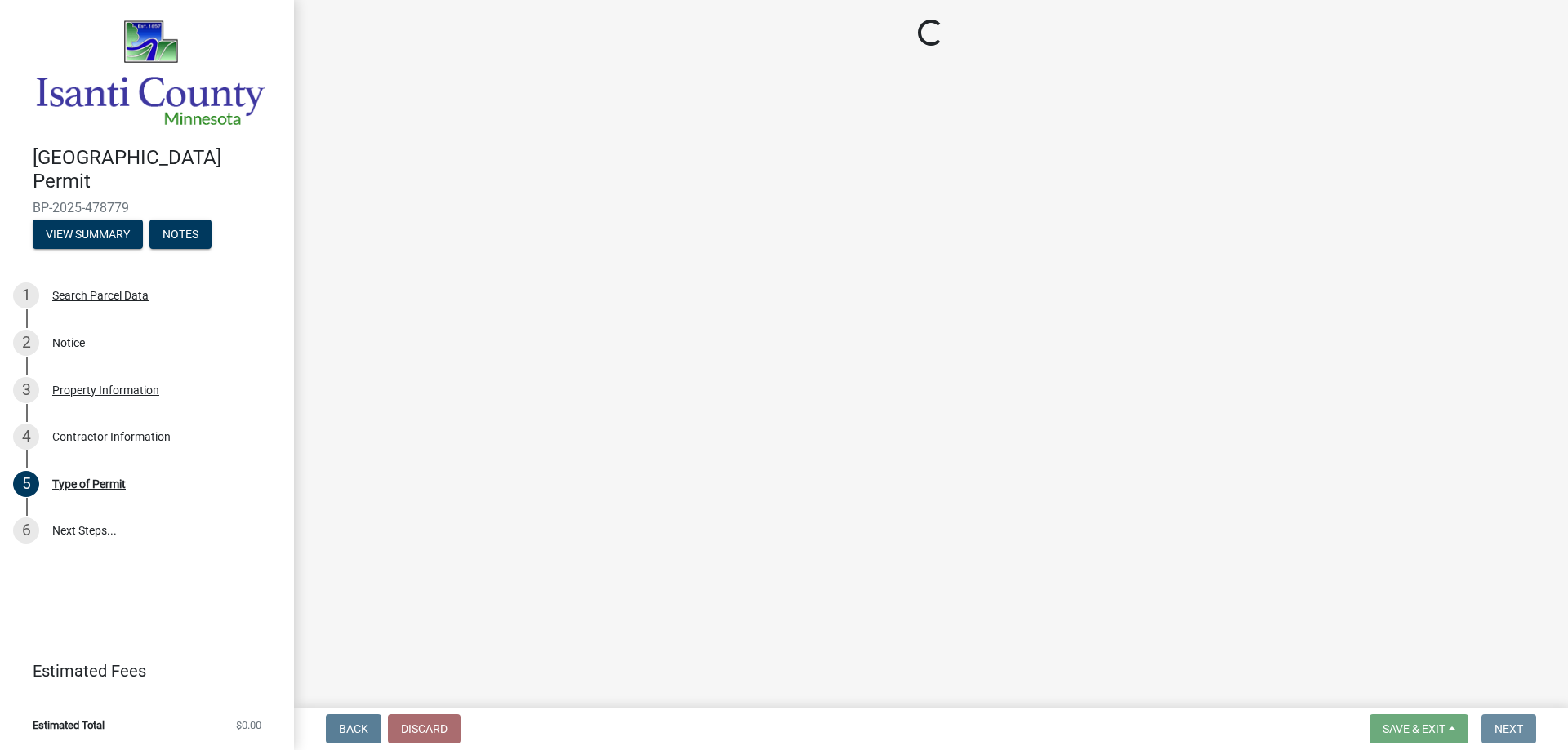
scroll to position [0, 0]
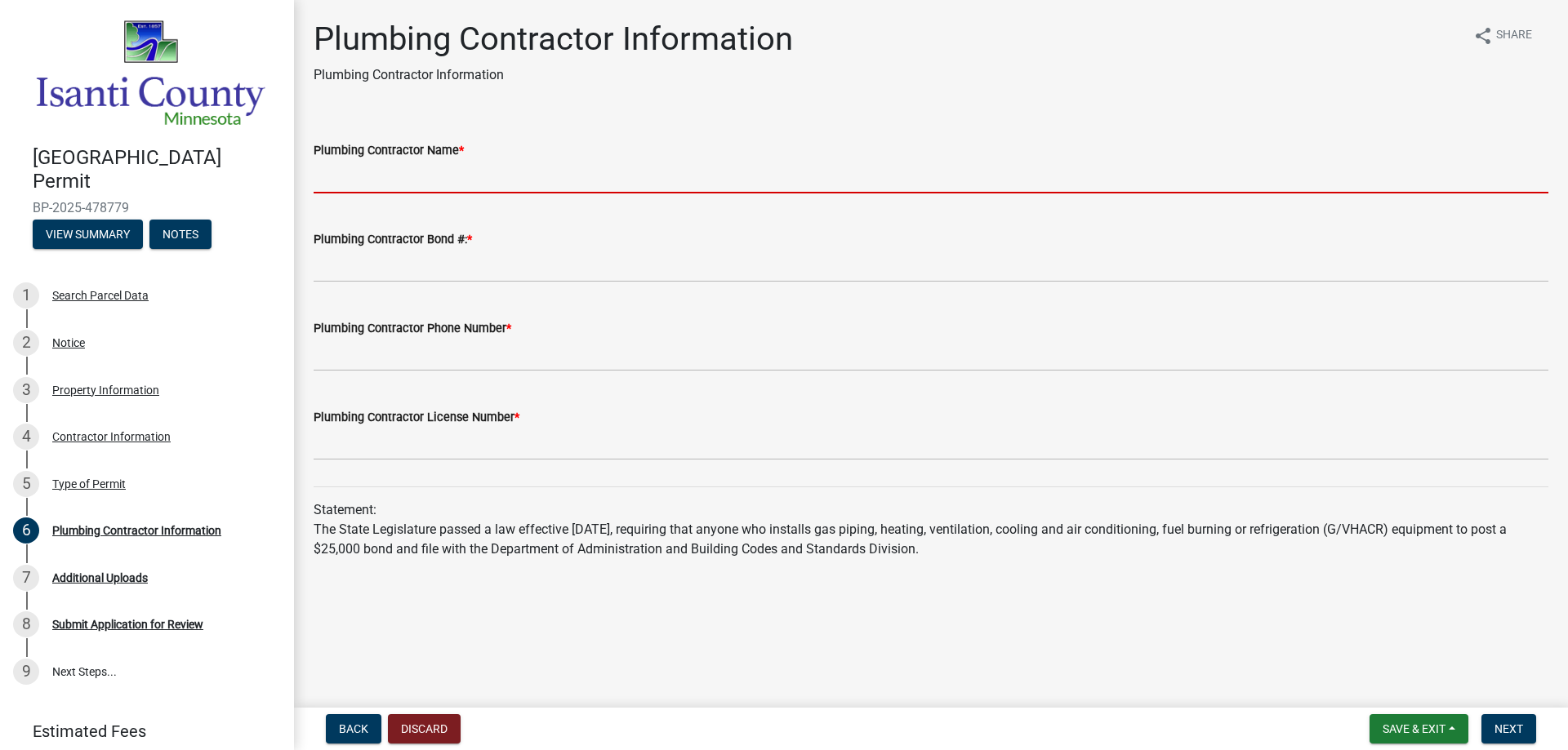
click at [380, 176] on input "Plumbing Contractor Name *" at bounding box center [931, 177] width 1235 height 34
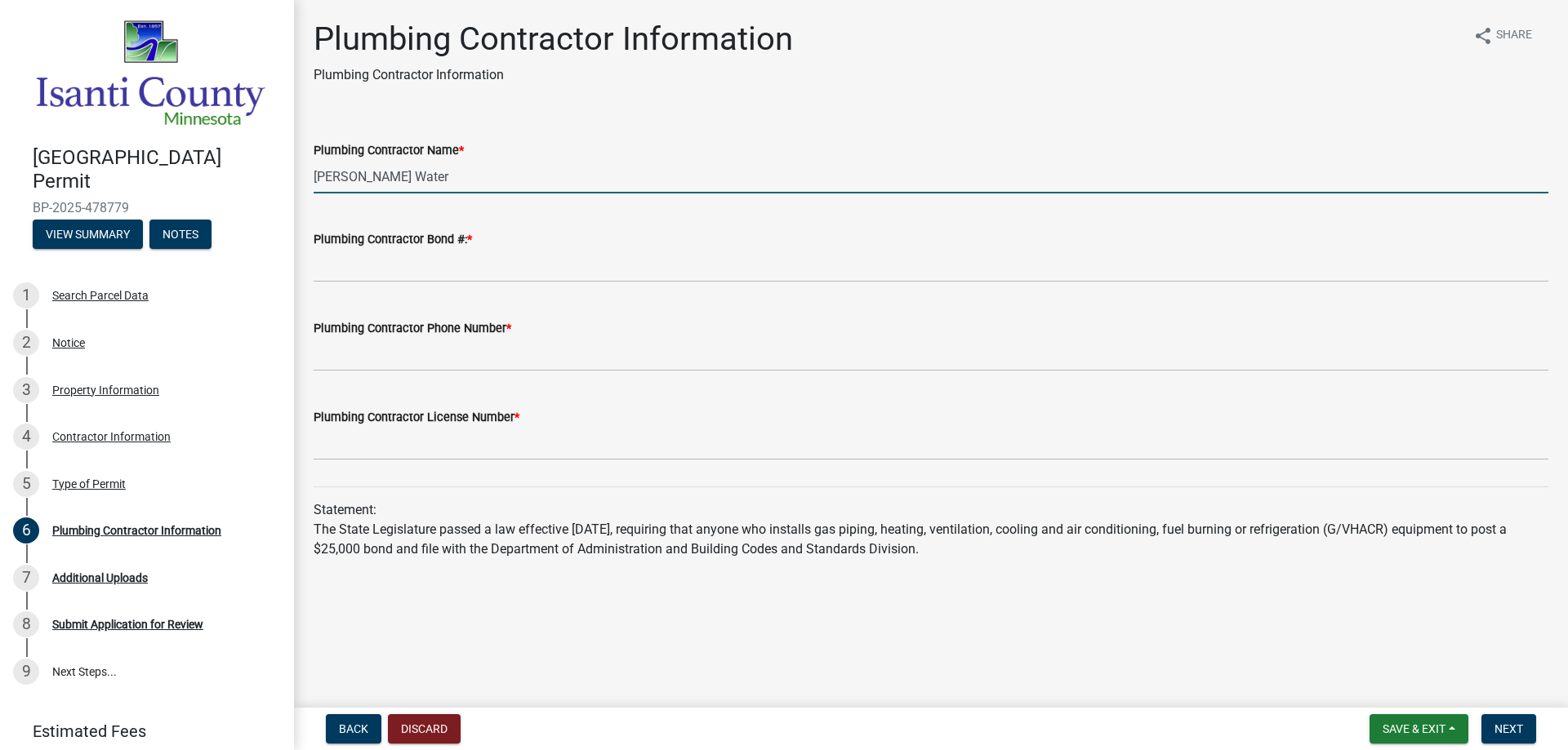
type input "[PERSON_NAME] Water"
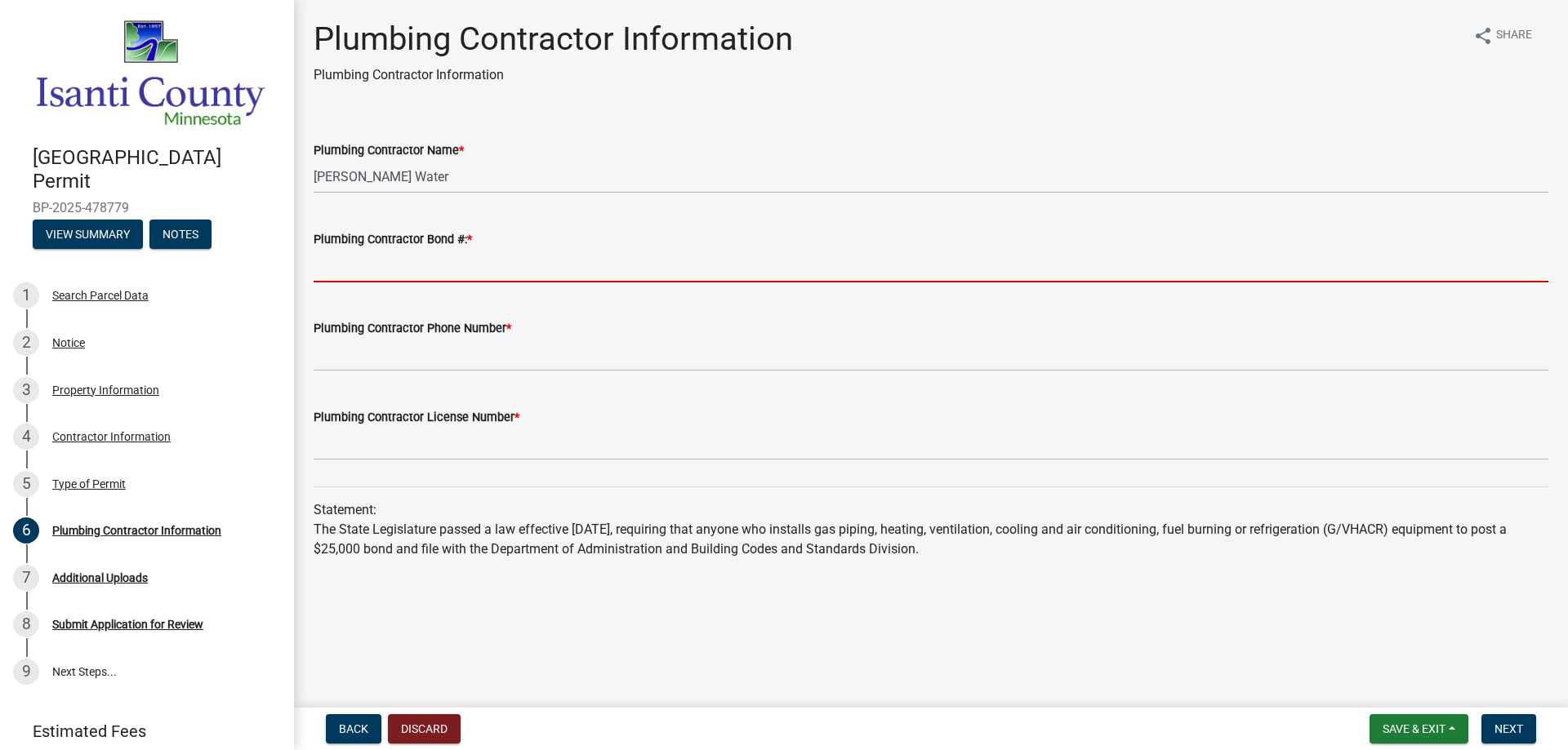
click at [403, 262] on input "Plumbing Contractor Bond #: *" at bounding box center [931, 266] width 1235 height 34
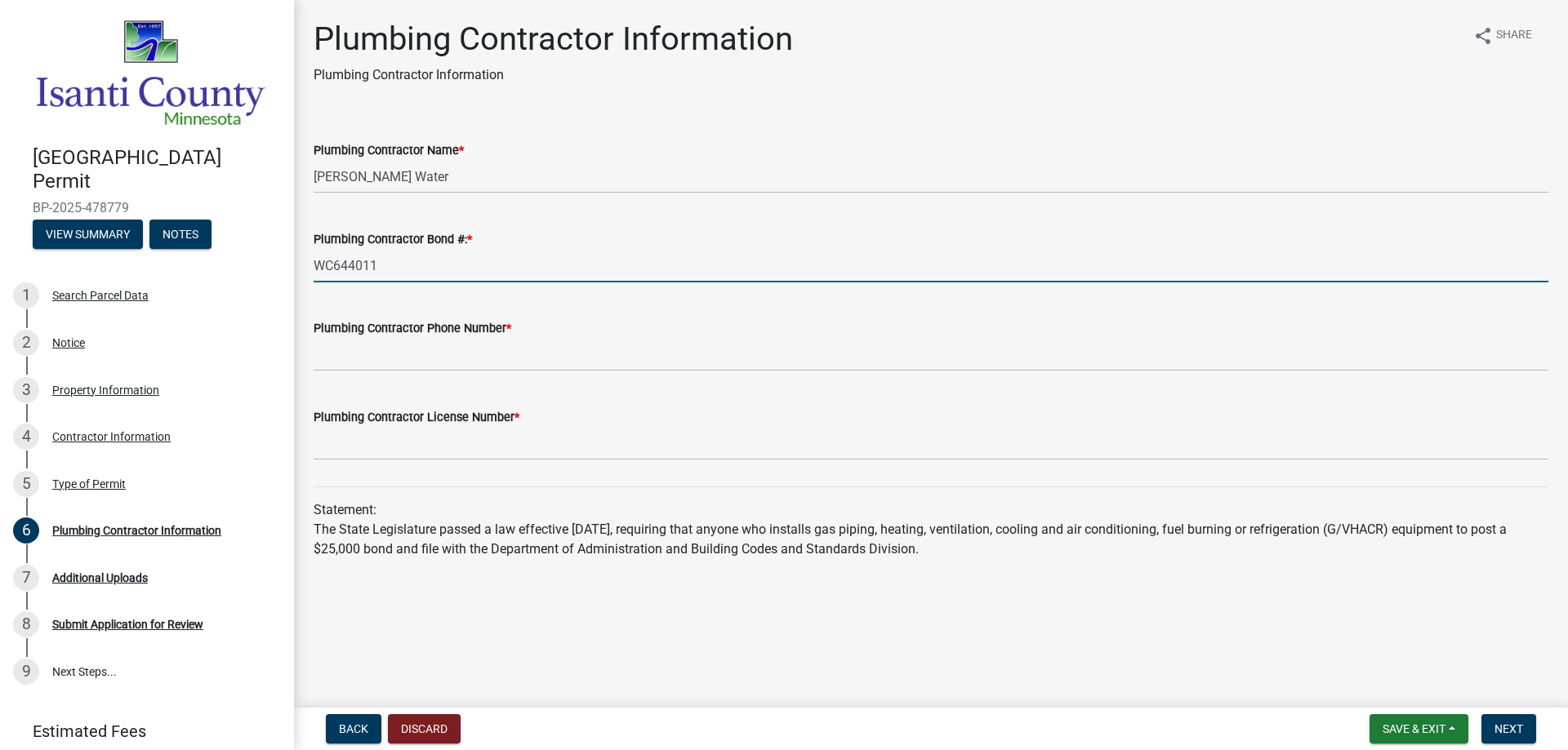
type input "WC644011"
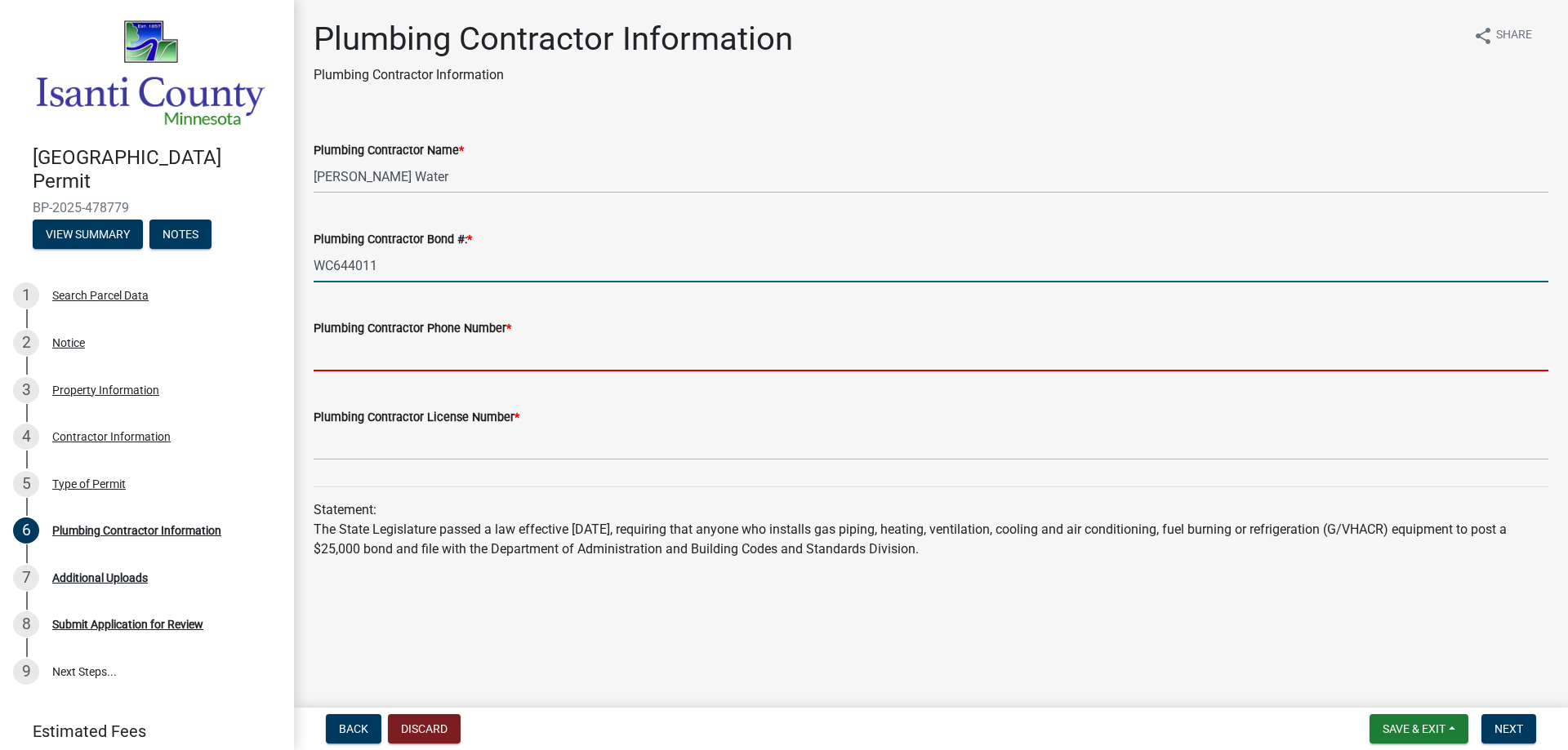
click at [470, 356] on input "Plumbing Contractor Phone Number *" at bounding box center [931, 355] width 1235 height 34
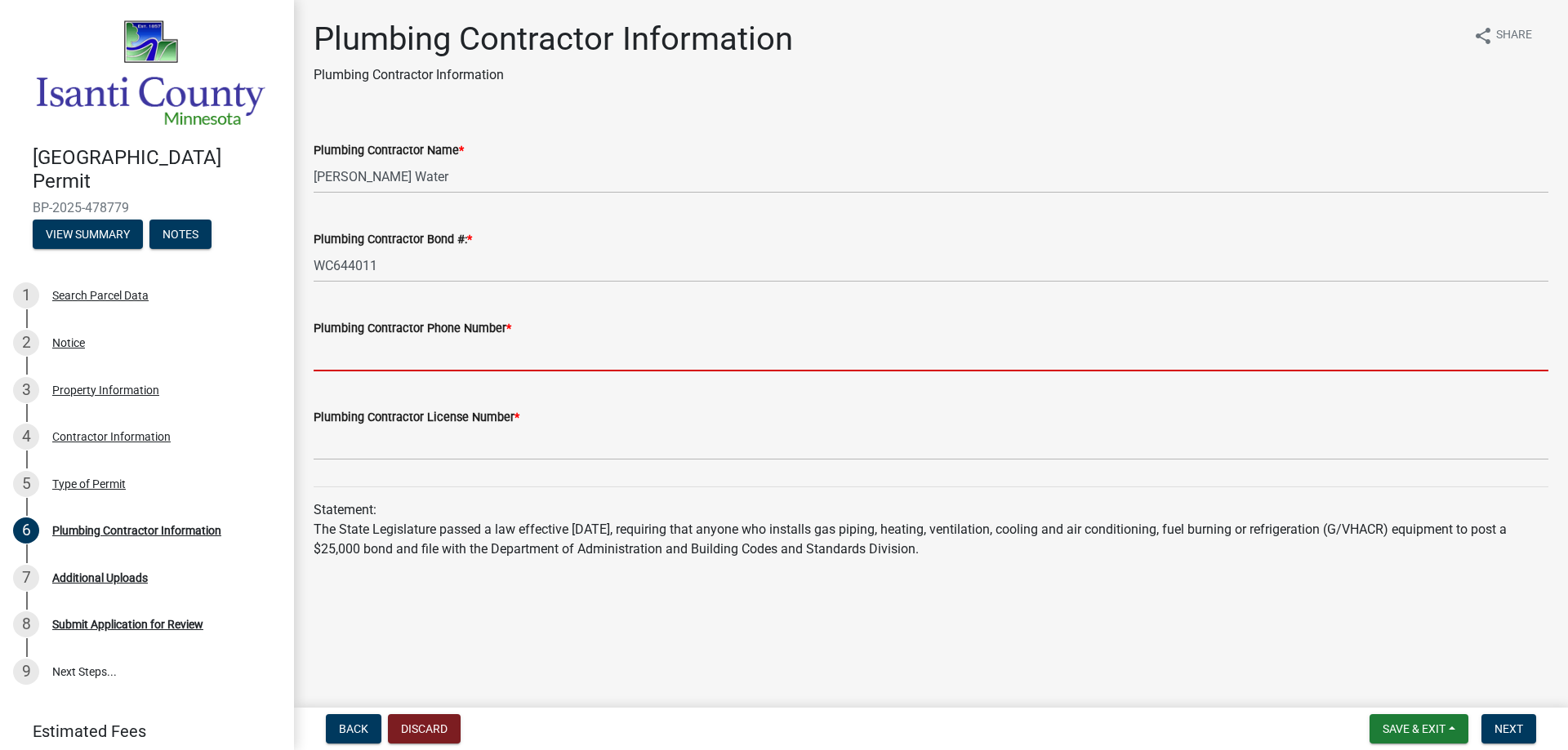
type input "7632527701"
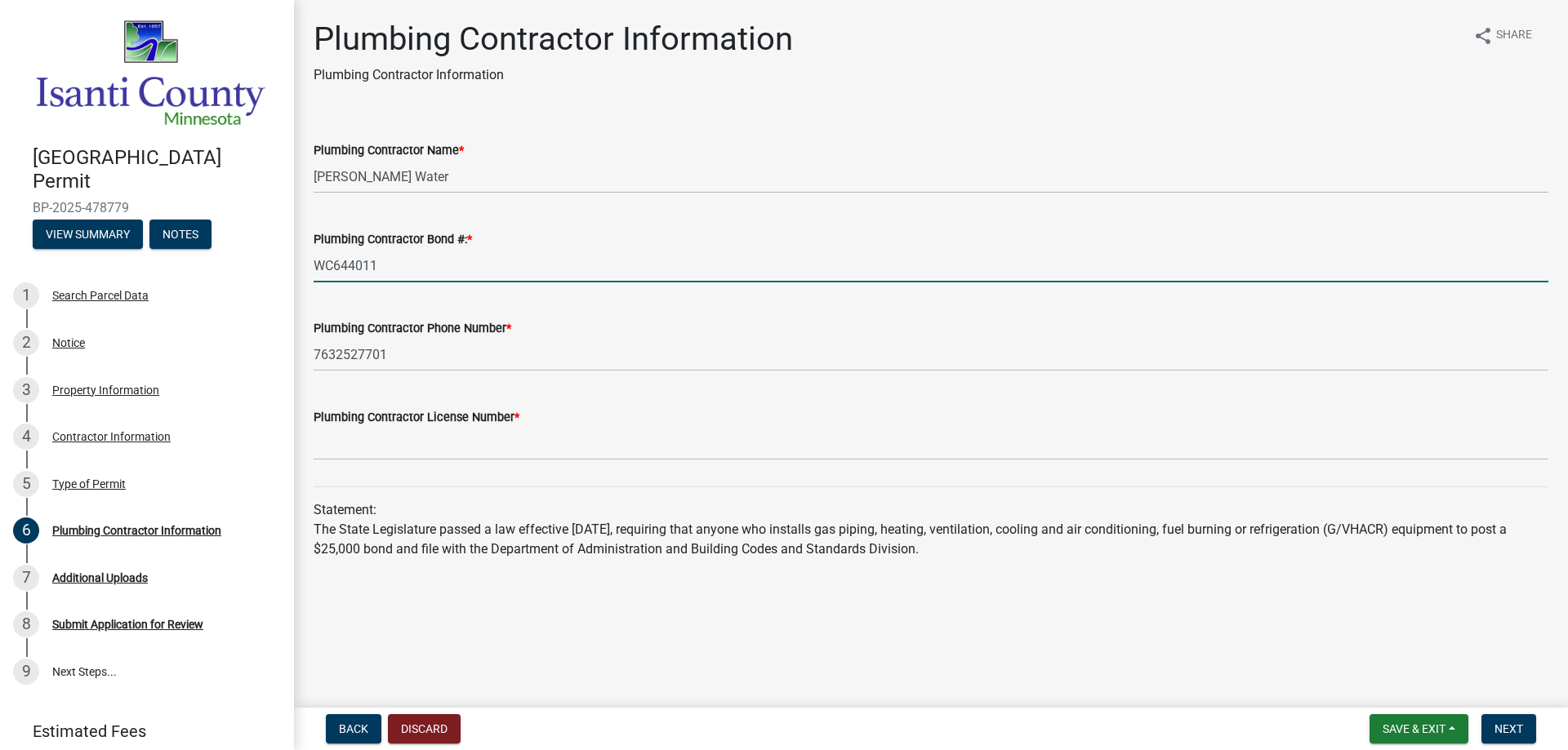
drag, startPoint x: 406, startPoint y: 268, endPoint x: 117, endPoint y: 205, distance: 295.8
click at [117, 205] on div "[GEOGRAPHIC_DATA] Permit BP-2025-478779 View Summary Notes 1 Search Parcel Data…" at bounding box center [784, 375] width 1568 height 750
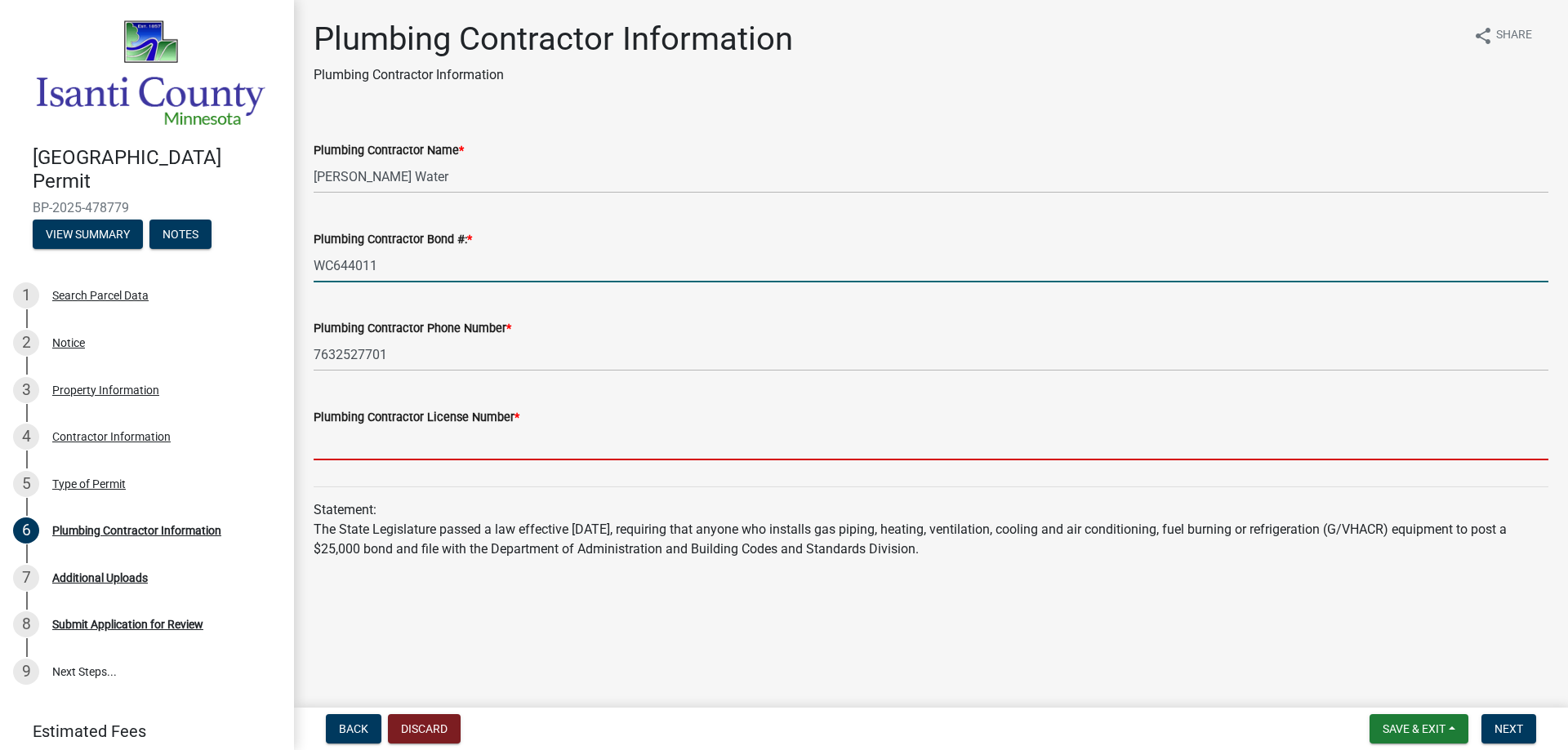
click at [357, 441] on input "Plumbing Contractor License Number *" at bounding box center [931, 444] width 1235 height 34
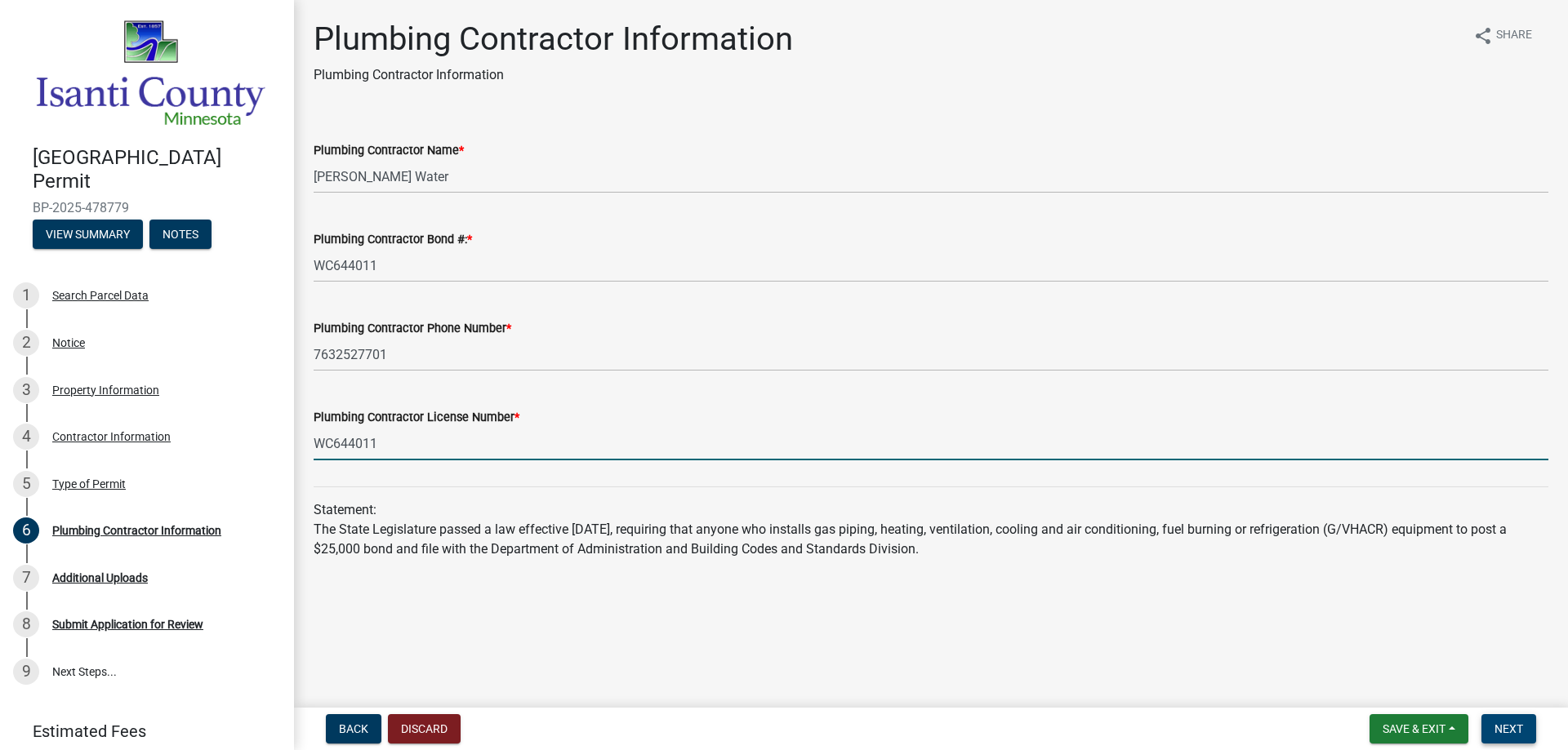
type input "WC644011"
click at [1510, 723] on span "Next" at bounding box center [1509, 729] width 28 height 13
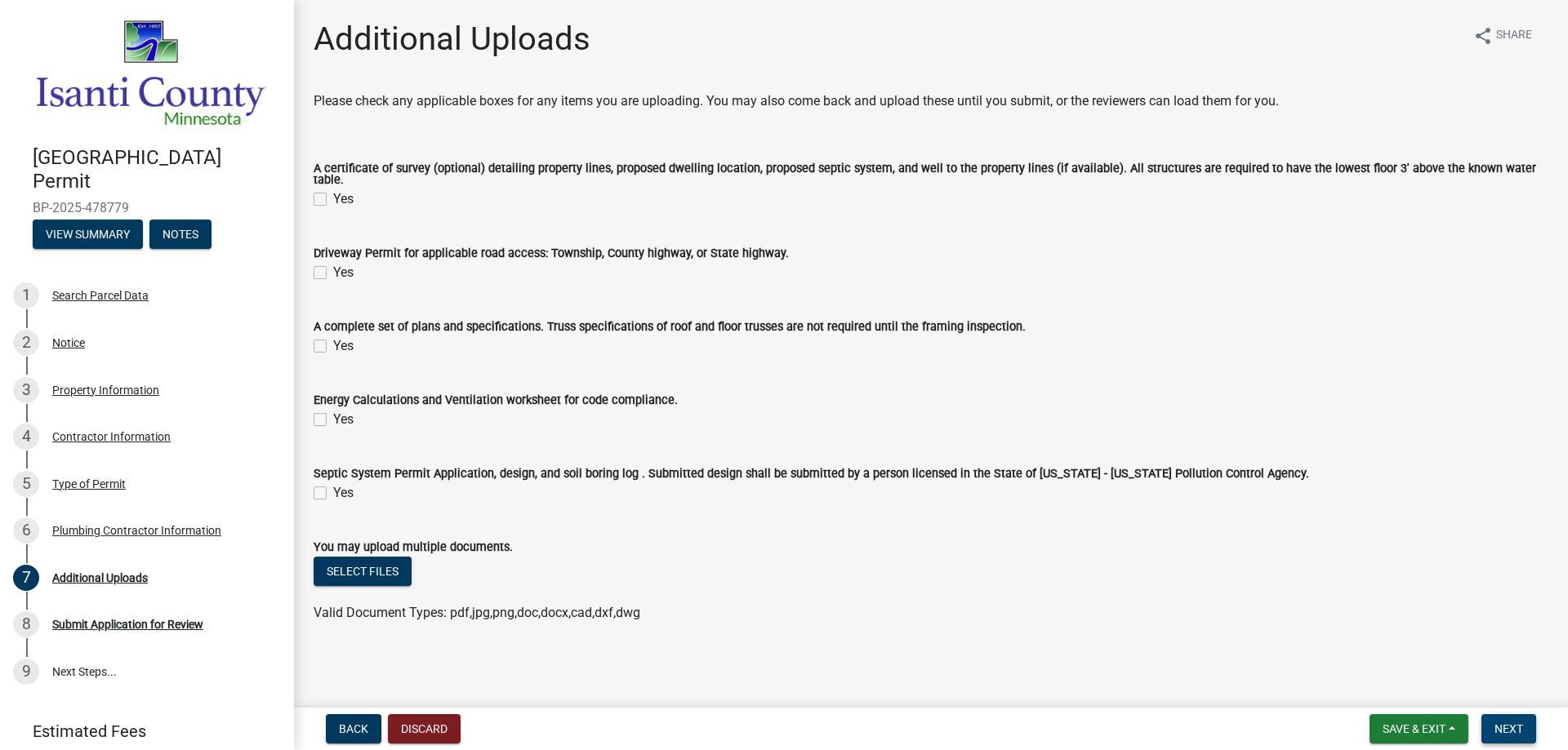
click at [1513, 726] on span "Next" at bounding box center [1509, 729] width 28 height 13
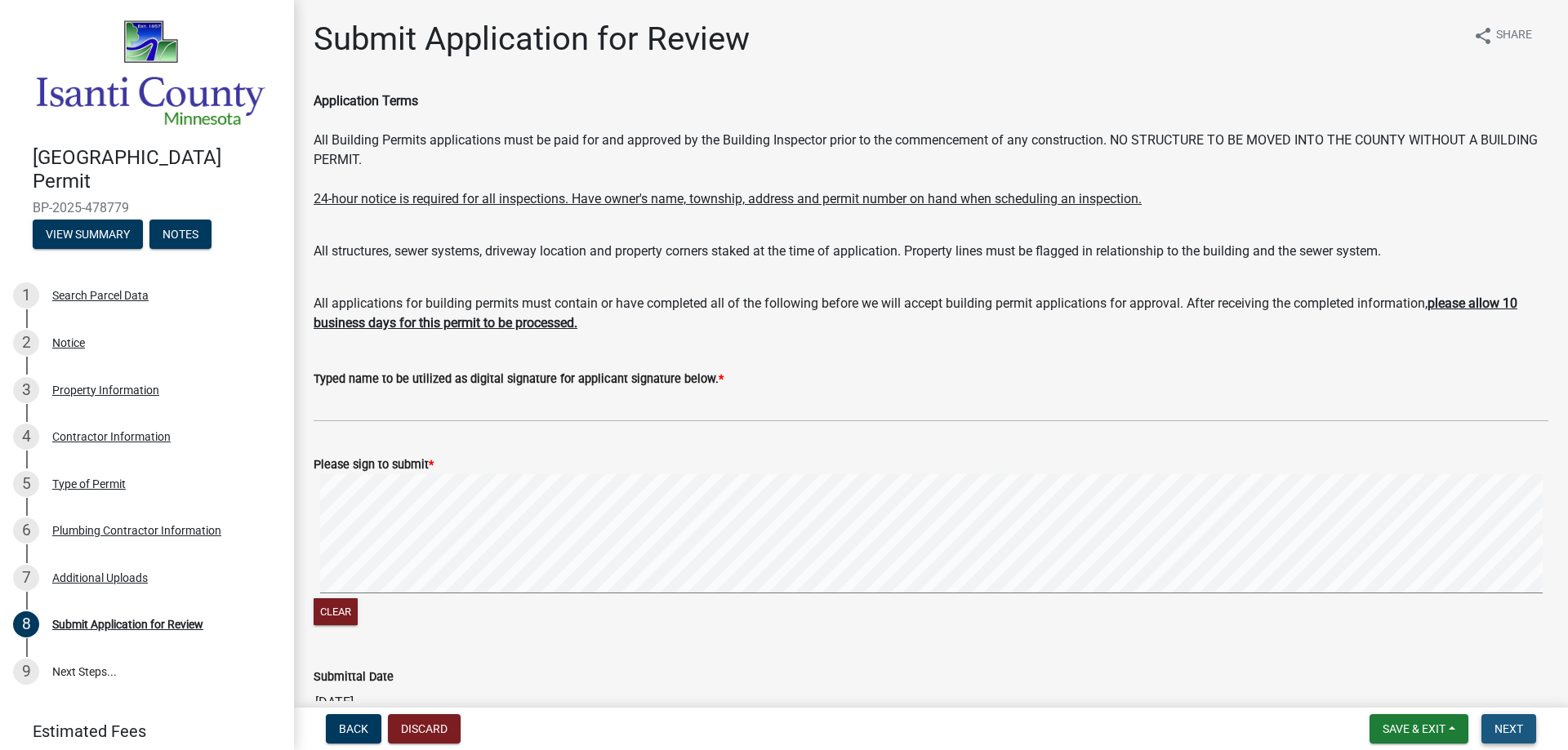
click at [1515, 728] on span "Next" at bounding box center [1509, 729] width 28 height 13
click at [1502, 720] on button "Next" at bounding box center [1509, 729] width 55 height 29
click at [1503, 724] on span "Next" at bounding box center [1509, 729] width 28 height 13
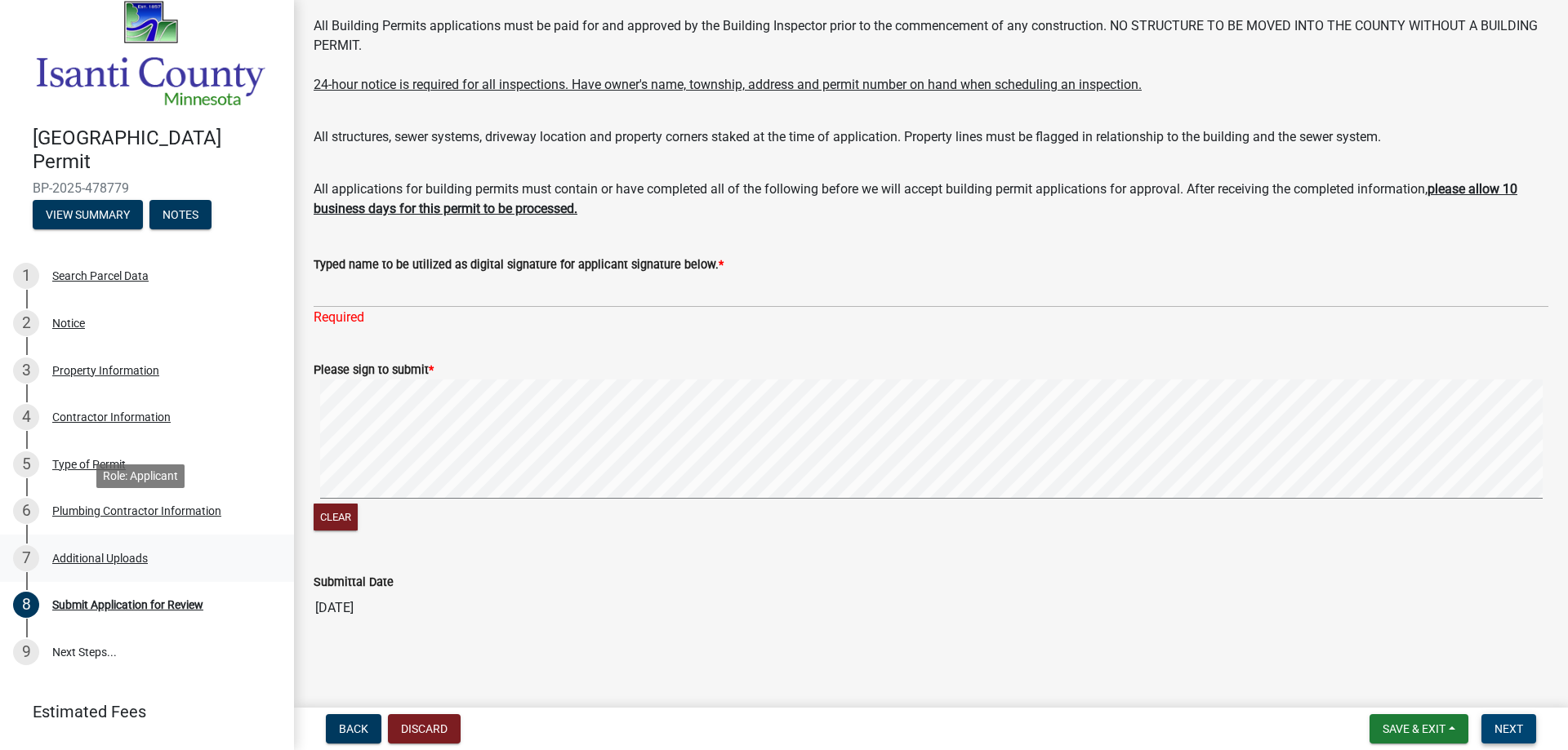
scroll to position [55, 0]
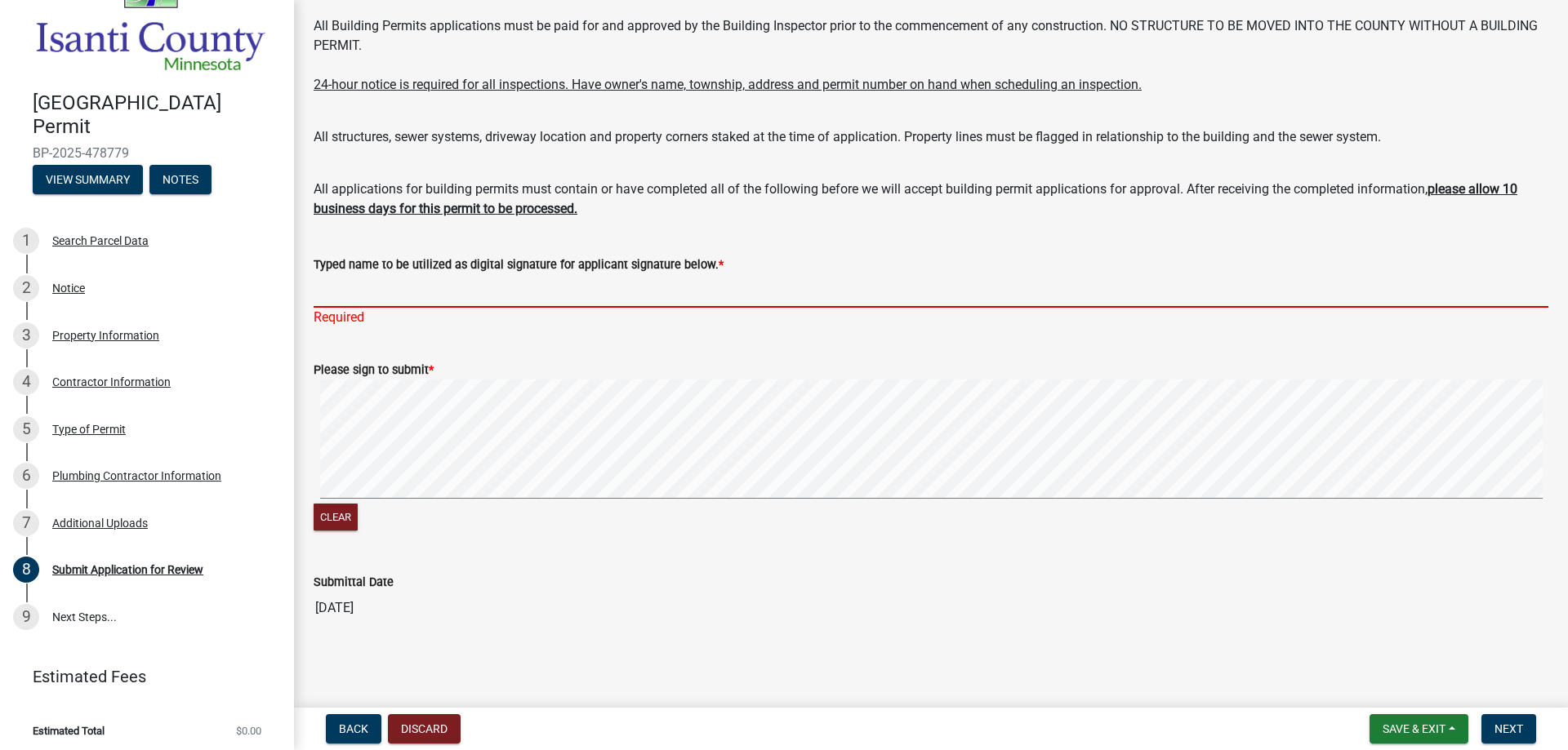
click at [375, 286] on input "Typed name to be utilized as digital signature for applicant signature below. *" at bounding box center [931, 291] width 1235 height 34
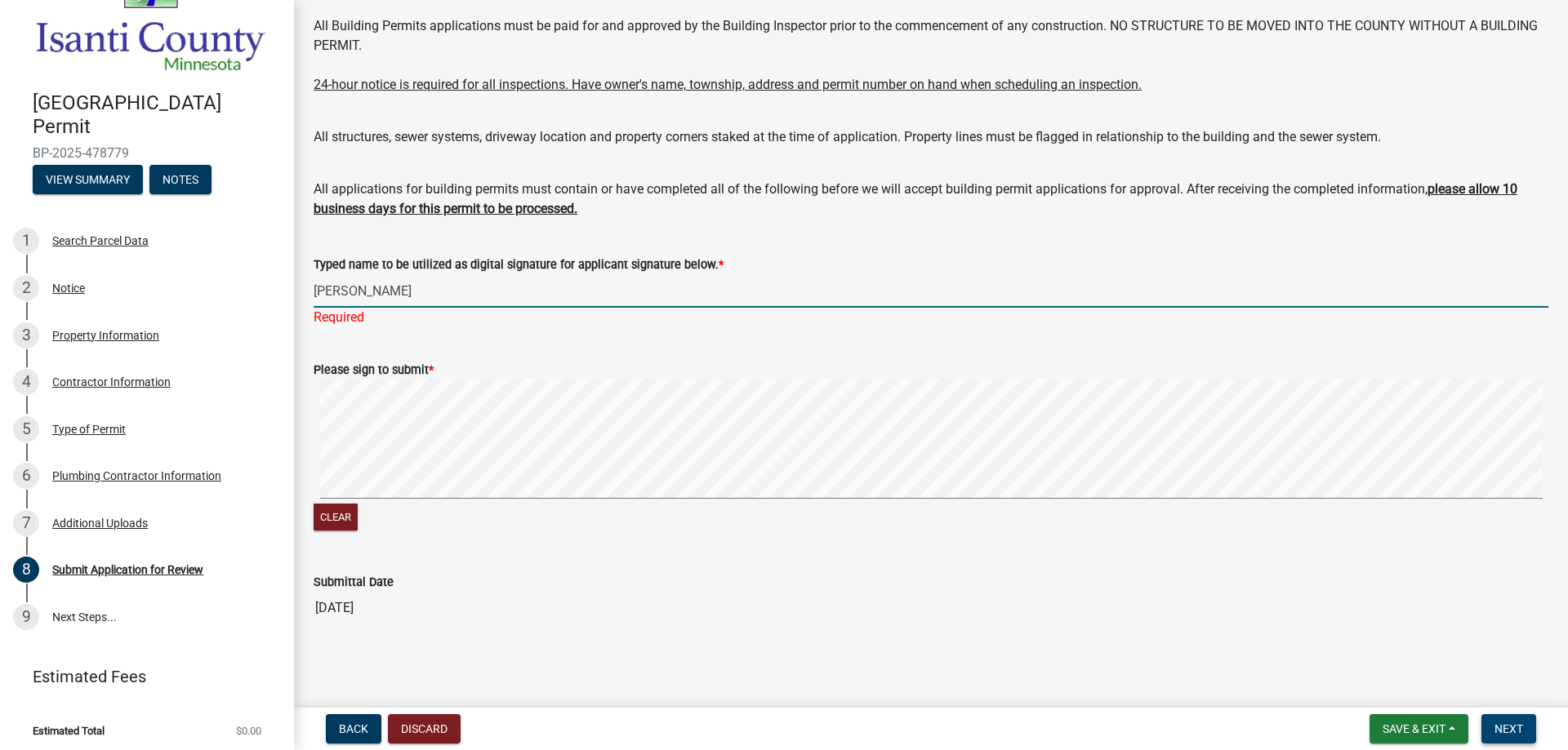
type input "[PERSON_NAME]"
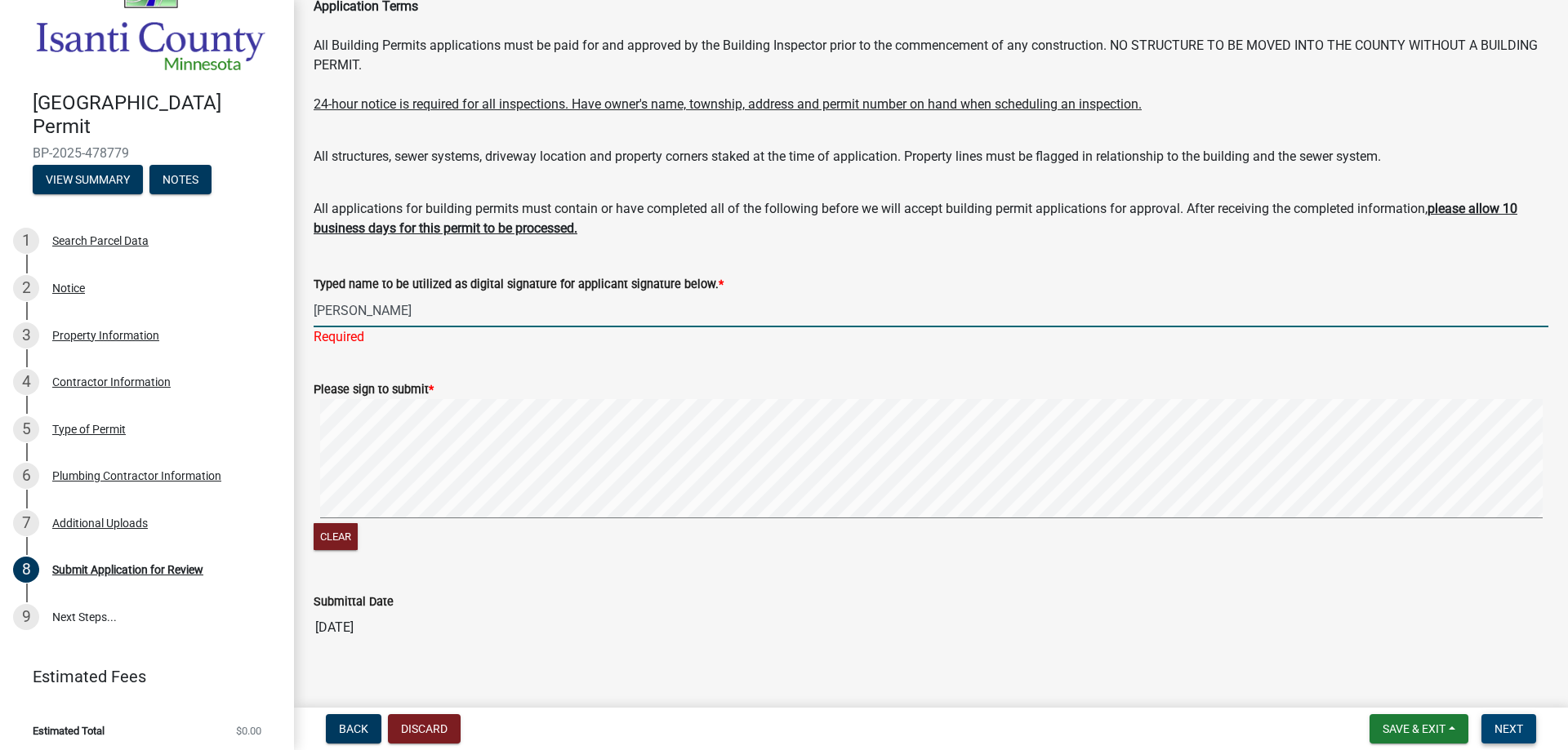
click at [1494, 725] on button "Next" at bounding box center [1509, 729] width 55 height 29
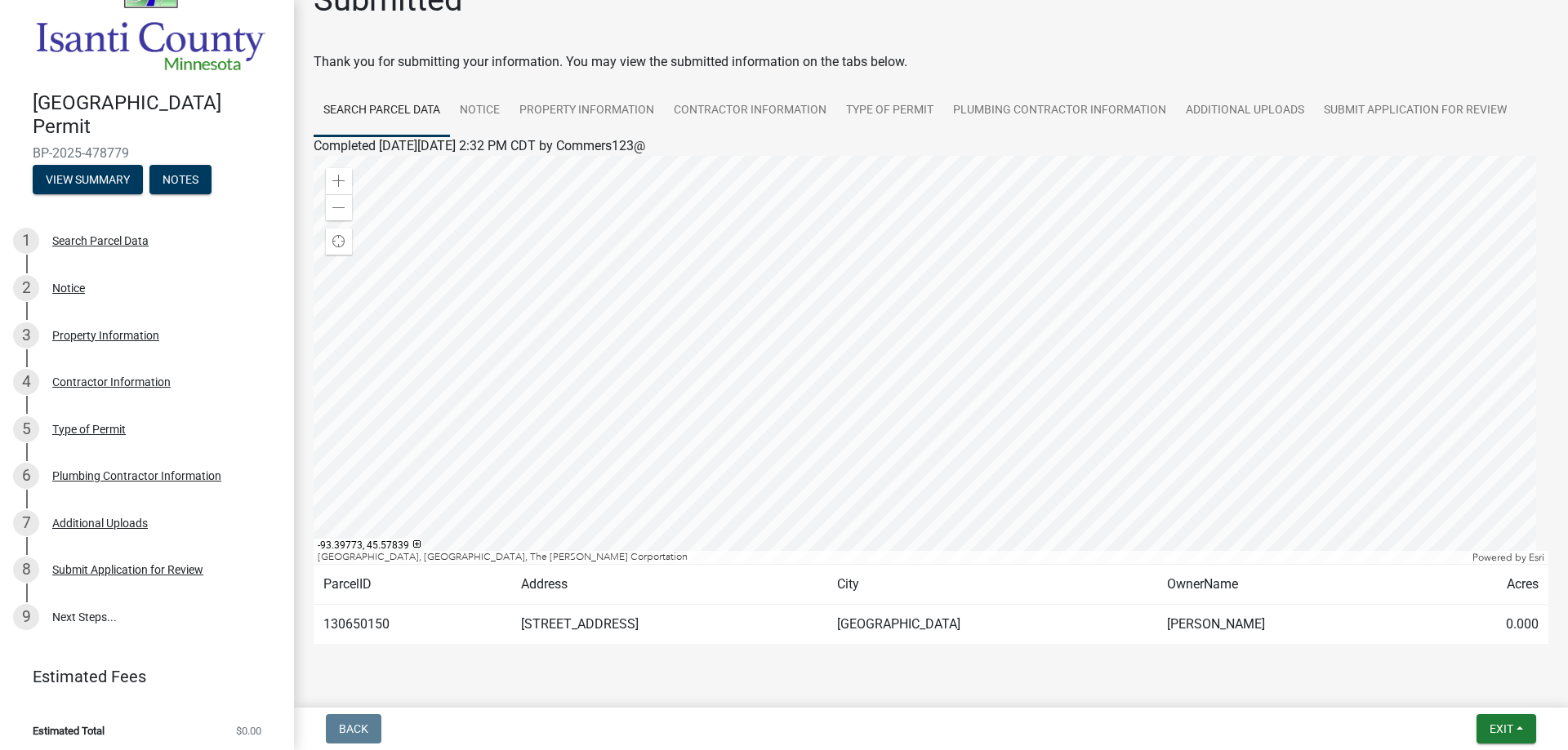
scroll to position [78, 0]
